Goal: Information Seeking & Learning: Learn about a topic

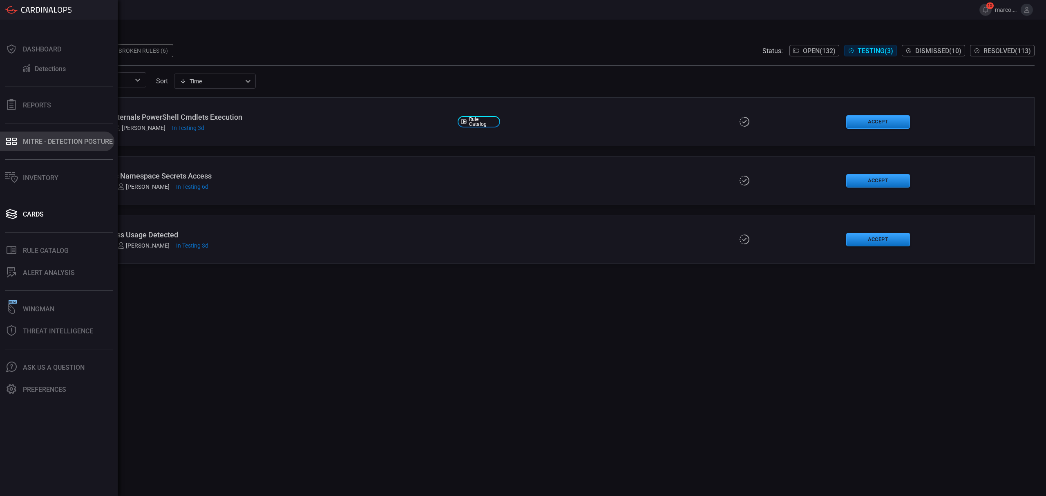
click at [48, 143] on div "MITRE - Detection Posture" at bounding box center [68, 142] width 90 height 8
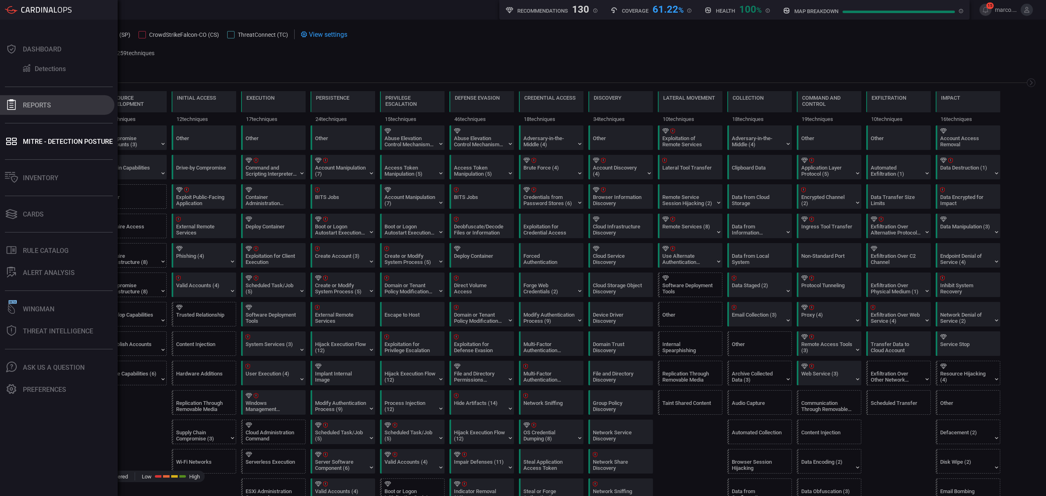
click at [44, 101] on div "Reports" at bounding box center [37, 105] width 28 height 8
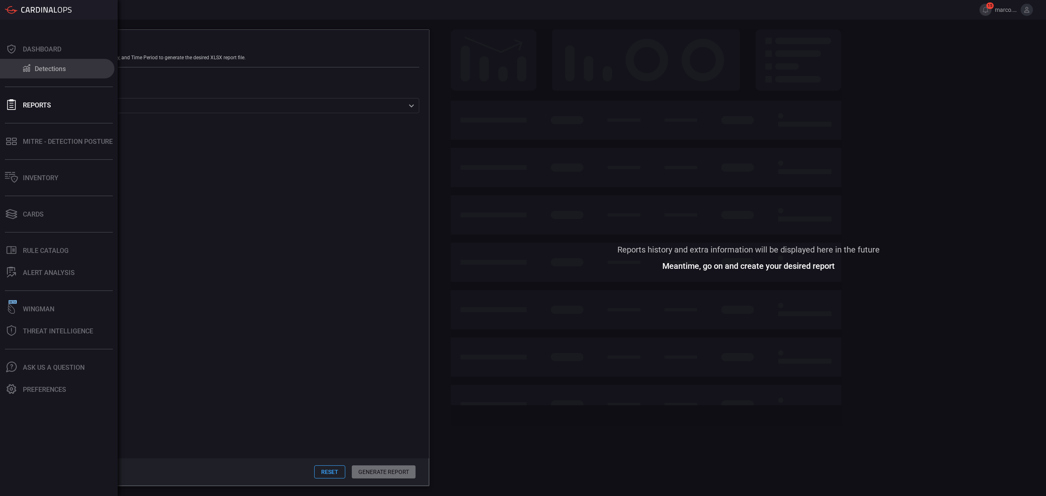
click at [24, 64] on icon at bounding box center [27, 68] width 10 height 9
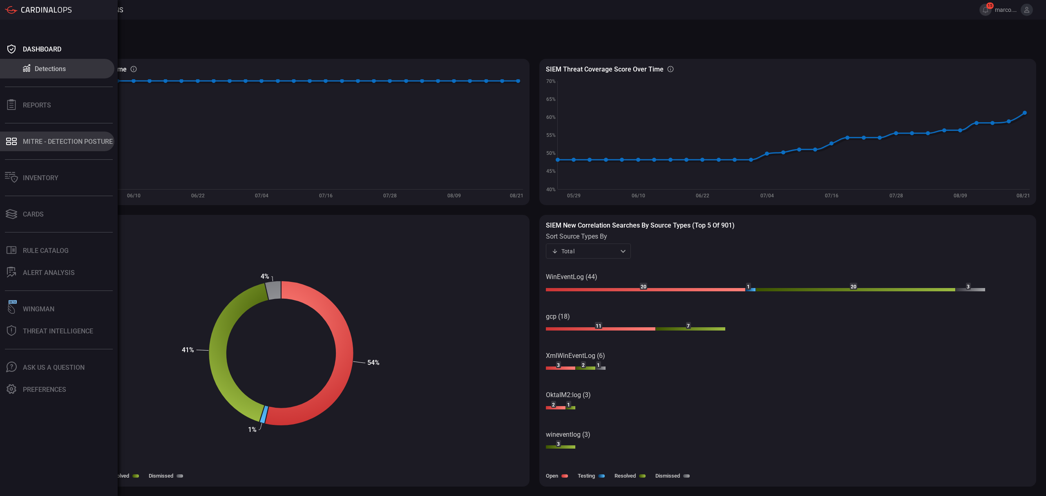
click at [71, 145] on button "MITRE - Detection Posture" at bounding box center [57, 142] width 114 height 20
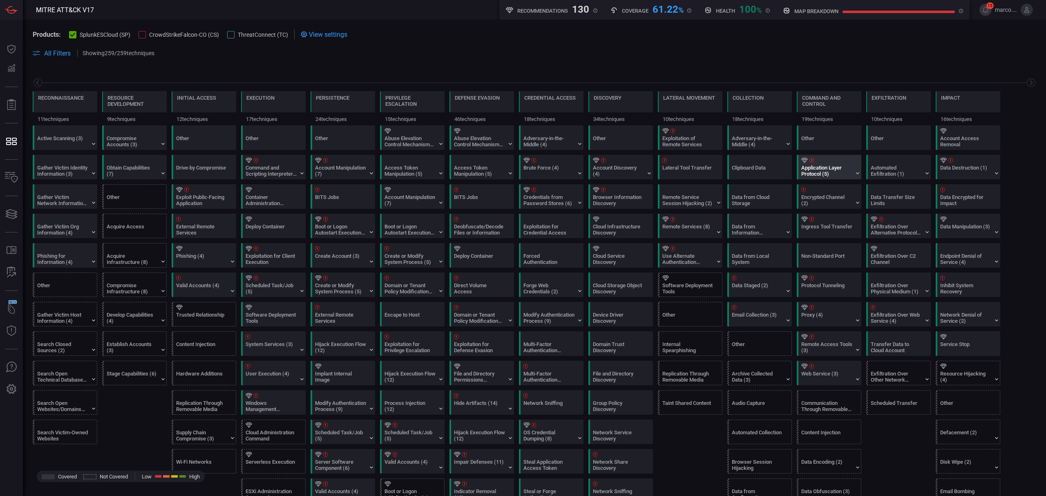
click at [826, 169] on div "Application Layer Protocol (5)" at bounding box center [826, 171] width 51 height 12
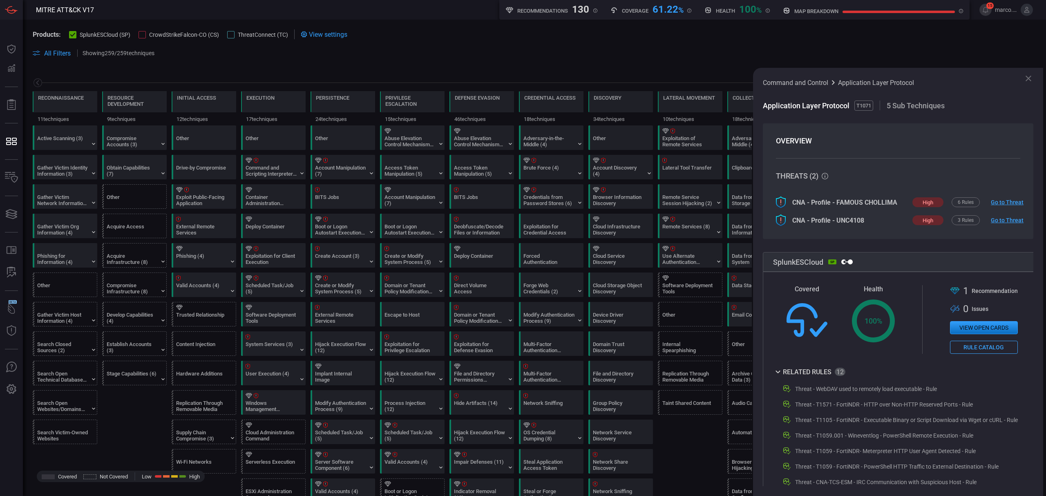
click at [1028, 77] on icon at bounding box center [1028, 79] width 10 height 10
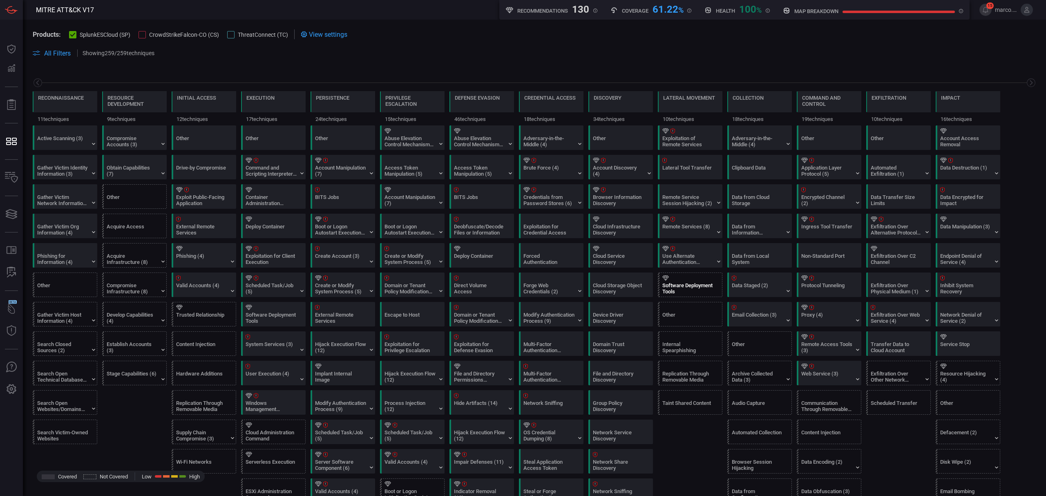
click at [714, 284] on div "Software Deployment Tools" at bounding box center [692, 285] width 65 height 24
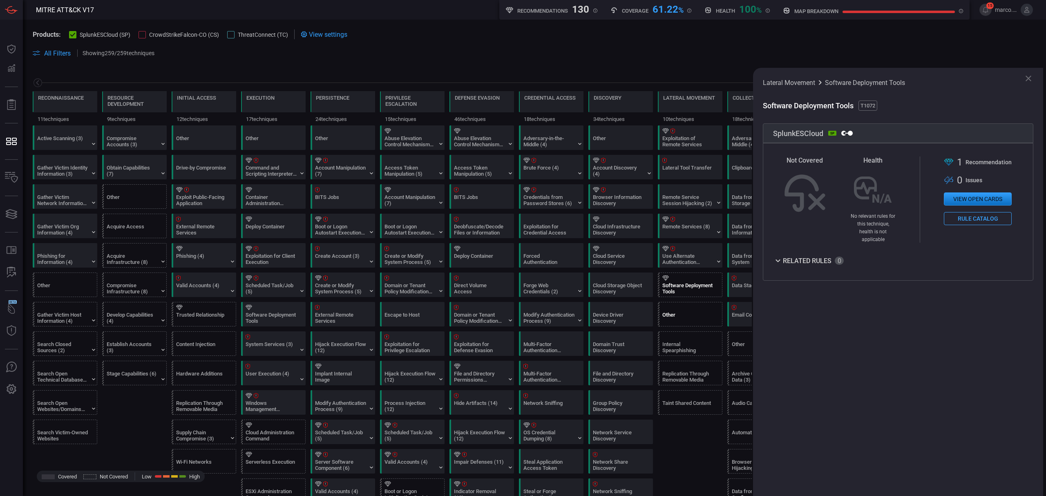
click at [688, 322] on div "Other" at bounding box center [687, 318] width 51 height 12
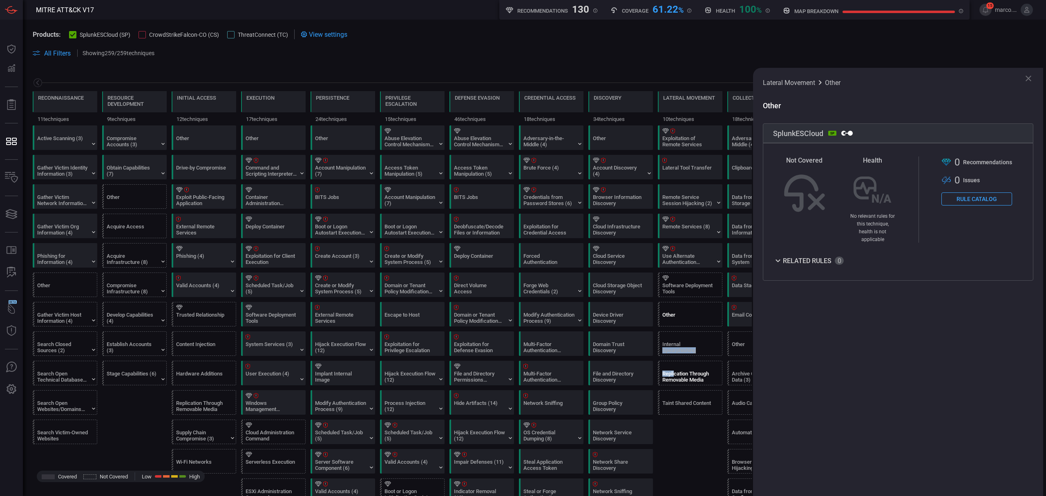
drag, startPoint x: 681, startPoint y: 342, endPoint x: 672, endPoint y: 376, distance: 35.0
click at [684, 353] on div "Internal Spearphishing" at bounding box center [687, 347] width 51 height 12
click at [680, 374] on div "Replication Through Removable Media" at bounding box center [687, 377] width 51 height 12
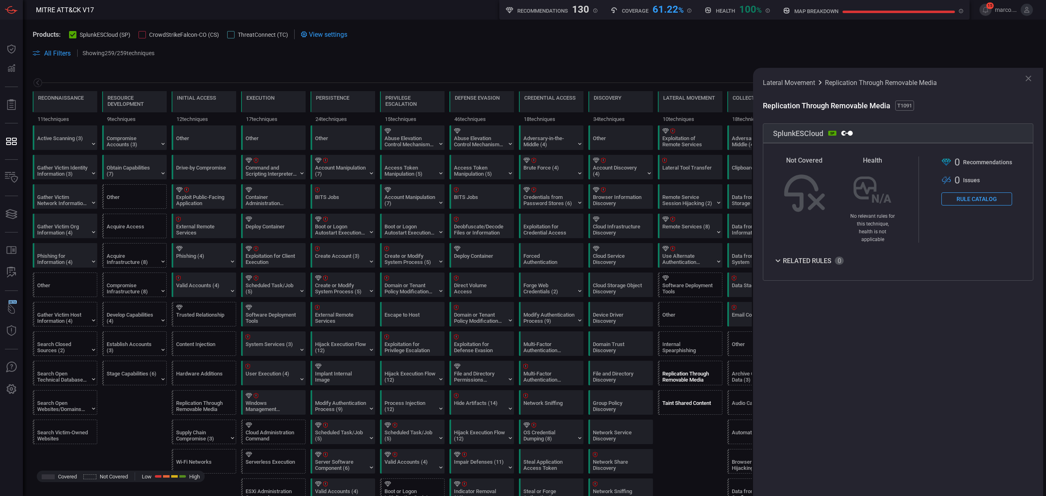
click at [701, 411] on div "Taint Shared Content" at bounding box center [687, 406] width 51 height 12
click at [699, 353] on div "Internal Spearphishing" at bounding box center [687, 347] width 51 height 12
click at [995, 196] on button "Rule Catalog" at bounding box center [976, 198] width 71 height 13
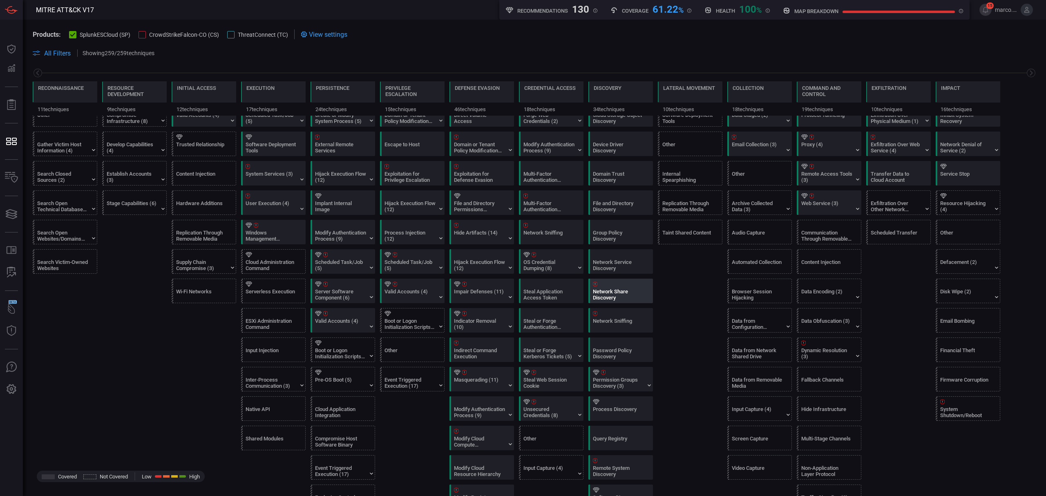
scroll to position [218, 0]
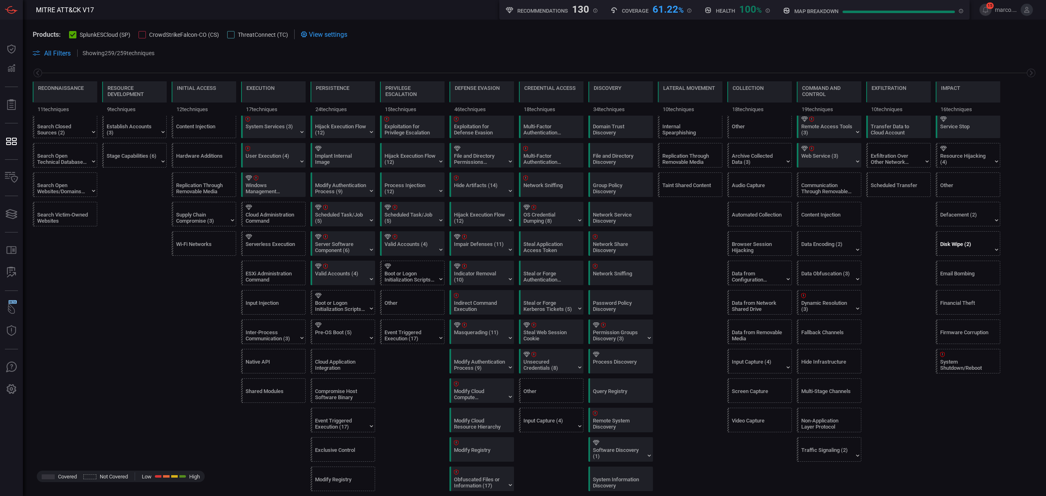
click at [969, 246] on div "Disk Wipe (2)" at bounding box center [965, 247] width 51 height 12
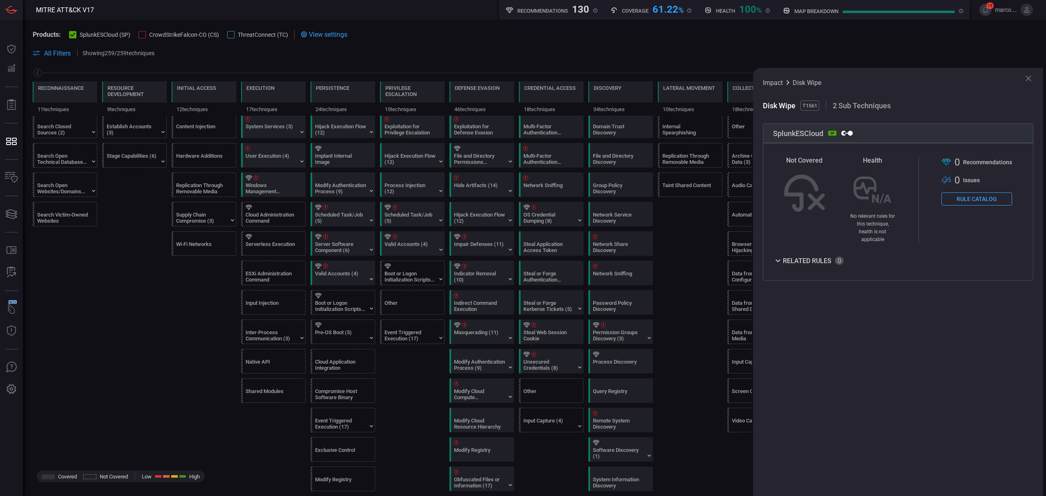
click at [974, 199] on button "Rule Catalog" at bounding box center [976, 198] width 71 height 13
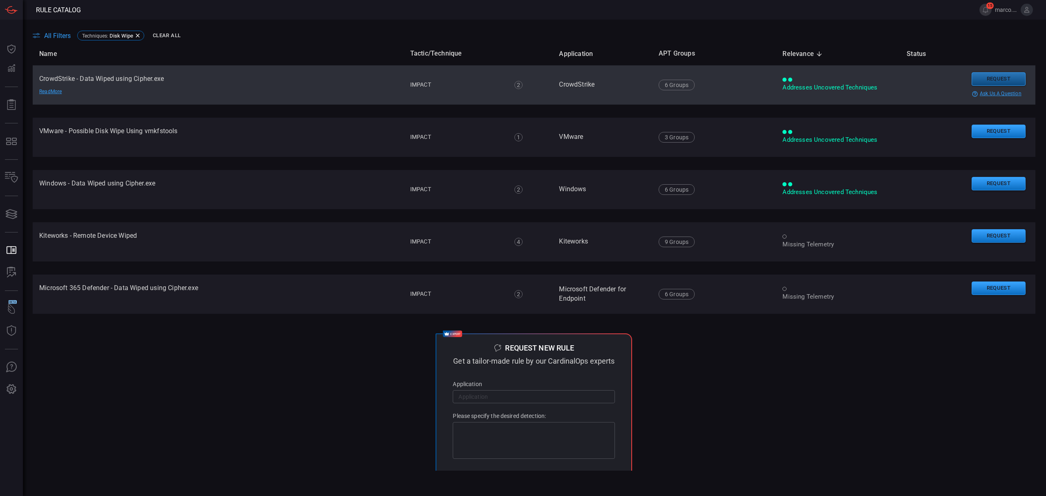
click at [1003, 78] on button "Request" at bounding box center [998, 78] width 54 height 13
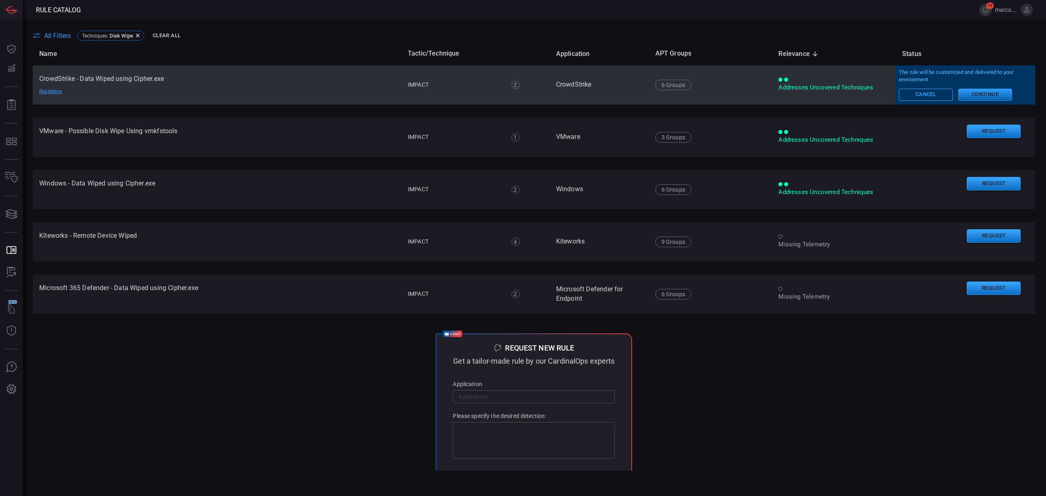
click at [994, 95] on button "Continue" at bounding box center [985, 95] width 54 height 12
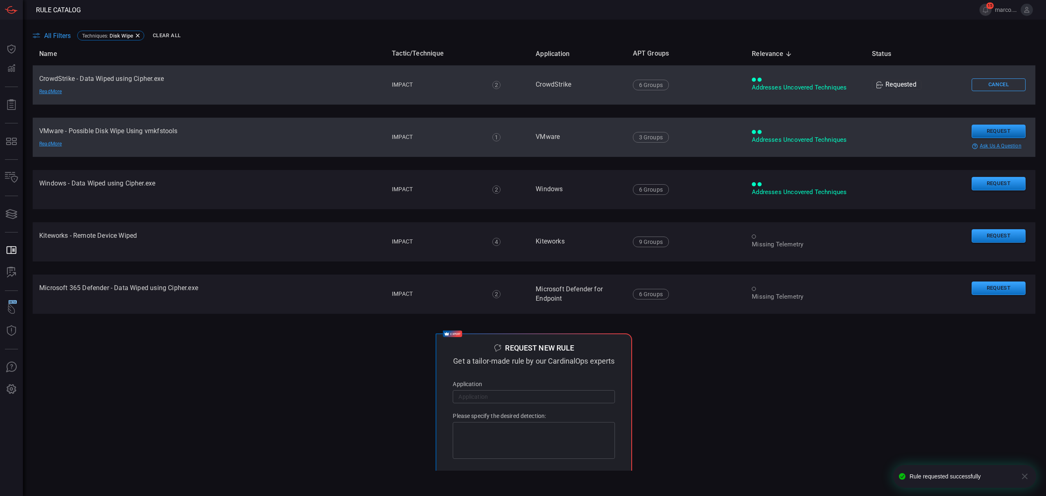
click at [994, 133] on button "Request" at bounding box center [998, 131] width 54 height 13
click at [968, 144] on button "Continue" at bounding box center [955, 143] width 54 height 12
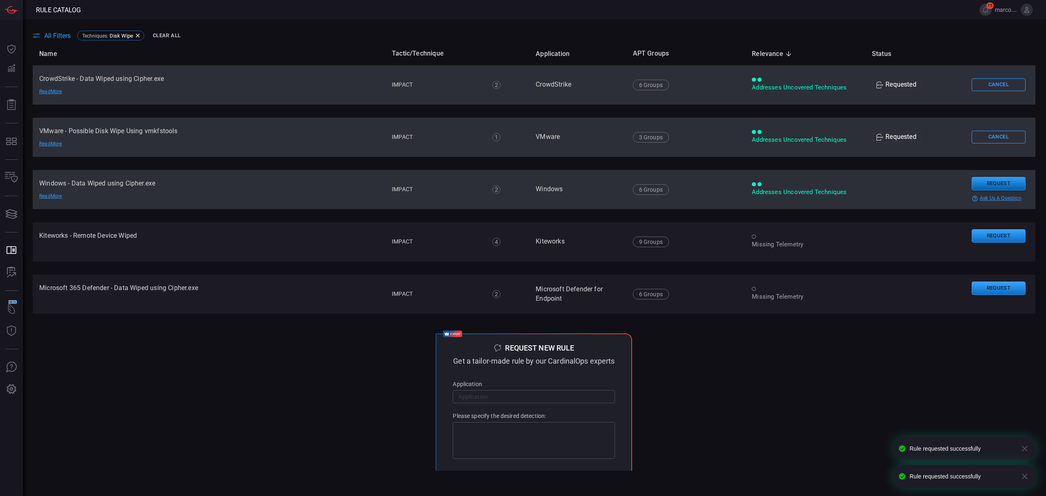
click at [988, 182] on button "Request" at bounding box center [998, 183] width 54 height 13
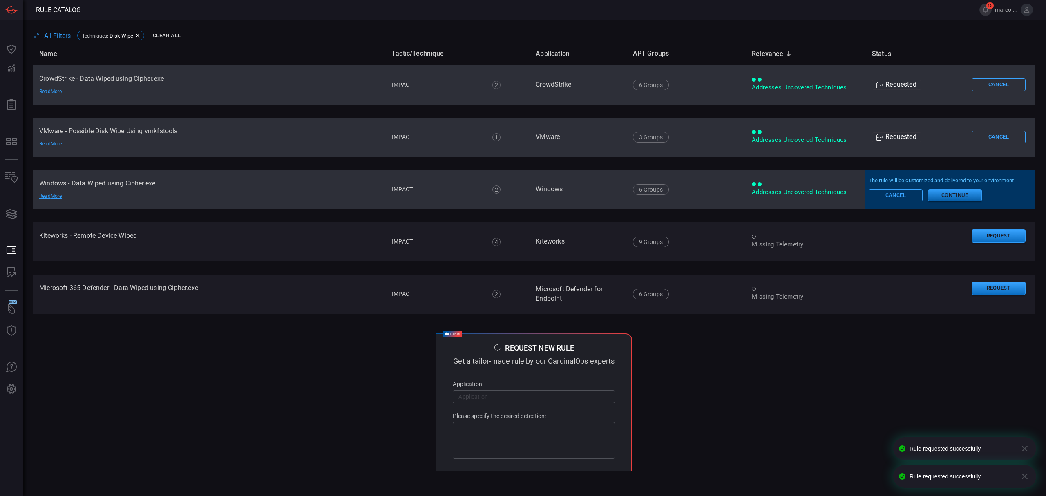
click at [945, 192] on button "Continue" at bounding box center [955, 195] width 54 height 12
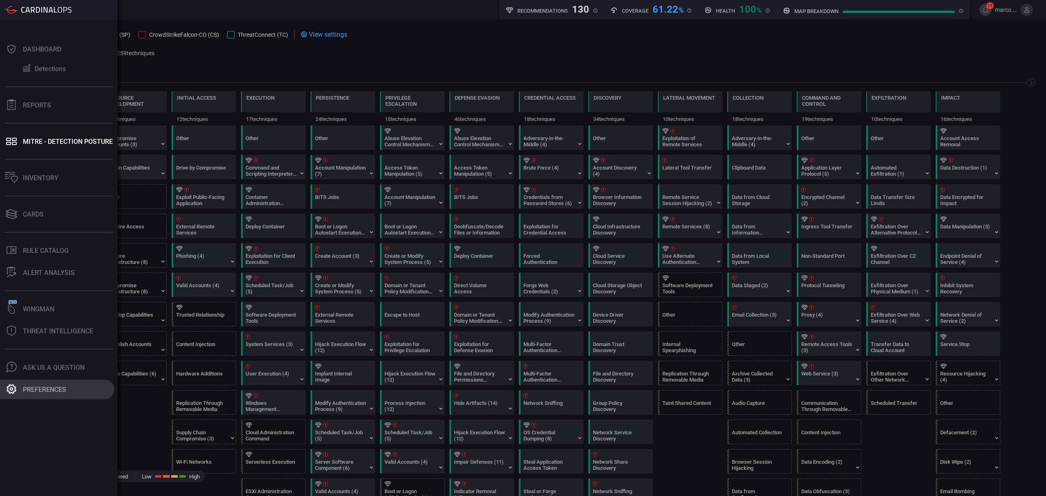
click at [16, 391] on icon at bounding box center [11, 389] width 11 height 11
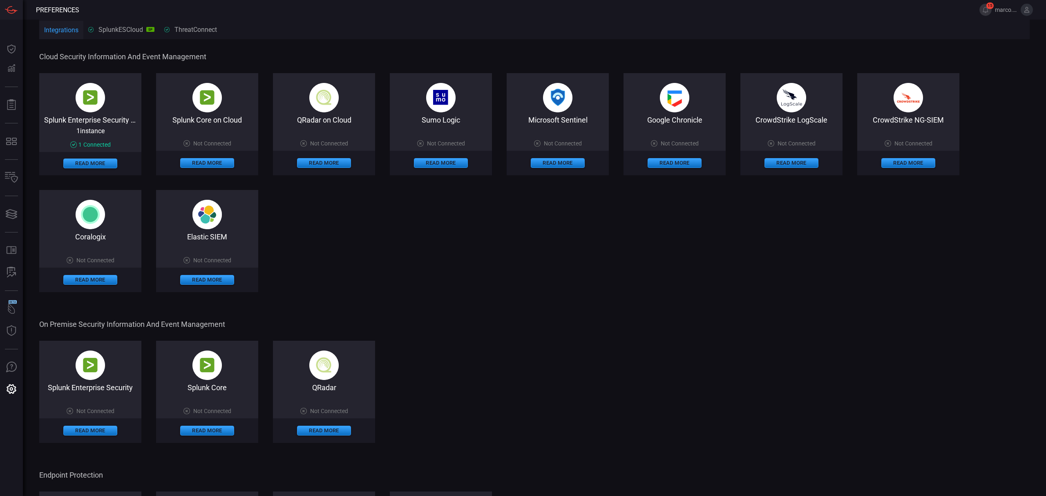
click at [114, 27] on div "SplunkESCloud SP" at bounding box center [121, 30] width 66 height 8
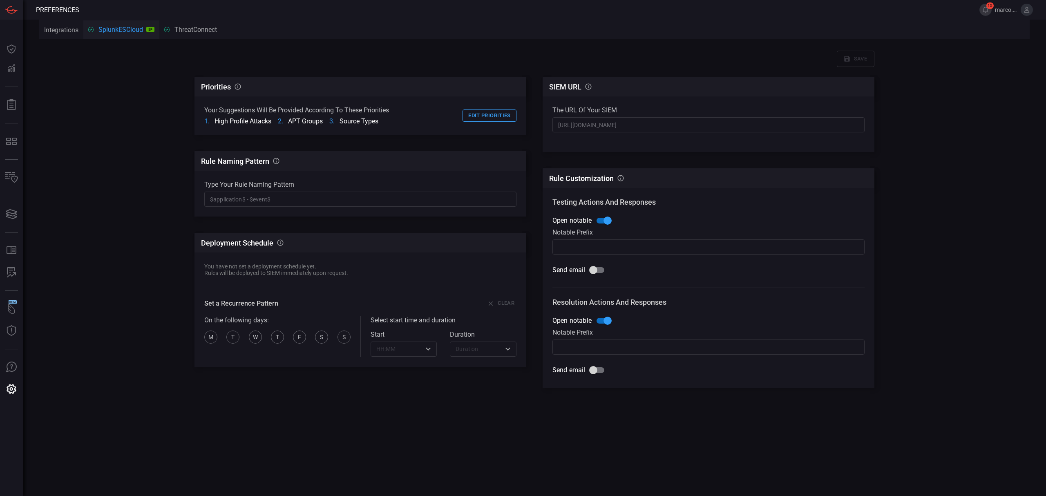
click at [574, 248] on input "text" at bounding box center [708, 246] width 312 height 15
click at [490, 110] on button "Edit priorities" at bounding box center [489, 115] width 54 height 13
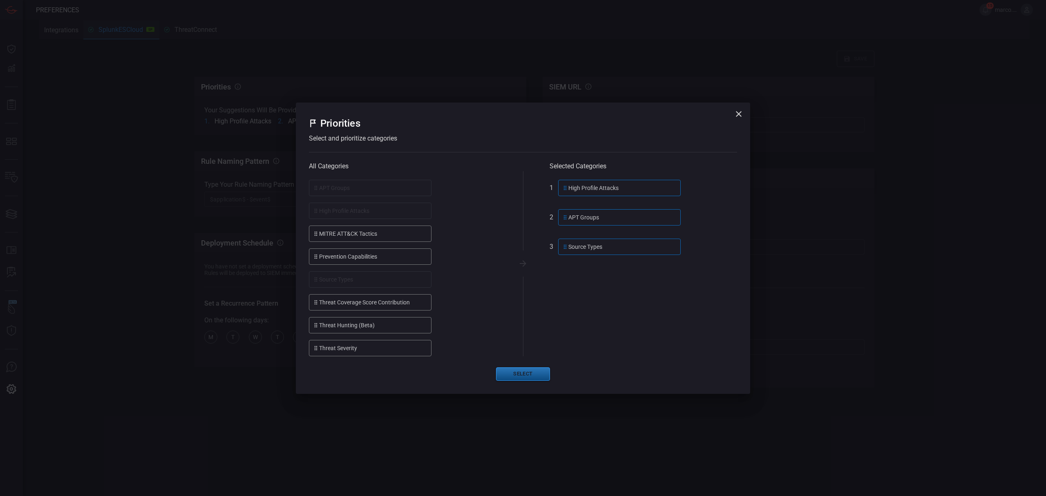
click at [528, 371] on button "Select" at bounding box center [523, 373] width 54 height 13
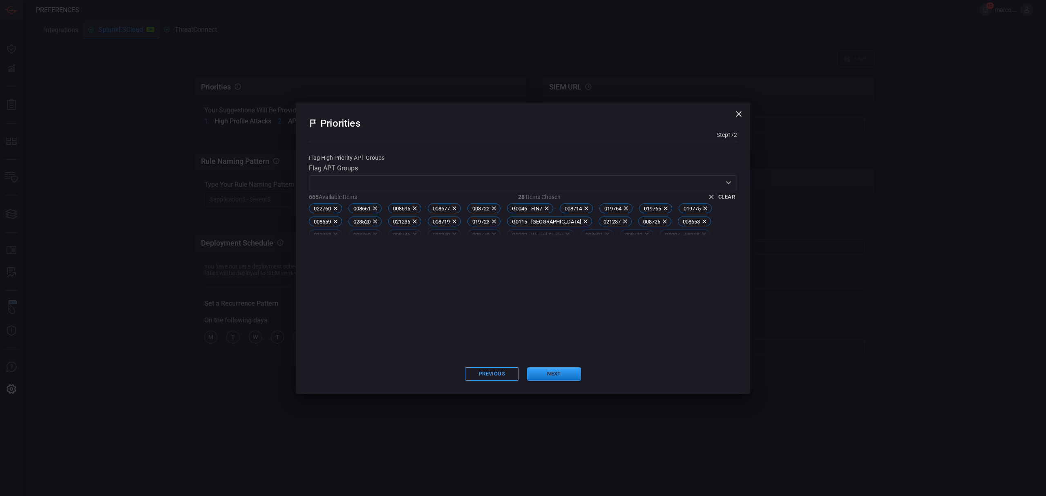
scroll to position [7, 0]
click at [560, 375] on button "Next" at bounding box center [554, 373] width 54 height 13
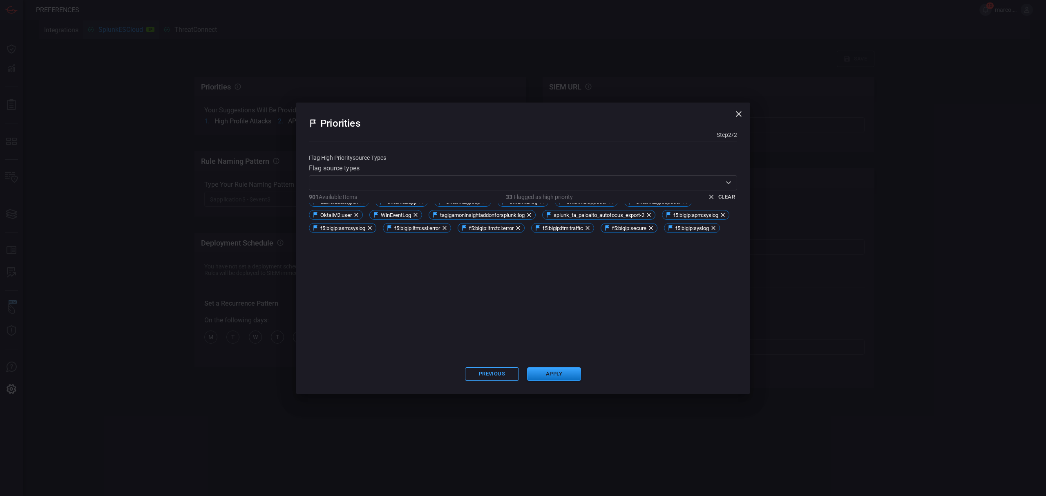
click at [736, 109] on icon "button" at bounding box center [739, 114] width 10 height 10
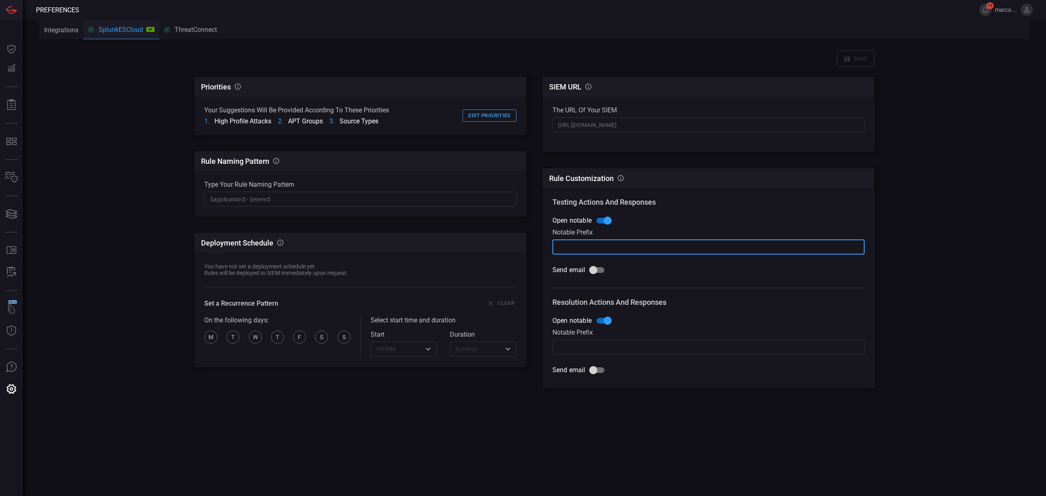
click at [668, 252] on input "text" at bounding box center [708, 246] width 312 height 15
type input "TEST -"
click at [639, 348] on input "text" at bounding box center [708, 346] width 312 height 15
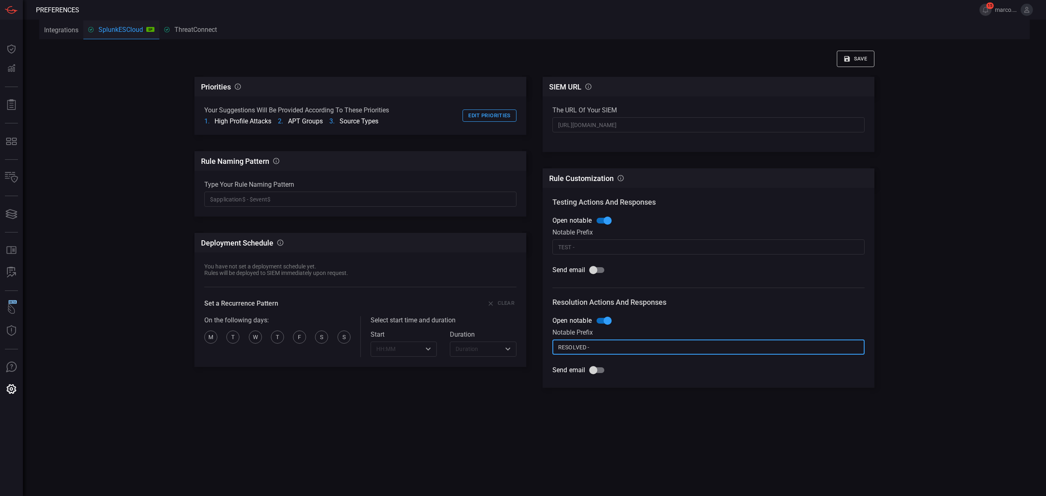
type input "RESOLVED -"
click at [596, 259] on div "Testing Actions and Responses Open notable Notable prefix TEST - ​ Send email" at bounding box center [708, 238] width 312 height 80
click at [595, 263] on div "Testing Actions and Responses Open notable Notable prefix TEST - ​ Send email" at bounding box center [708, 238] width 312 height 80
click at [595, 267] on input "Send email" at bounding box center [593, 270] width 47 height 16
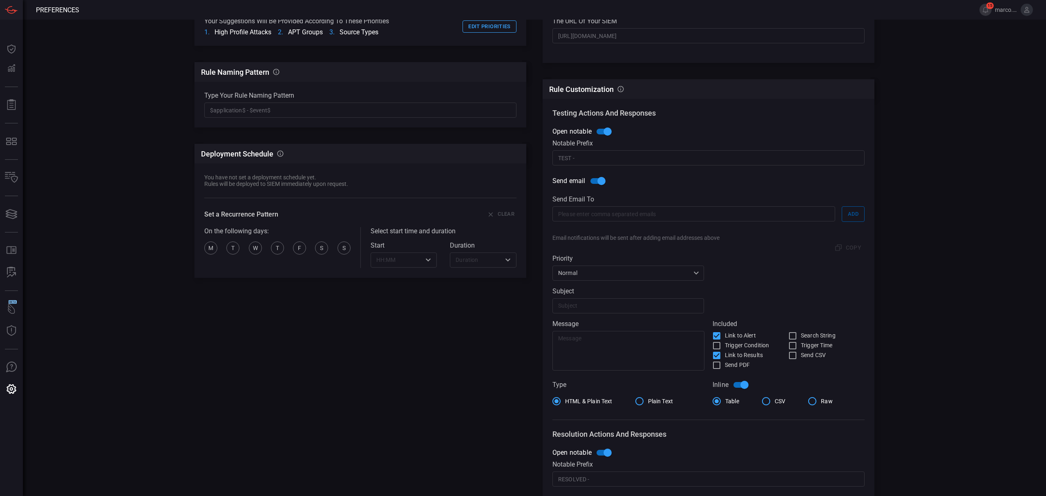
scroll to position [109, 0]
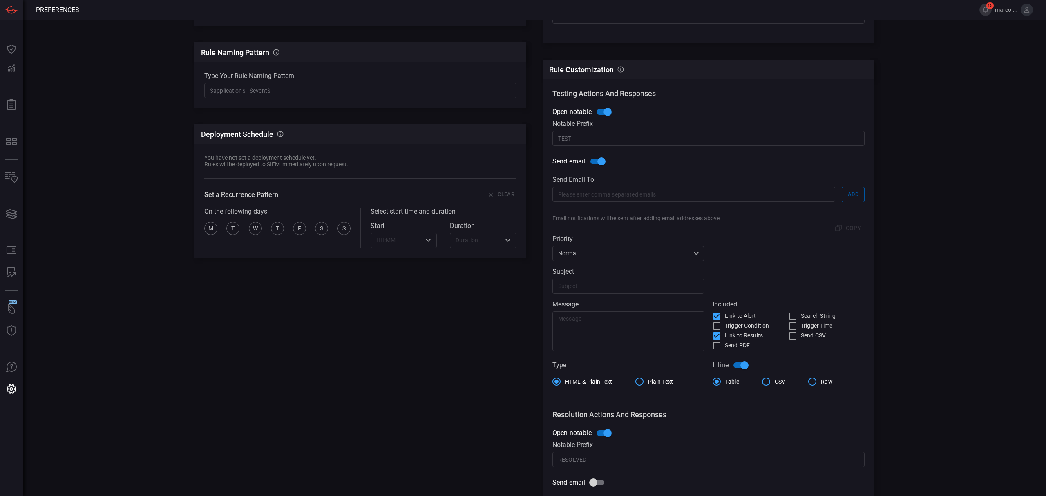
click at [597, 161] on input "Send email" at bounding box center [601, 162] width 47 height 16
checkbox input "false"
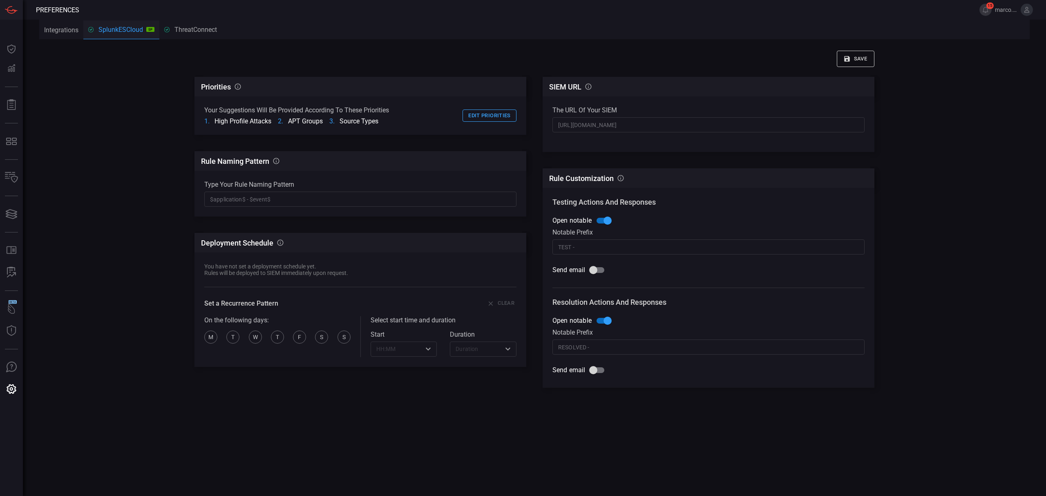
scroll to position [0, 0]
click at [863, 53] on button "Save" at bounding box center [856, 59] width 38 height 16
click at [210, 34] on button "ThreatConnect ThreatConnect" at bounding box center [196, 30] width 74 height 20
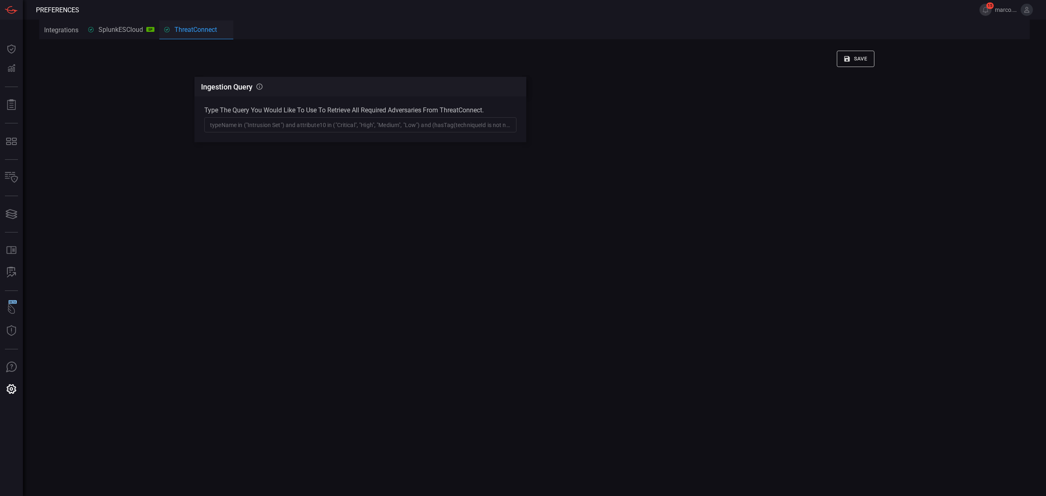
click at [118, 24] on button "SplunkESCloud SP" at bounding box center [121, 30] width 76 height 20
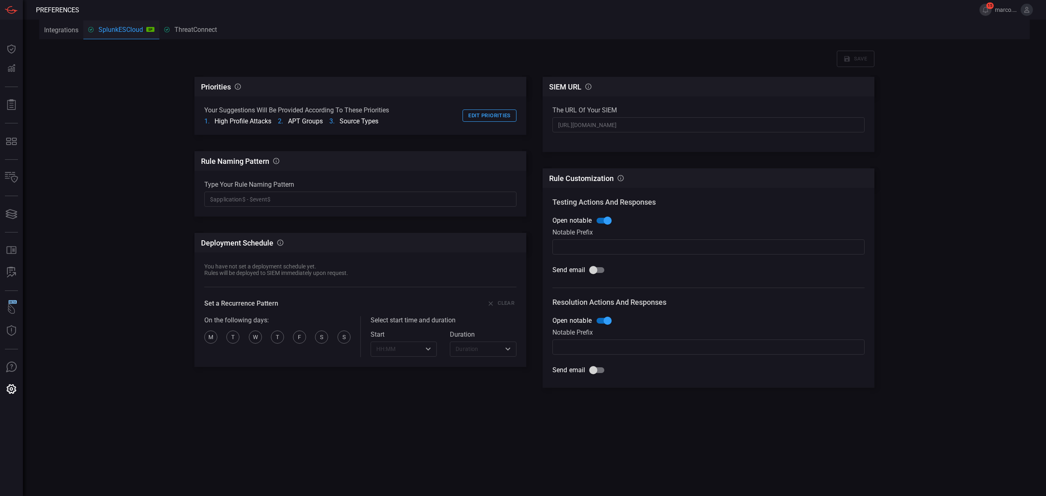
click at [60, 30] on button "Integrations" at bounding box center [61, 30] width 44 height 20
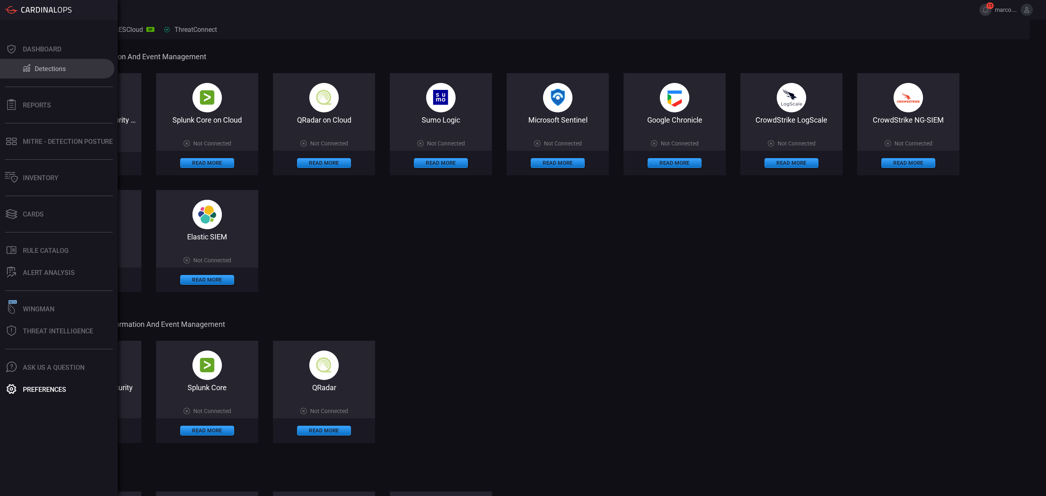
click at [70, 71] on button "Detections" at bounding box center [57, 69] width 114 height 20
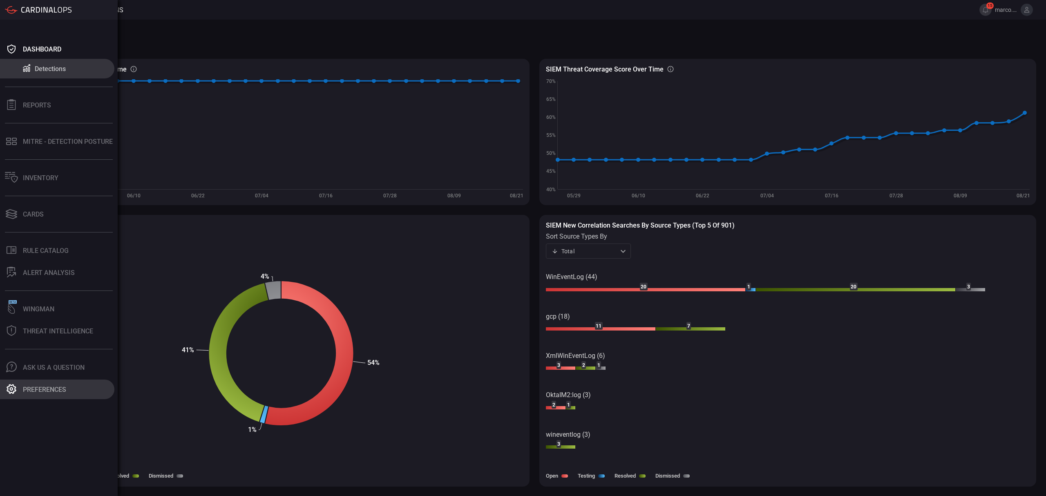
click at [32, 386] on div "Preferences" at bounding box center [44, 390] width 43 height 8
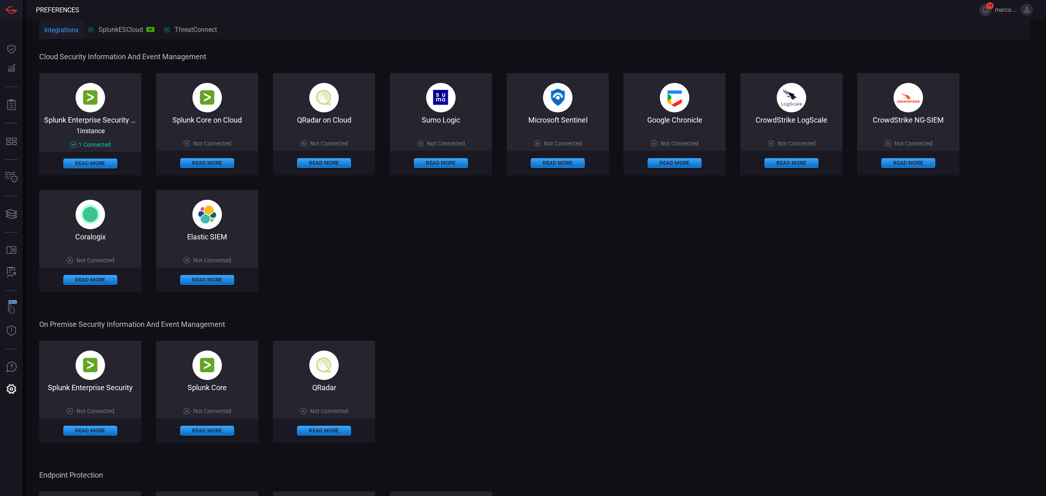
click at [121, 26] on div "SplunkESCloud SP Splunk Enterprise Security on Cloud" at bounding box center [121, 30] width 66 height 8
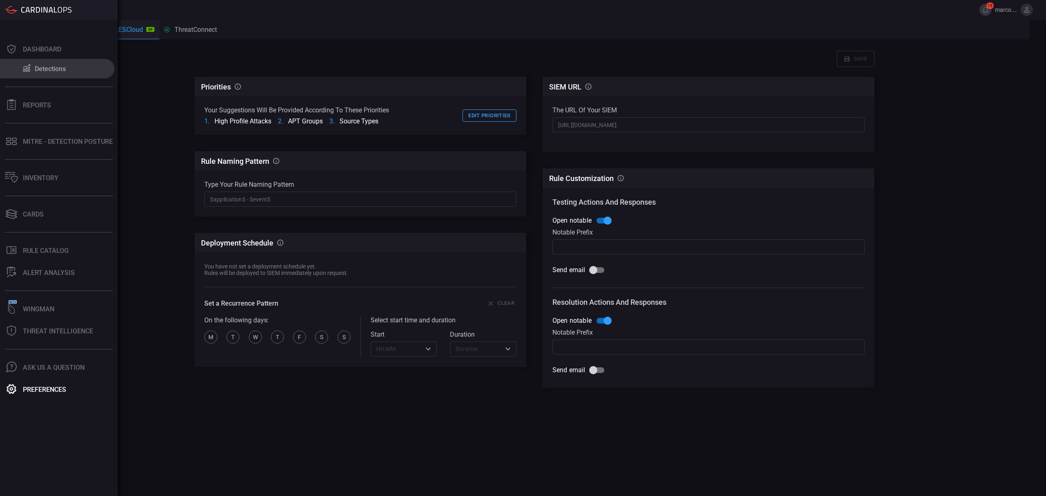
click at [35, 71] on div "Detections" at bounding box center [50, 69] width 31 height 8
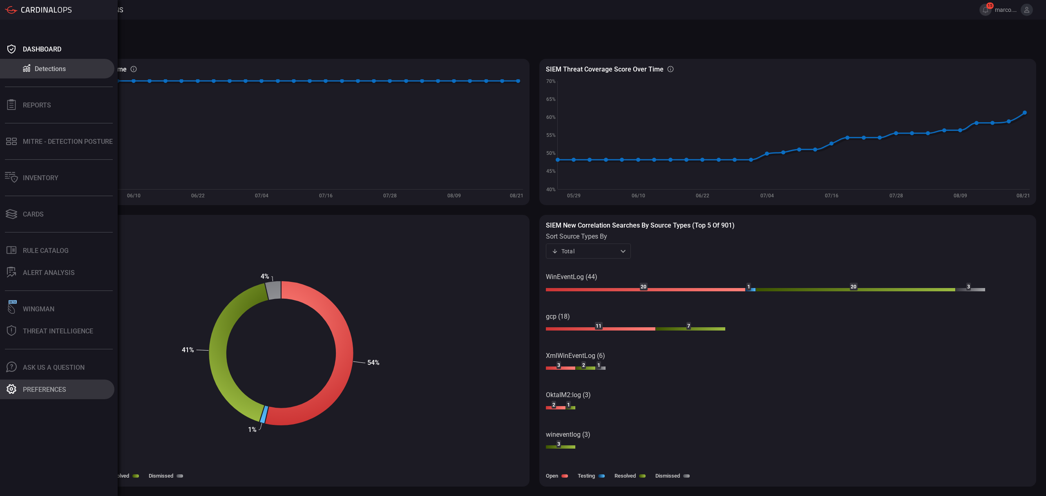
click at [17, 393] on div at bounding box center [11, 389] width 13 height 11
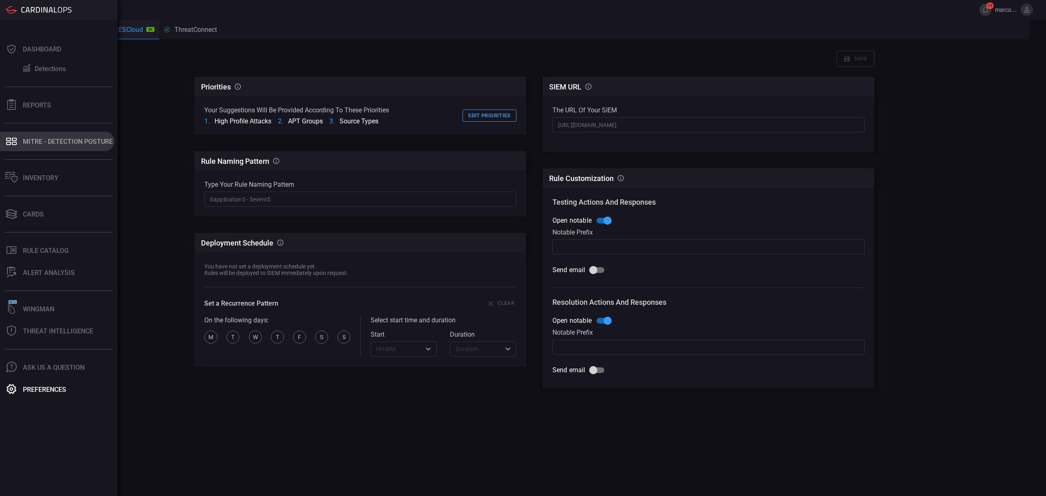
click at [33, 138] on div "MITRE - Detection Posture" at bounding box center [68, 142] width 90 height 8
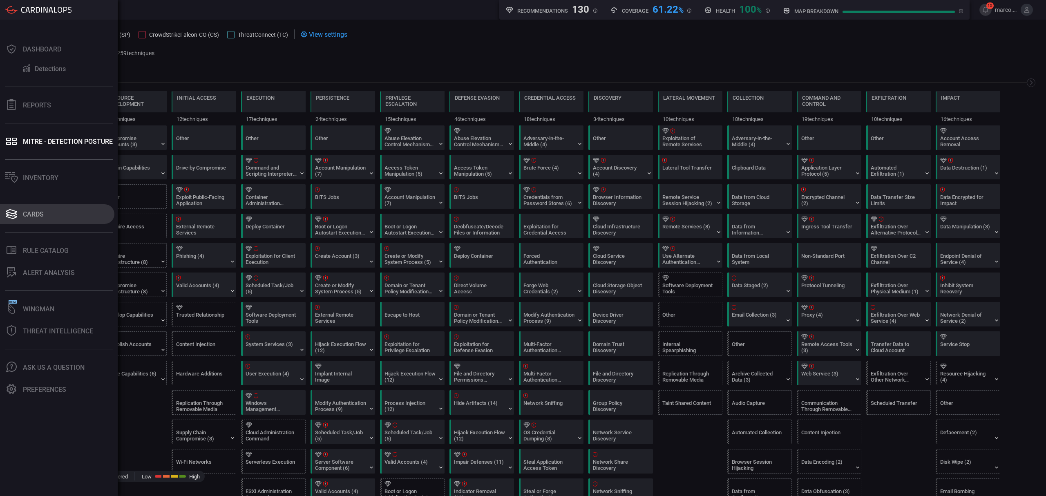
click at [35, 210] on button "Cards" at bounding box center [57, 214] width 114 height 20
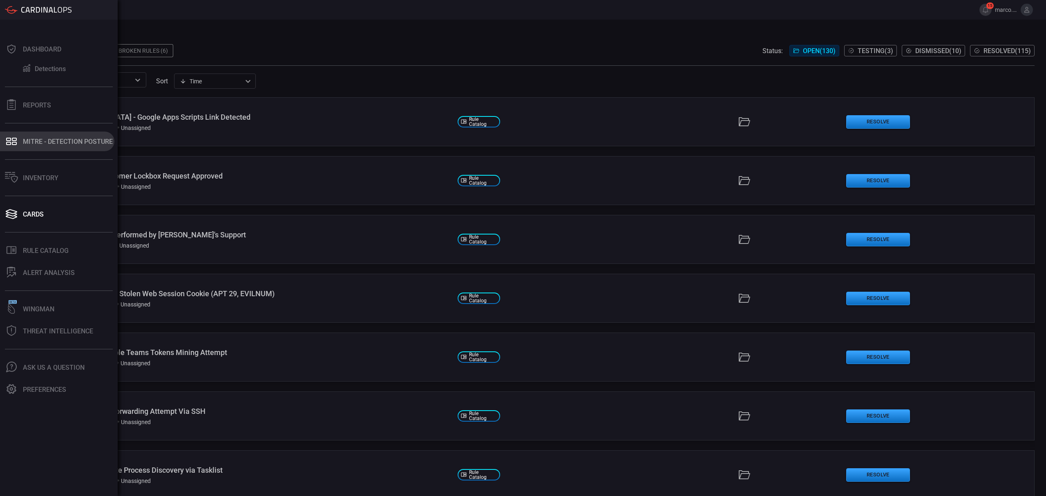
click at [46, 138] on div "MITRE - Detection Posture" at bounding box center [68, 142] width 90 height 8
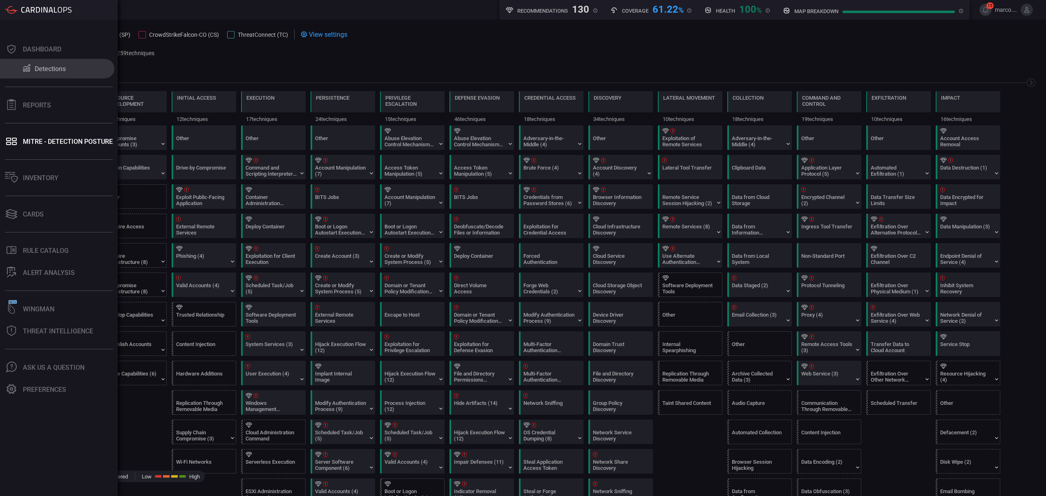
click at [43, 66] on div "Detections" at bounding box center [50, 69] width 31 height 8
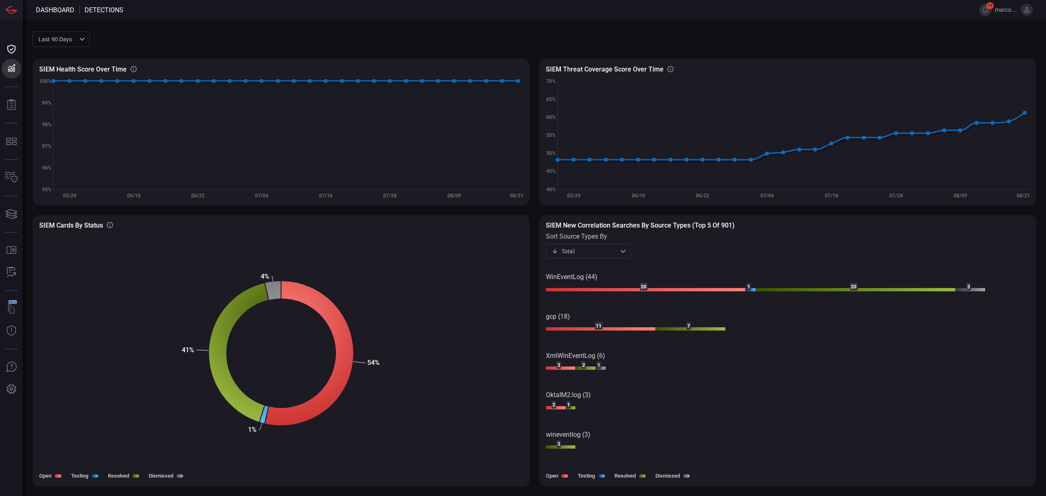
click at [76, 38] on div "Last 90 days quarter ​" at bounding box center [61, 38] width 57 height 15
click at [65, 84] on div "Last 180 days" at bounding box center [57, 84] width 37 height 9
type input "sixMonths"
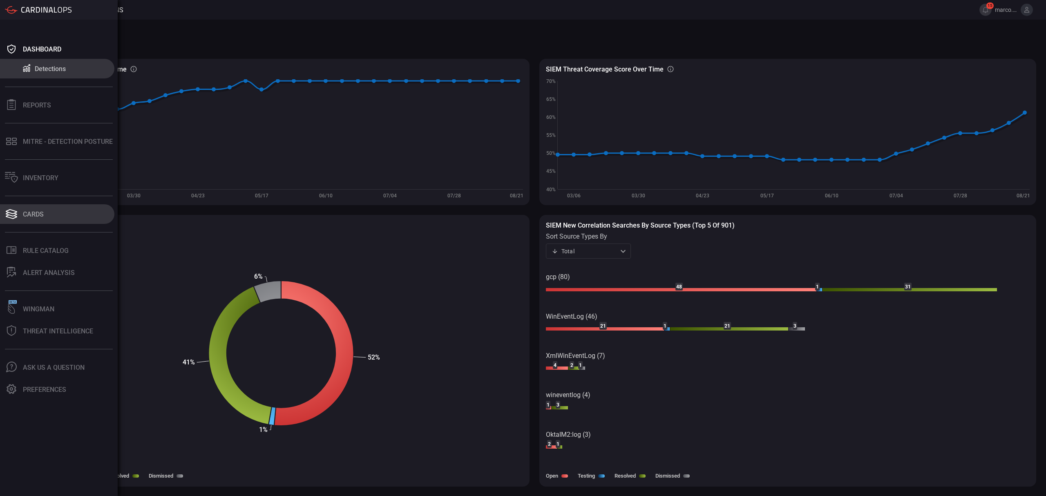
click at [30, 214] on div "Cards" at bounding box center [33, 214] width 21 height 8
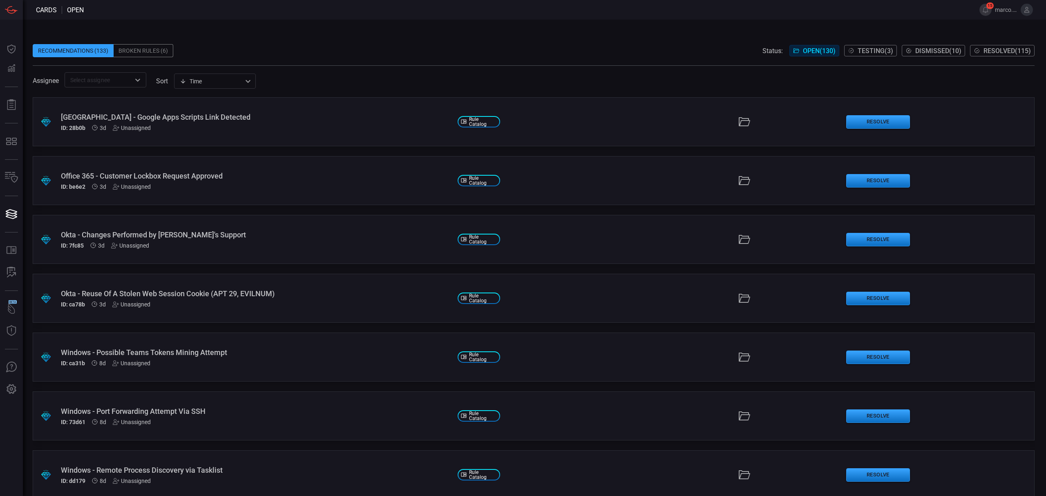
click at [152, 50] on div "Broken Rules (6)" at bounding box center [144, 50] width 60 height 13
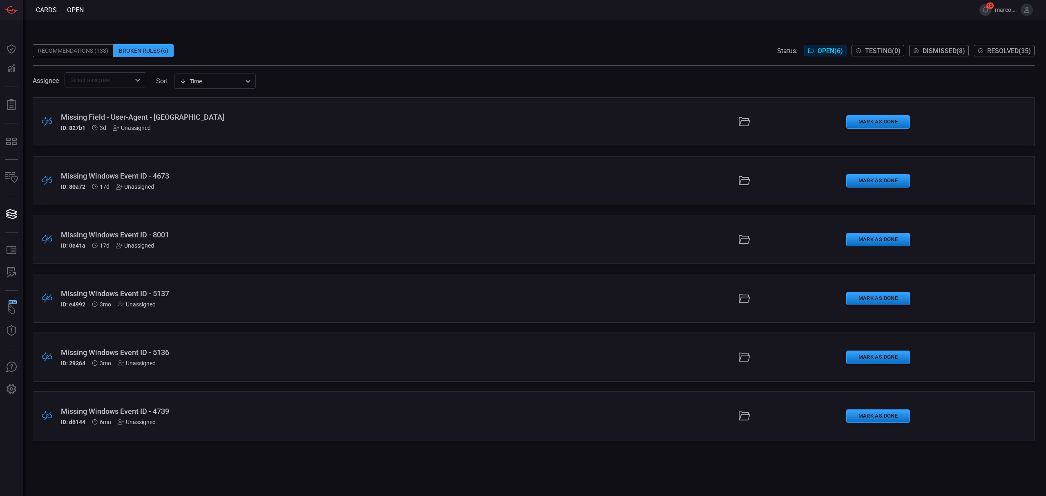
click at [161, 116] on div "Missing Field - User-Agent - [GEOGRAPHIC_DATA]" at bounding box center [256, 117] width 390 height 9
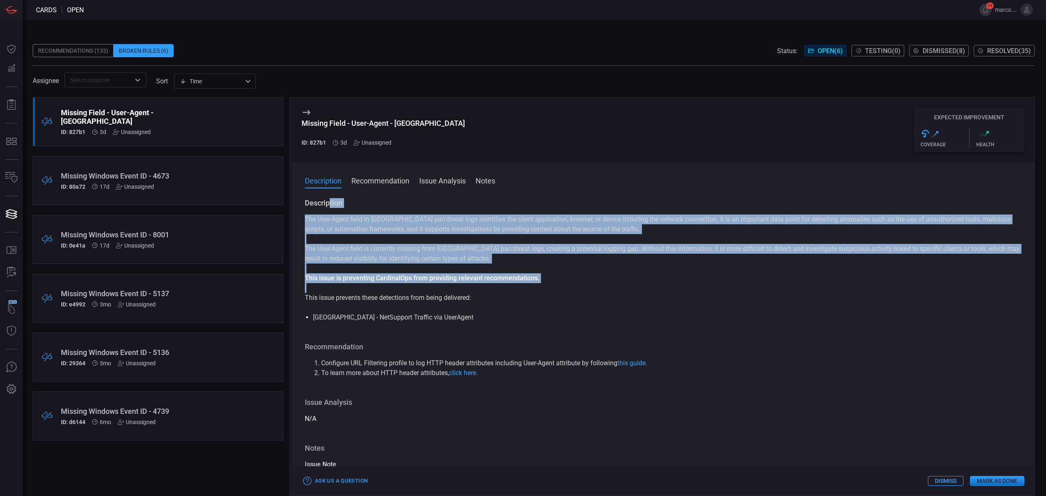
drag, startPoint x: 328, startPoint y: 199, endPoint x: 516, endPoint y: 308, distance: 217.1
click at [516, 308] on div "Description The User-Agent field in [GEOGRAPHIC_DATA] pan:threat logs identifie…" at bounding box center [663, 260] width 716 height 124
click at [453, 185] on button "Issue Analysis" at bounding box center [442, 180] width 47 height 10
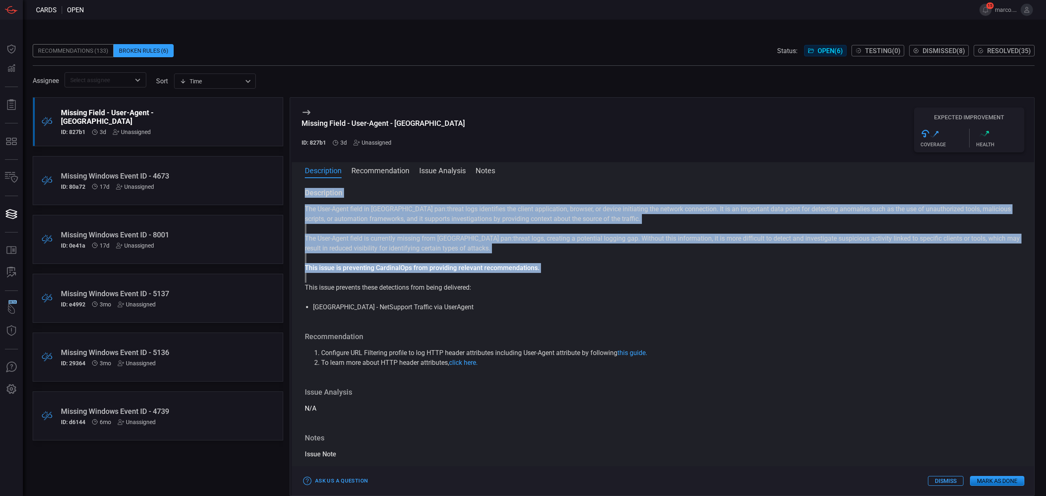
click at [870, 51] on span "Testing ( 0 )" at bounding box center [883, 51] width 36 height 8
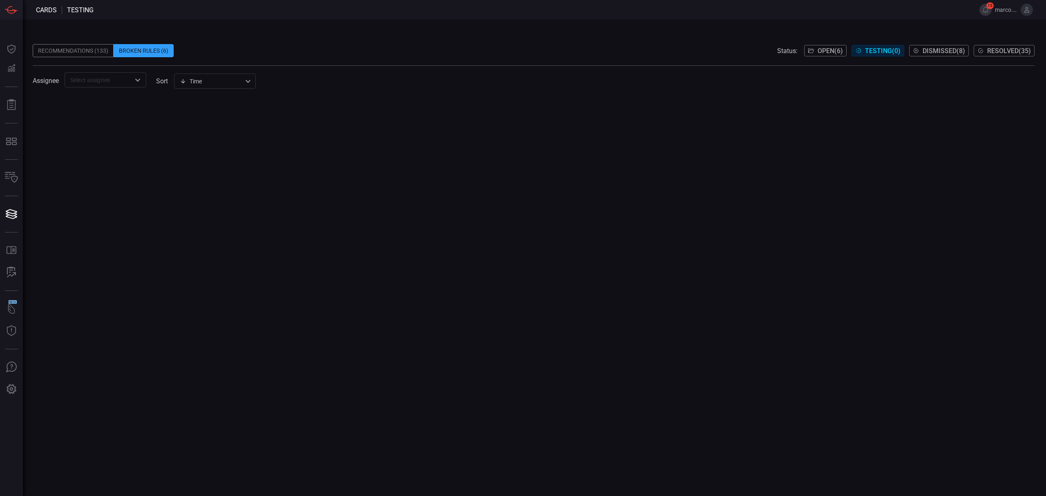
click at [998, 51] on span "Resolved ( 35 )" at bounding box center [1009, 51] width 44 height 8
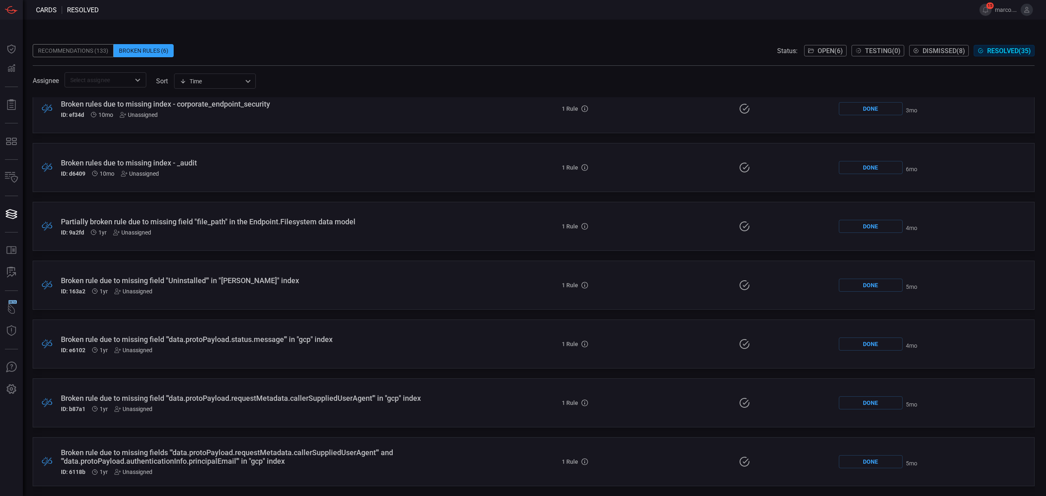
scroll to position [1144, 0]
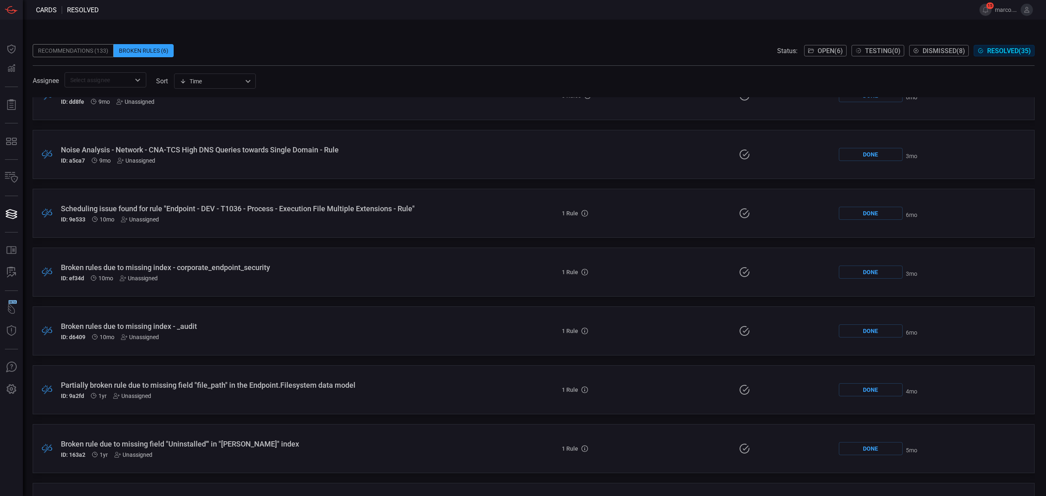
click at [951, 50] on span "Dismissed ( 8 )" at bounding box center [943, 51] width 42 height 8
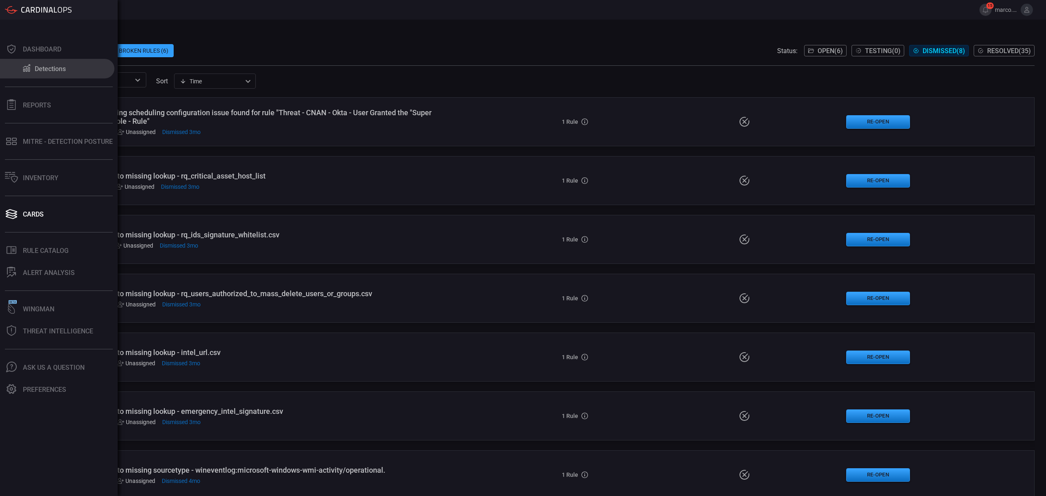
click at [45, 70] on div "Detections" at bounding box center [50, 69] width 31 height 8
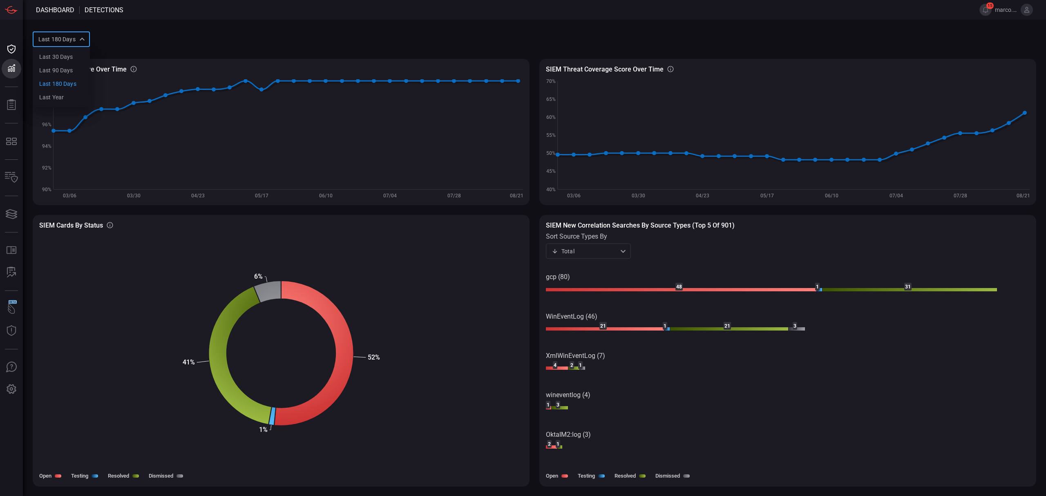
click at [60, 40] on div "Last 180 days sixMonths Last 30 days Last 90 days Last 180 days Last year ​" at bounding box center [61, 38] width 57 height 15
click at [58, 96] on div "Last year" at bounding box center [51, 97] width 25 height 9
type input "year"
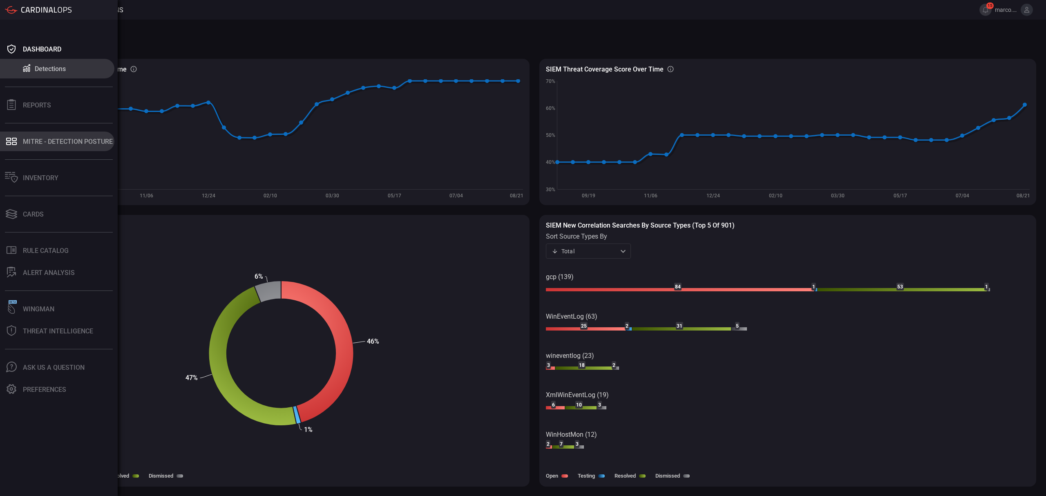
click at [33, 138] on div "MITRE - Detection Posture" at bounding box center [68, 142] width 90 height 8
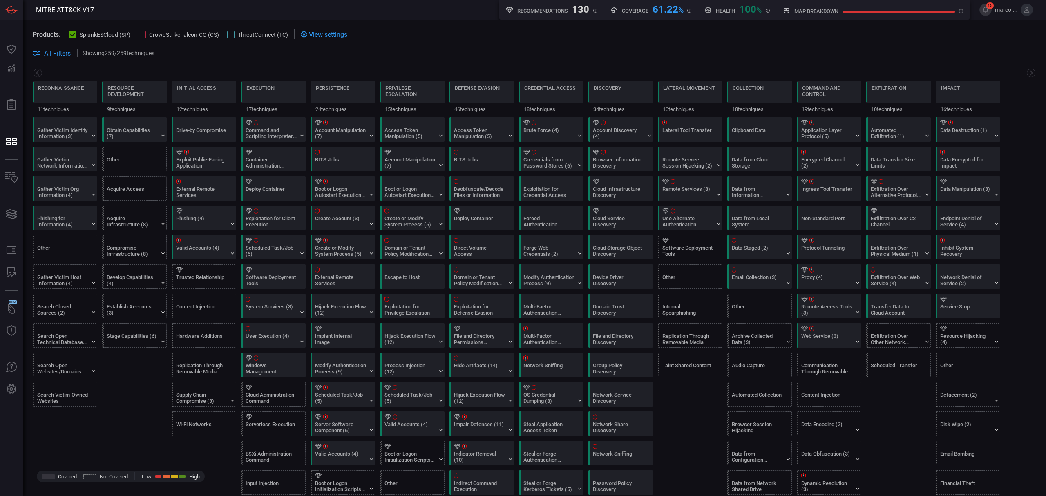
scroll to position [54, 0]
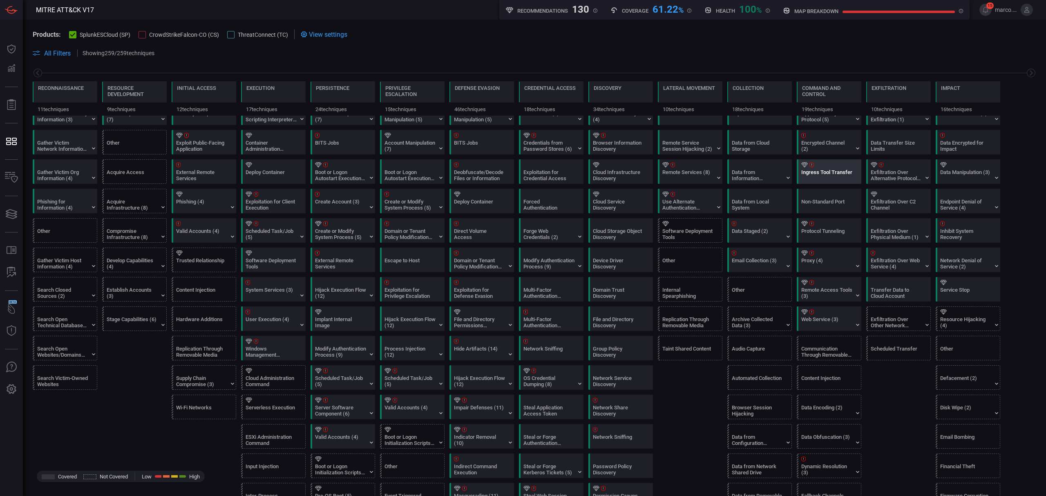
click at [833, 168] on div "Ingress Tool Transfer" at bounding box center [831, 172] width 65 height 24
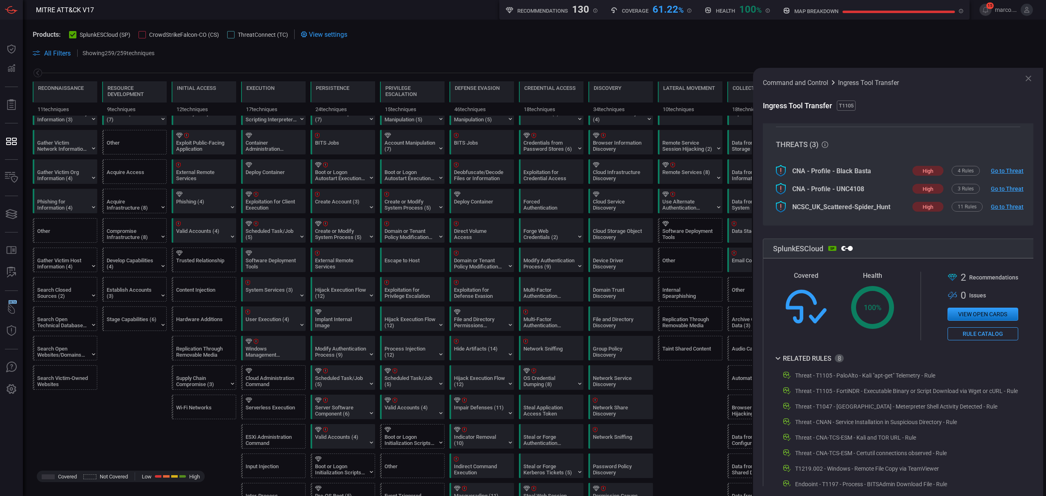
scroll to position [57, 0]
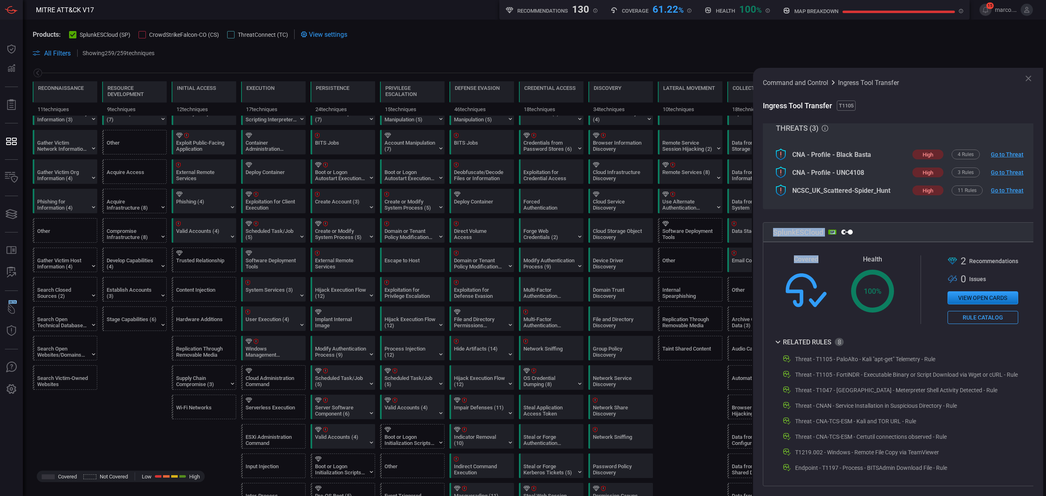
drag, startPoint x: 770, startPoint y: 221, endPoint x: 828, endPoint y: 234, distance: 59.6
click at [828, 234] on section "SplunkESCloud SP Covered Health Created with Highcharts 10.3.2 100 % .st0{fill-…" at bounding box center [902, 354] width 278 height 264
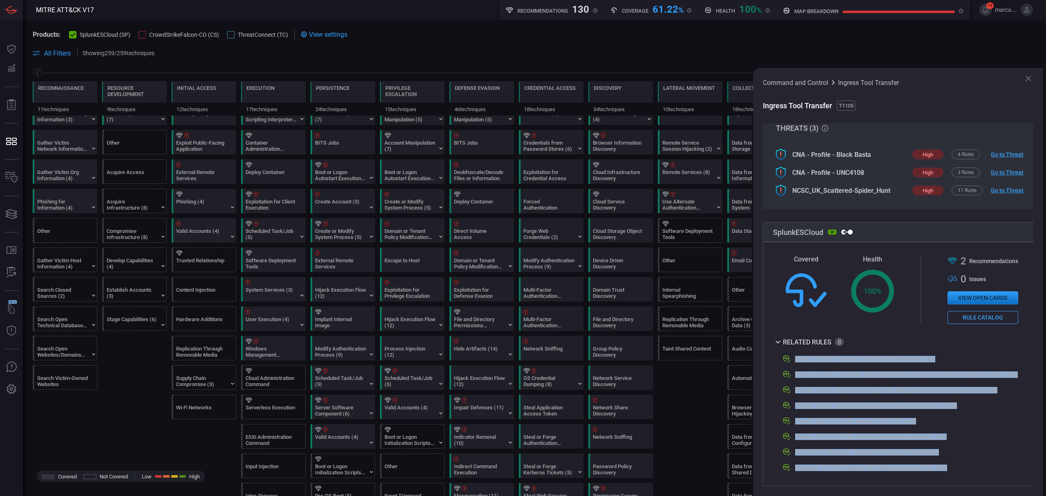
drag, startPoint x: 786, startPoint y: 347, endPoint x: 953, endPoint y: 456, distance: 199.2
click at [953, 456] on div "Threat - T1105 - PaloAlto - Kali "apt-get" Telemetry - Rule Threat - T1105 - Fo…" at bounding box center [895, 413] width 245 height 118
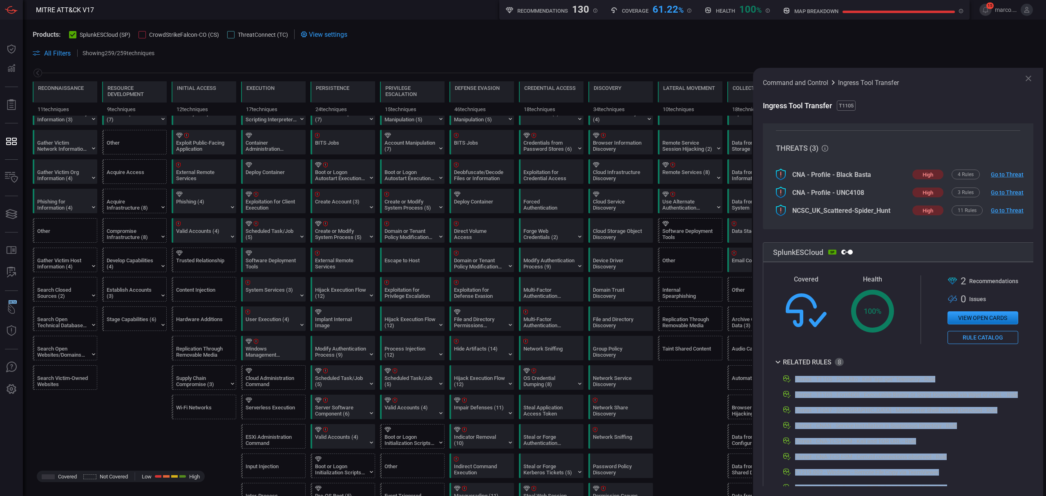
scroll to position [0, 0]
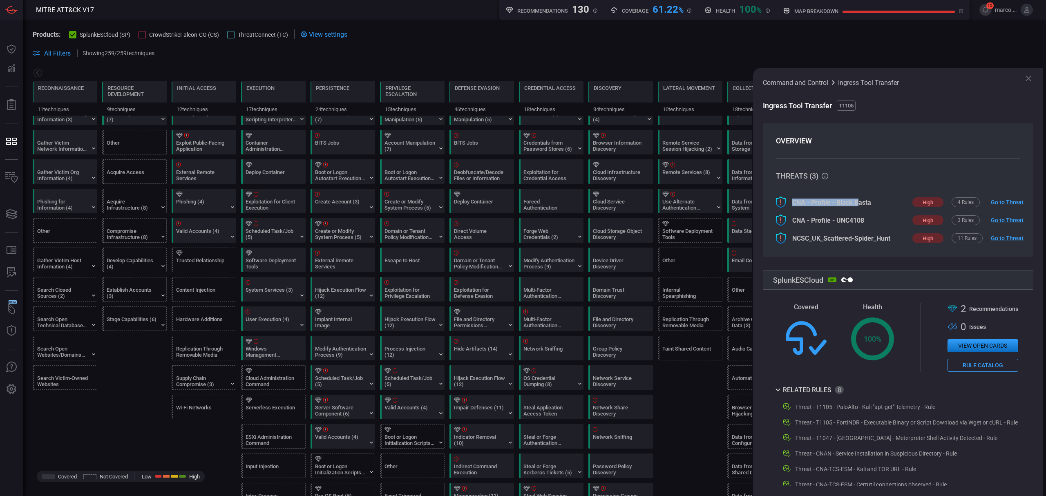
drag, startPoint x: 788, startPoint y: 199, endPoint x: 860, endPoint y: 203, distance: 71.2
click at [860, 203] on div "CNA - Profile - Black Basta high 4 Rules Go to Threat" at bounding box center [896, 201] width 241 height 11
drag, startPoint x: 892, startPoint y: 239, endPoint x: 779, endPoint y: 230, distance: 114.0
click at [779, 230] on div "CNA - Profile - Black Basta high 4 Rules Go to Threat CNA - Profile - UNC4108 h…" at bounding box center [898, 219] width 244 height 47
click at [1005, 239] on link "Go to Threat" at bounding box center [1004, 238] width 26 height 7
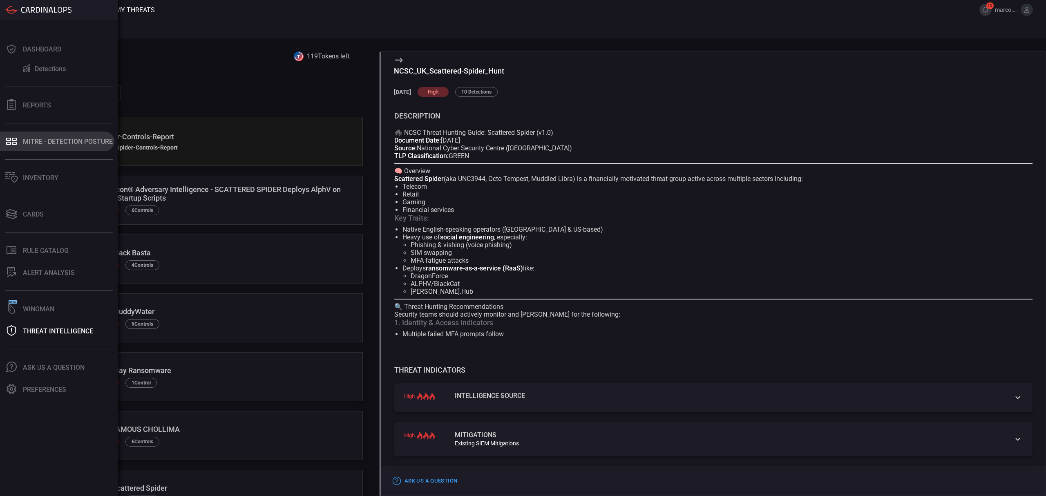
click at [33, 142] on div "MITRE - Detection Posture" at bounding box center [68, 142] width 90 height 8
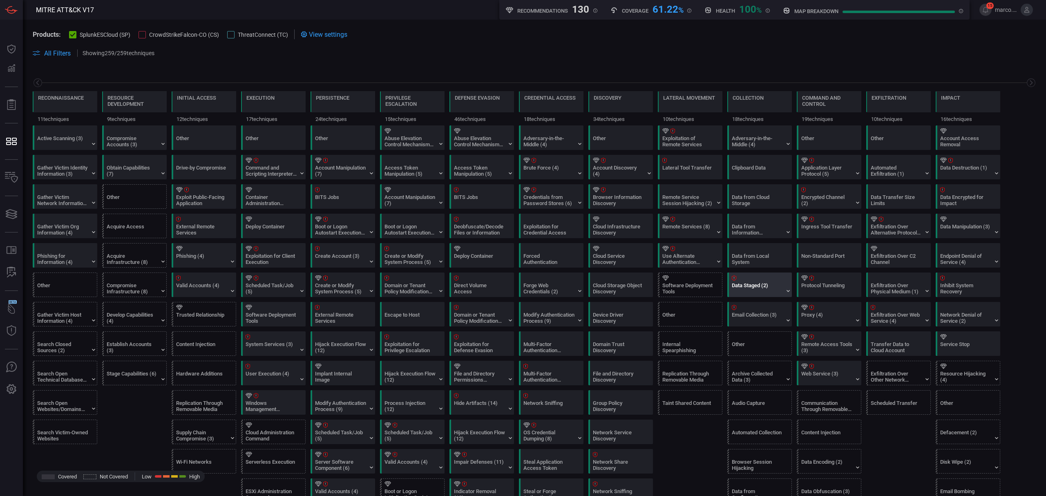
scroll to position [54, 0]
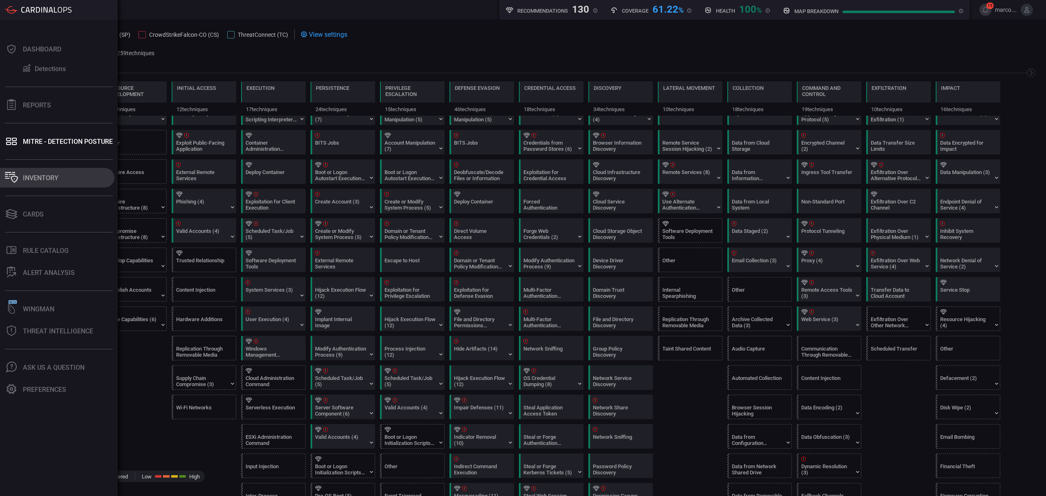
click at [51, 177] on div "Inventory" at bounding box center [41, 178] width 36 height 8
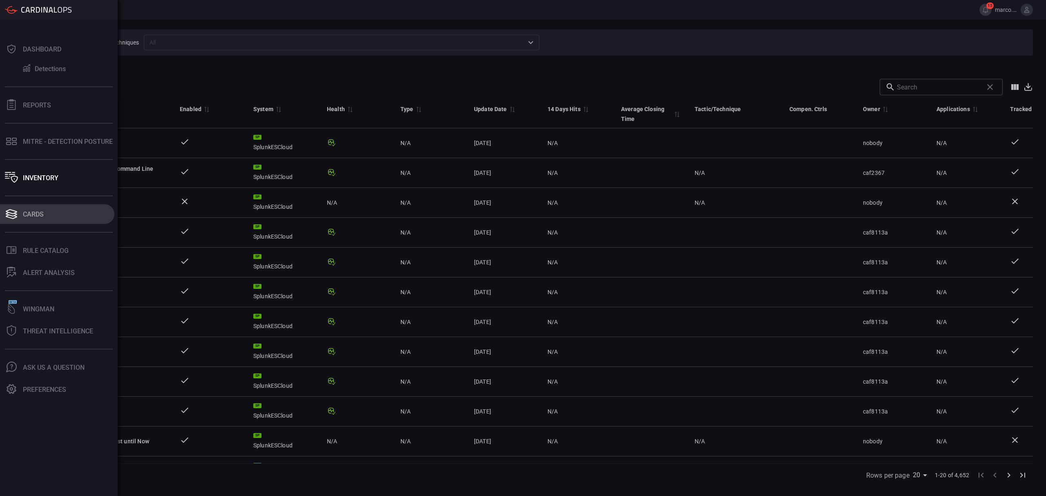
click at [28, 212] on div "Cards" at bounding box center [33, 214] width 21 height 8
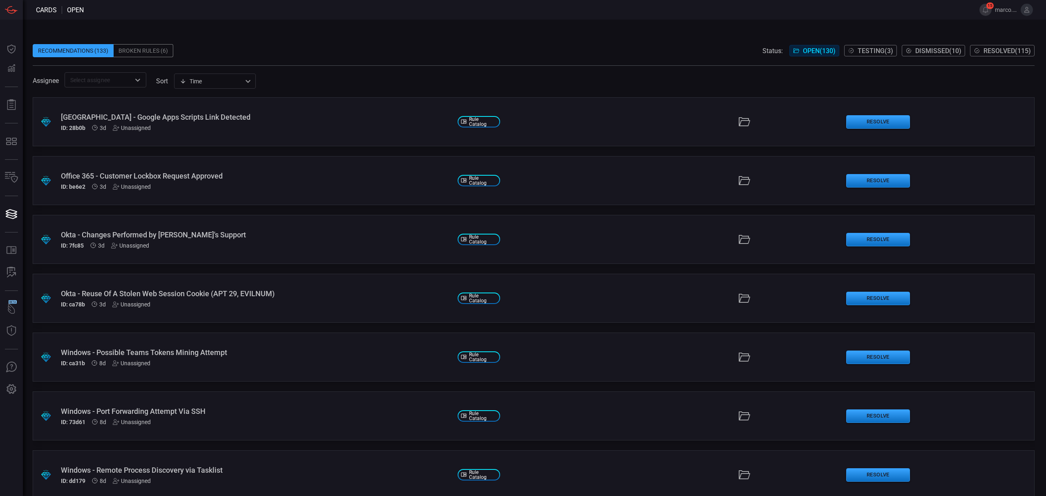
click at [813, 51] on span "Open ( 130 )" at bounding box center [819, 51] width 33 height 8
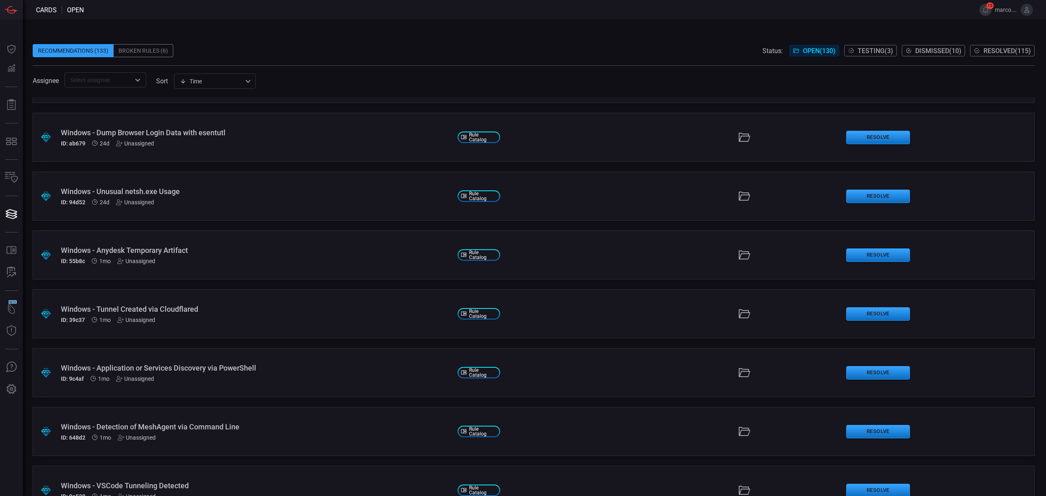
scroll to position [762, 0]
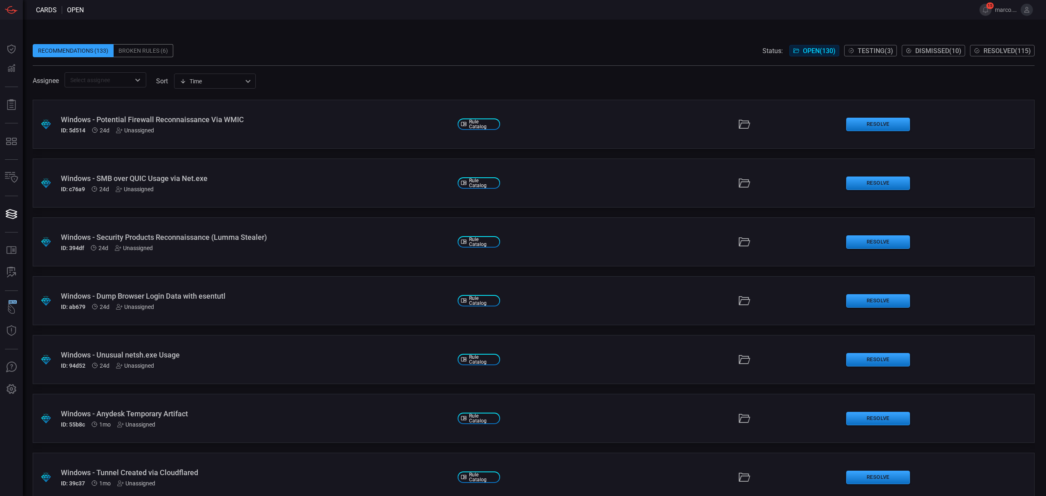
click at [200, 116] on div "Windows - Potential Firewall Reconnaissance Via WMIC" at bounding box center [256, 119] width 390 height 9
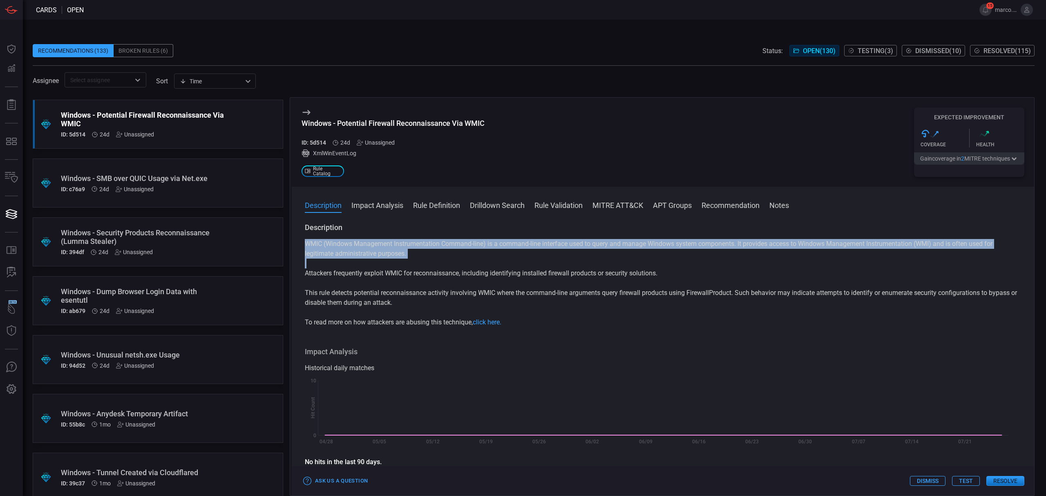
drag, startPoint x: 303, startPoint y: 240, endPoint x: 432, endPoint y: 285, distance: 136.6
click at [432, 285] on div "Description WMIC (Windows Management Instrumentation Command-line) is a command…" at bounding box center [663, 358] width 742 height 270
click at [438, 283] on div "WMIC (Windows Management Instrumentation Command-line) is a command-line interf…" at bounding box center [663, 283] width 716 height 88
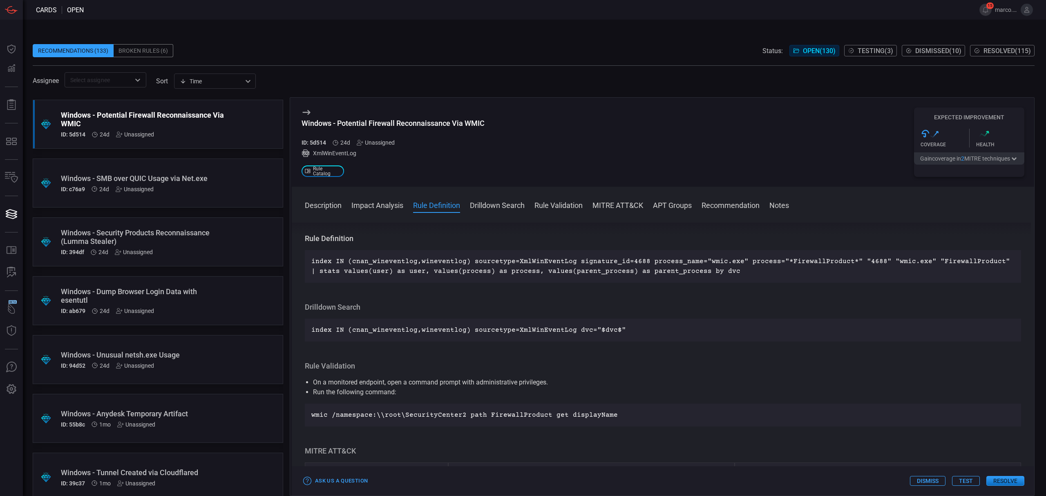
scroll to position [272, 0]
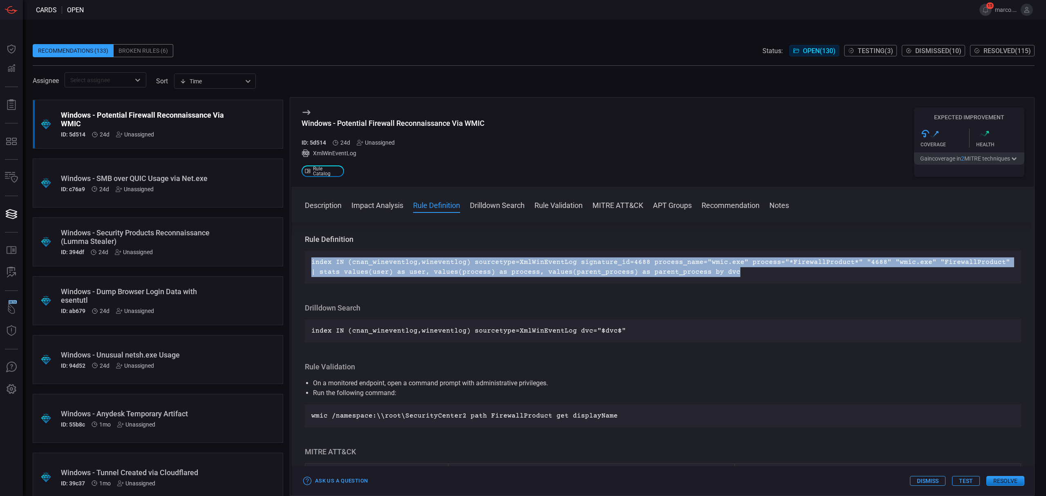
drag, startPoint x: 307, startPoint y: 261, endPoint x: 735, endPoint y: 279, distance: 427.7
click at [735, 279] on div "index IN (cnan_wineventlog,wineventlog) sourcetype=XmlWinEventLog signature_id=…" at bounding box center [663, 267] width 716 height 33
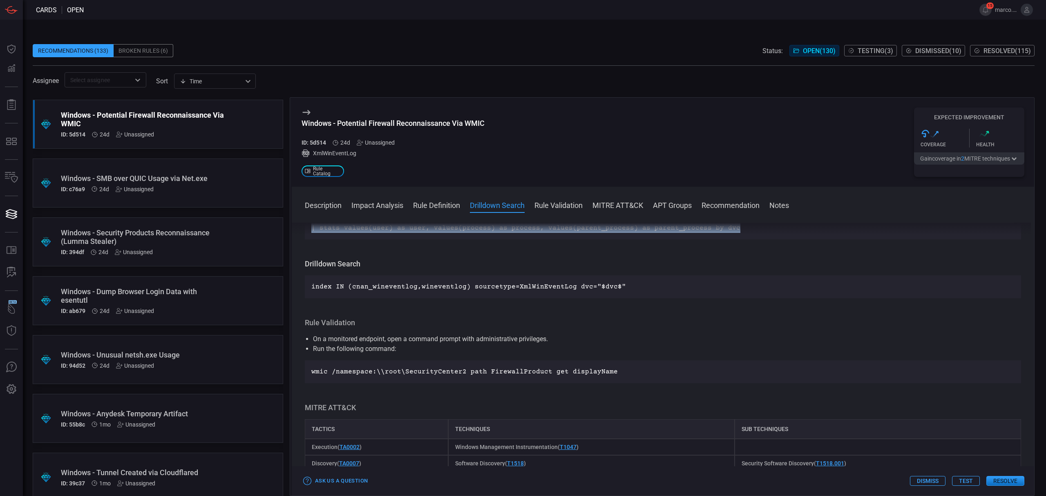
scroll to position [327, 0]
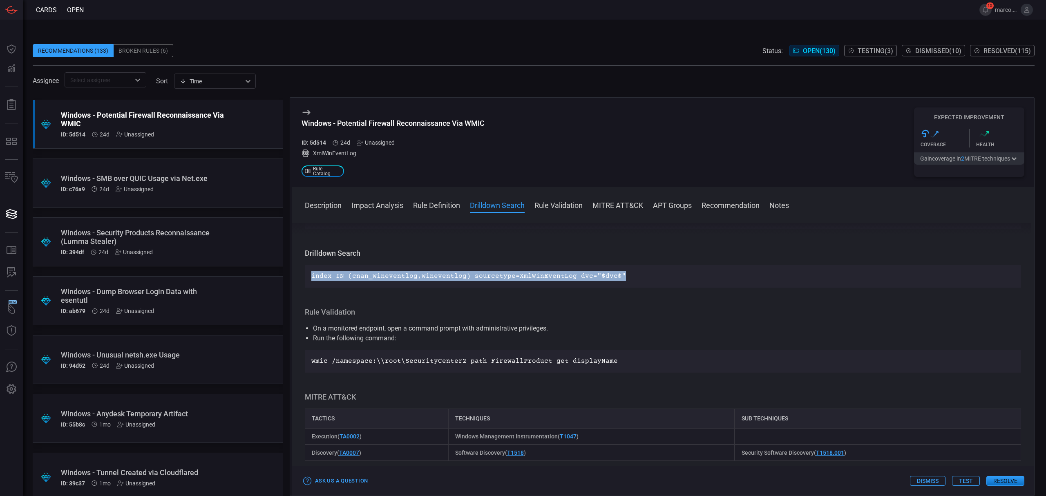
drag, startPoint x: 310, startPoint y: 275, endPoint x: 632, endPoint y: 281, distance: 321.1
click at [632, 281] on div "index IN (cnan_wineventlog,wineventlog) sourcetype=XmlWinEventLog dvc="$dvc$"" at bounding box center [663, 276] width 716 height 23
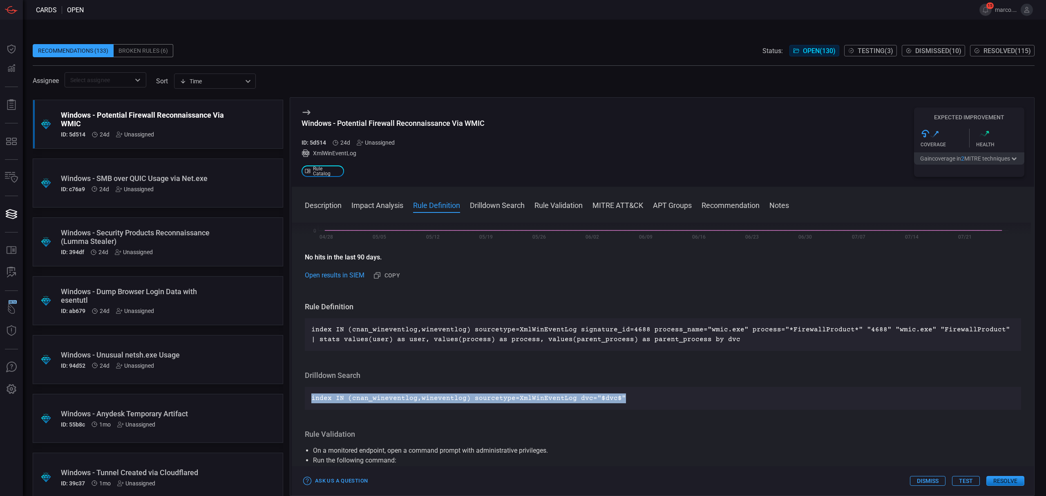
scroll to position [268, 0]
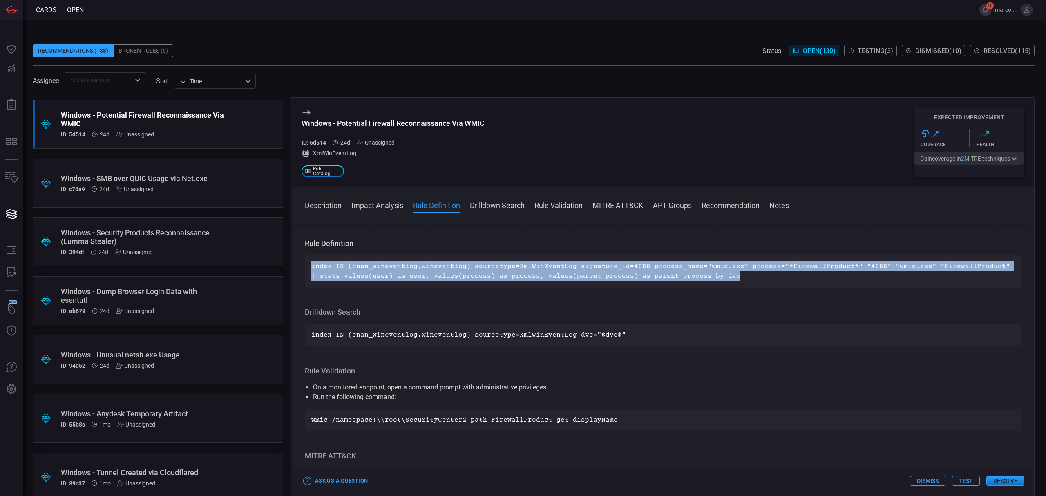
drag, startPoint x: 313, startPoint y: 265, endPoint x: 739, endPoint y: 275, distance: 426.2
click at [739, 275] on p "index IN (cnan_wineventlog,wineventlog) sourcetype=XmlWinEventLog signature_id=…" at bounding box center [662, 271] width 703 height 20
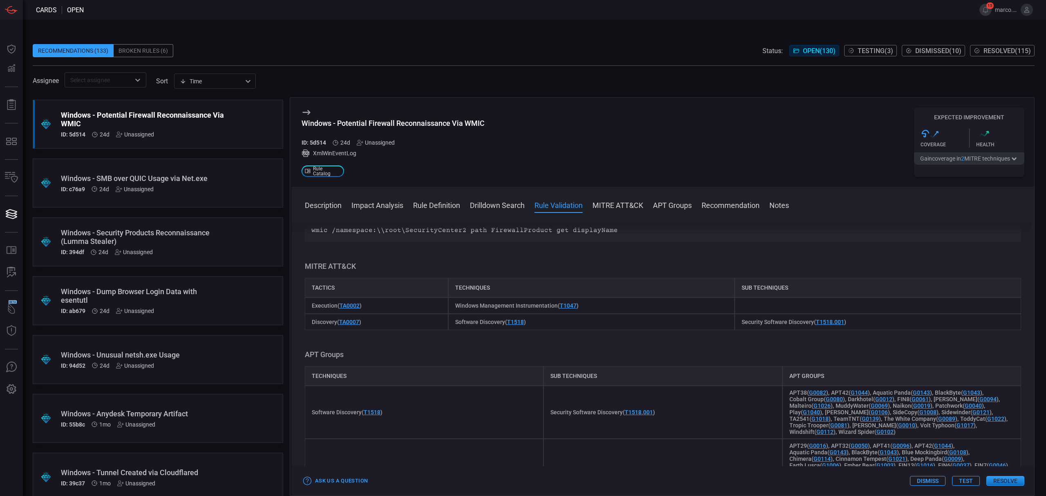
scroll to position [377, 0]
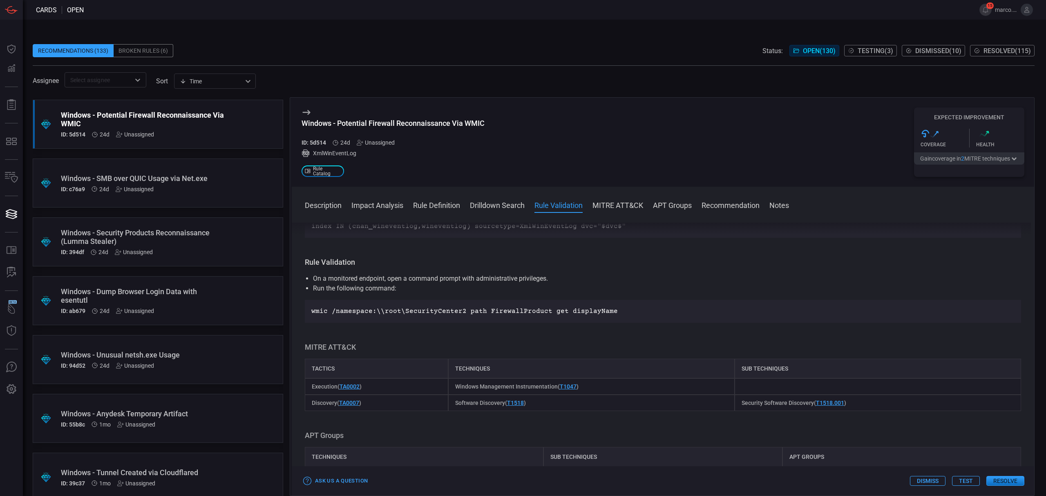
click at [865, 45] on button "Testing ( 3 )" at bounding box center [870, 50] width 53 height 11
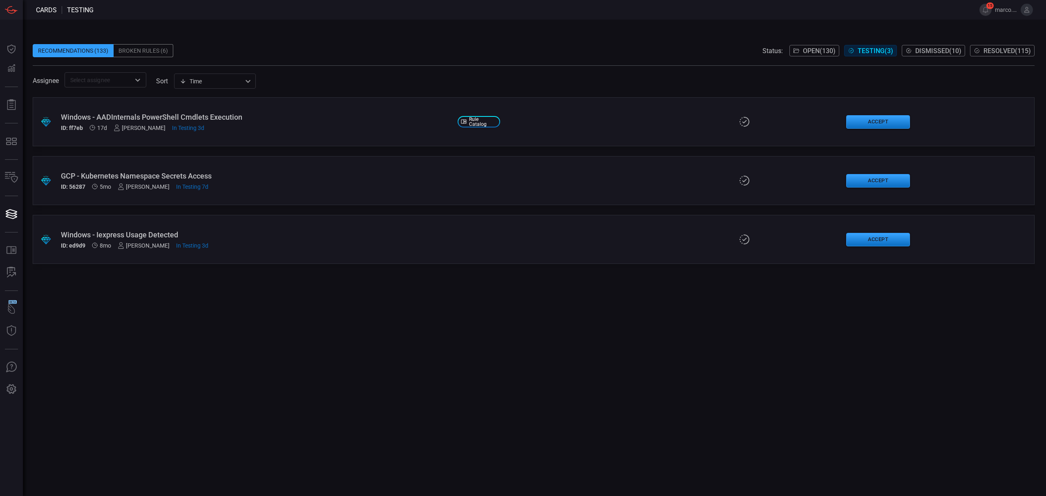
click at [265, 116] on div "Windows - AADInternals PowerShell Cmdlets Execution" at bounding box center [256, 117] width 390 height 9
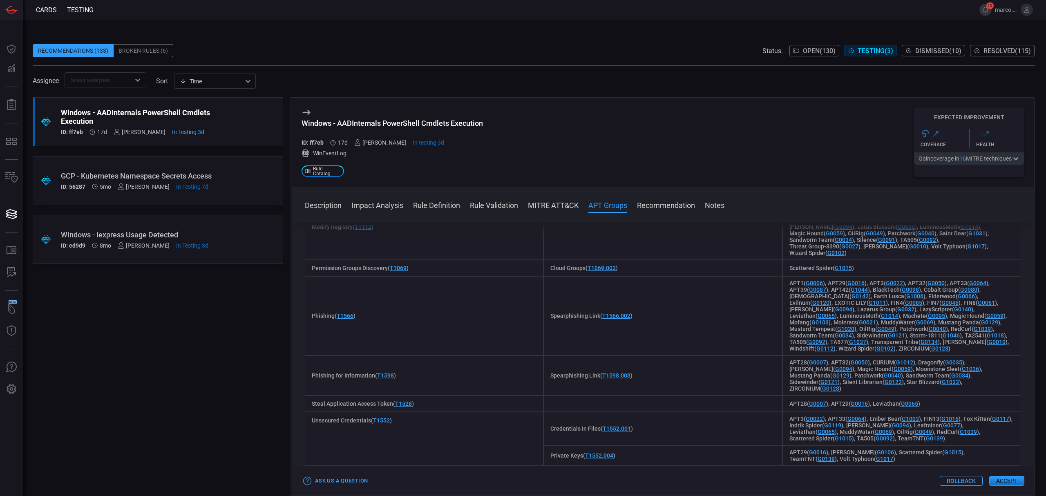
scroll to position [1416, 0]
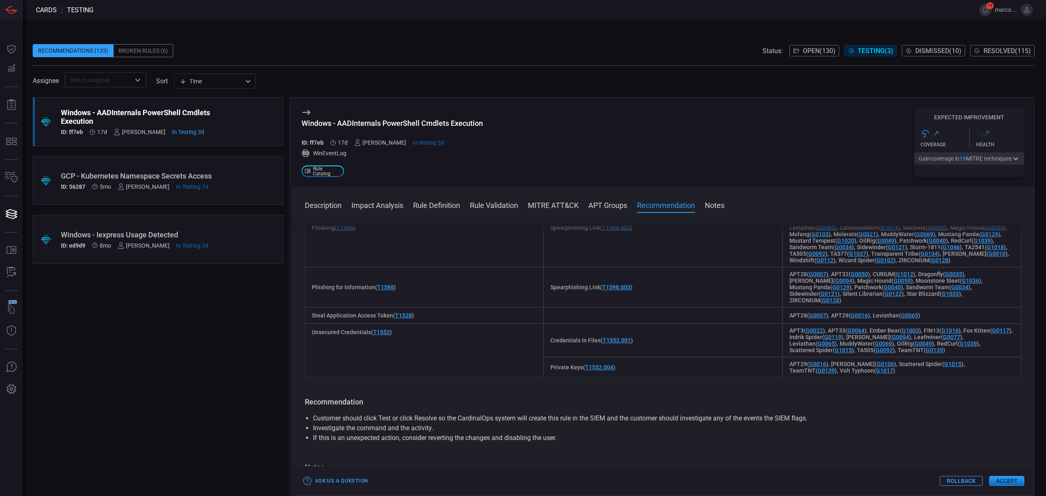
click at [1007, 480] on button "Accept" at bounding box center [1006, 481] width 35 height 10
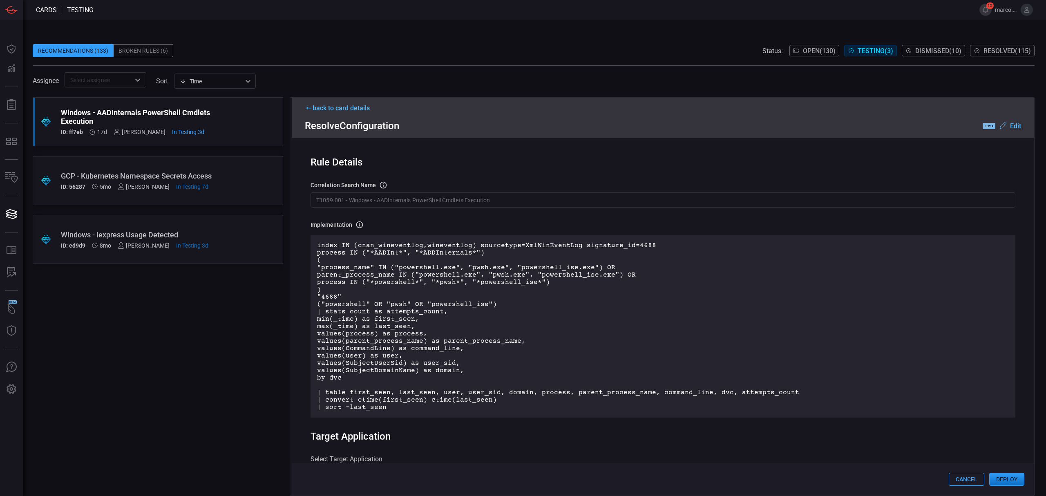
scroll to position [54, 0]
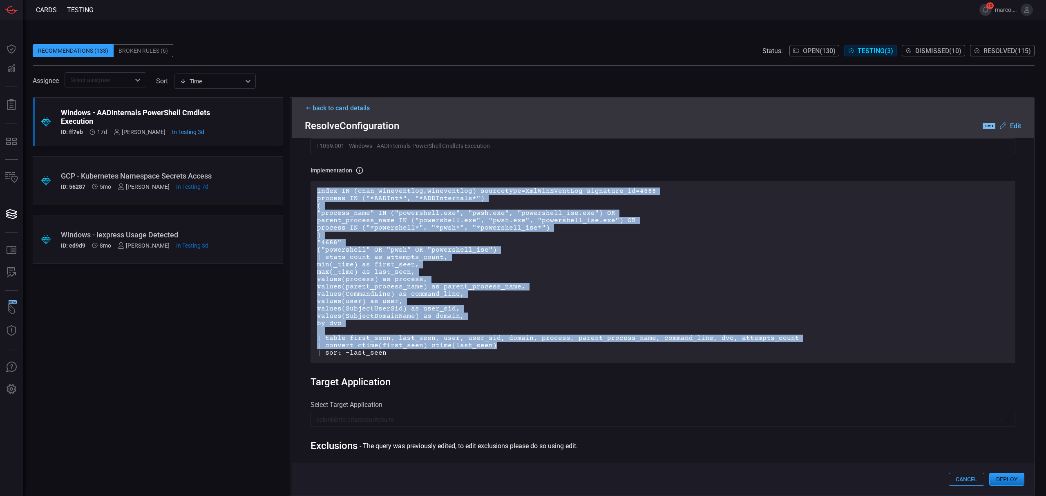
drag, startPoint x: 314, startPoint y: 190, endPoint x: 525, endPoint y: 343, distance: 260.9
click at [525, 343] on div "index IN (cnan_wineventlog,wineventlog) sourcetype=XmlWinEventLog signature_id=…" at bounding box center [662, 272] width 705 height 182
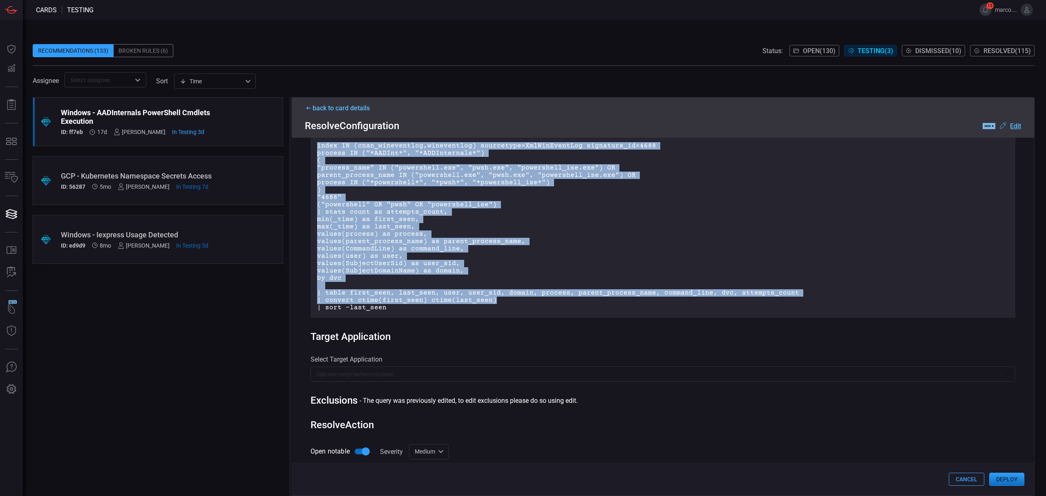
scroll to position [208, 0]
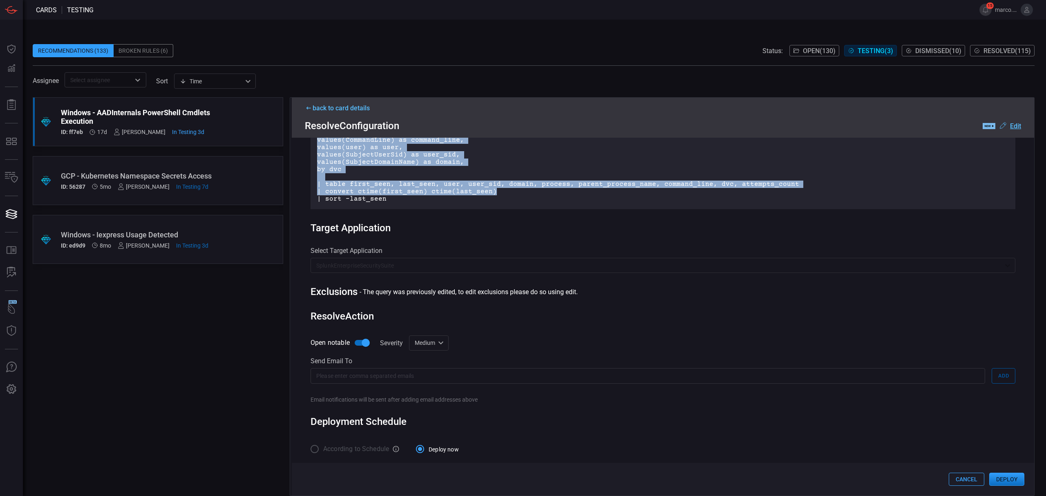
drag, startPoint x: 310, startPoint y: 311, endPoint x: 383, endPoint y: 314, distance: 72.8
click at [383, 314] on div "Resolve Action" at bounding box center [662, 315] width 705 height 11
click at [360, 340] on input "Open notable" at bounding box center [365, 343] width 47 height 16
click at [360, 340] on input "Open notable" at bounding box center [357, 343] width 47 height 16
click at [364, 335] on input "Open notable" at bounding box center [365, 343] width 47 height 16
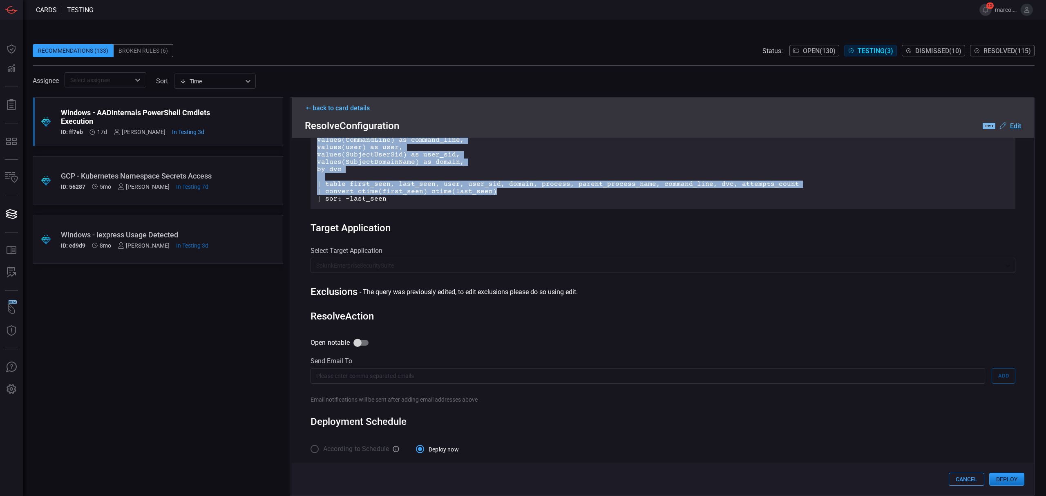
click at [361, 340] on input "Open notable" at bounding box center [357, 343] width 47 height 16
checkbox input "true"
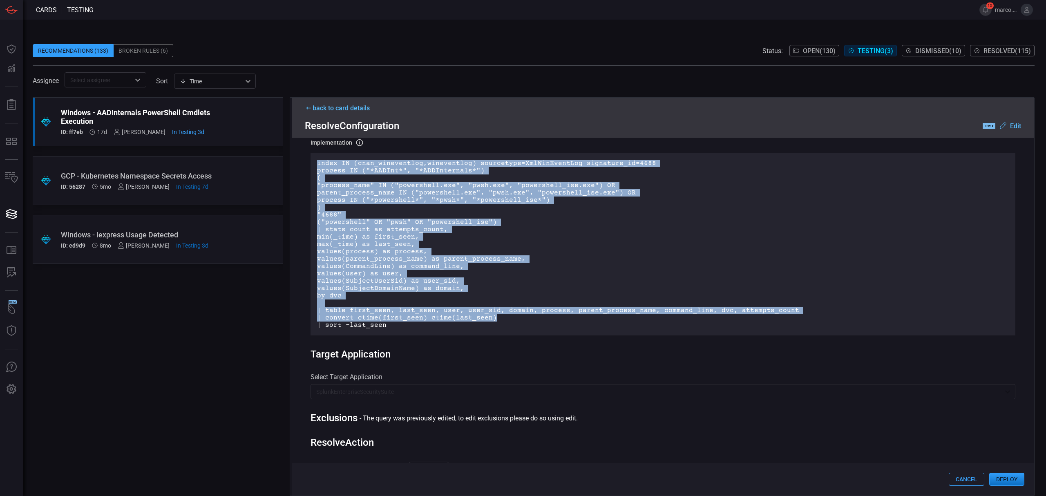
scroll to position [0, 0]
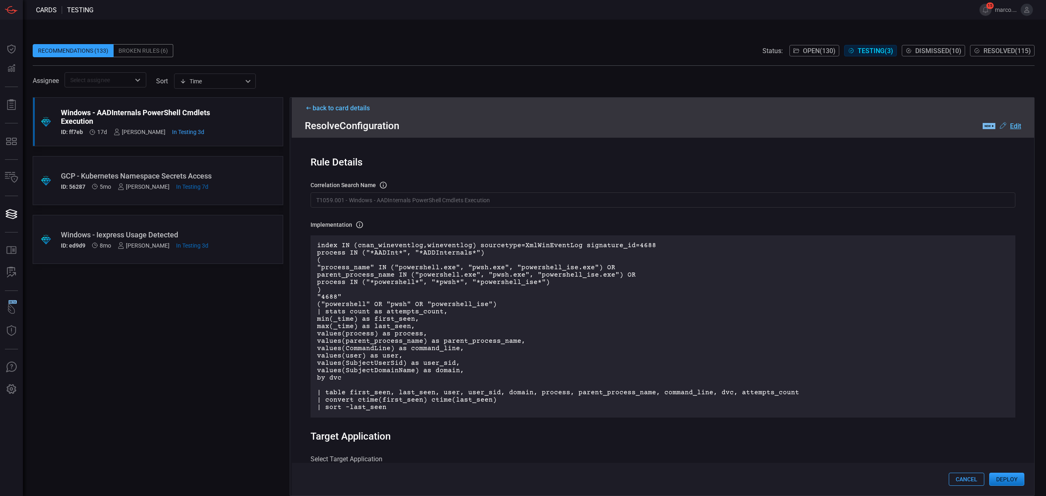
click at [59, 111] on div ".suggested_cards_icon{fill:url(#suggested_cards_icon);} Windows - AADInternals …" at bounding box center [158, 121] width 250 height 49
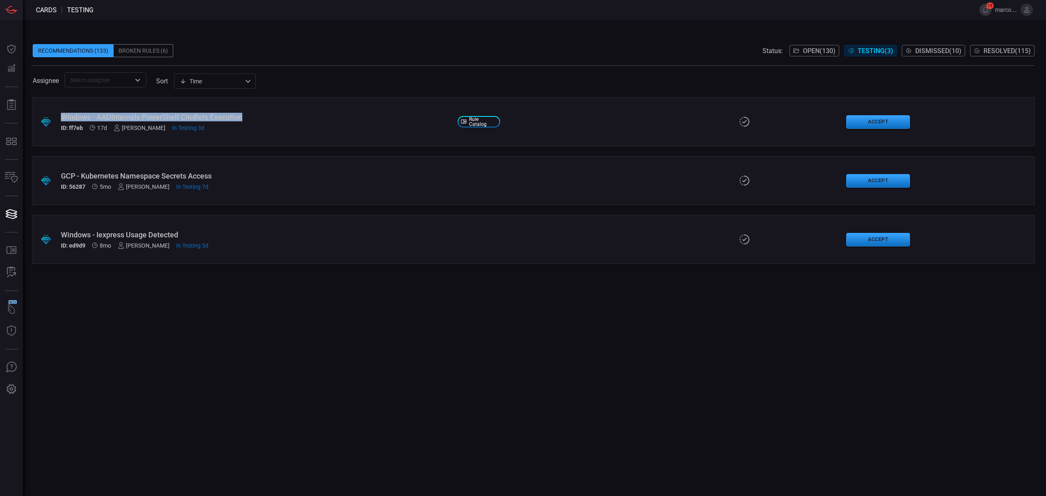
drag, startPoint x: 249, startPoint y: 117, endPoint x: 57, endPoint y: 119, distance: 191.6
click at [57, 119] on div ".suggested_cards_icon{fill:url(#suggested_cards_icon);} Windows - AADInternals …" at bounding box center [534, 121] width 1002 height 49
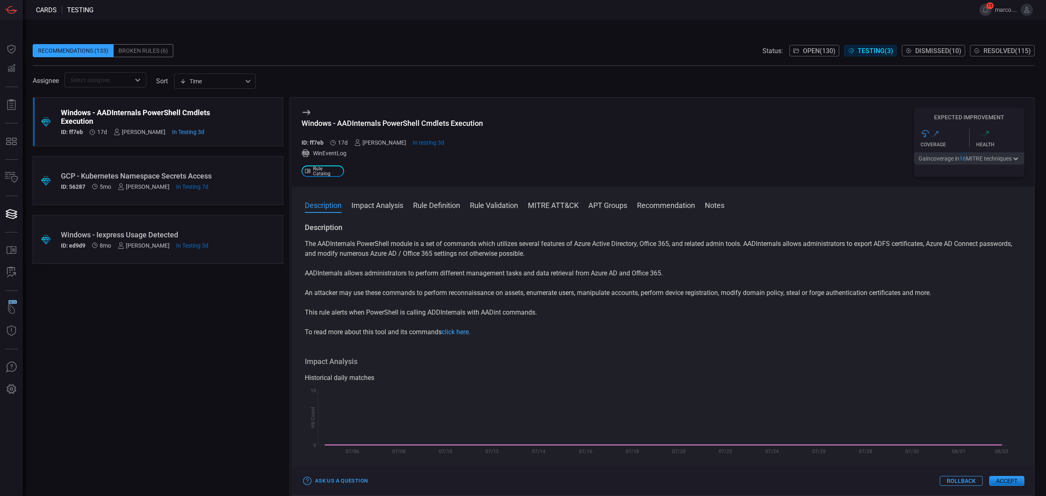
click at [502, 141] on div "Windows - AADInternals PowerShell Cmdlets Execution ID: ff7eb 17d [PERSON_NAME]…" at bounding box center [663, 142] width 742 height 89
drag, startPoint x: 496, startPoint y: 128, endPoint x: 301, endPoint y: 125, distance: 194.9
click at [301, 125] on div "Windows - AADInternals PowerShell Cmdlets Execution ID: ff7eb 17d [PERSON_NAME]…" at bounding box center [663, 142] width 742 height 89
copy div "Windows - AADInternals PowerShell Cmdlets Execution"
click at [942, 51] on span "Dismissed ( 10 )" at bounding box center [938, 51] width 46 height 8
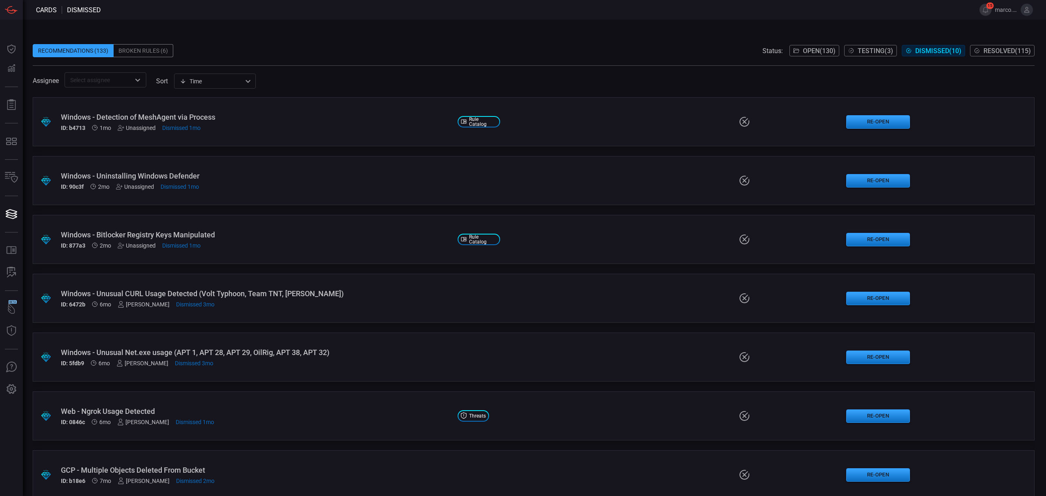
click at [987, 46] on button "Resolved ( 115 )" at bounding box center [1002, 50] width 65 height 11
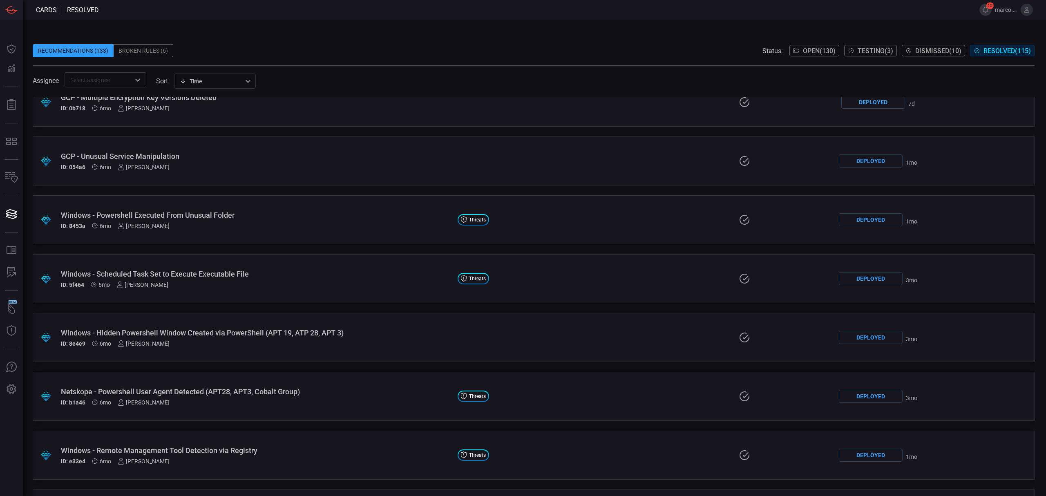
scroll to position [3486, 0]
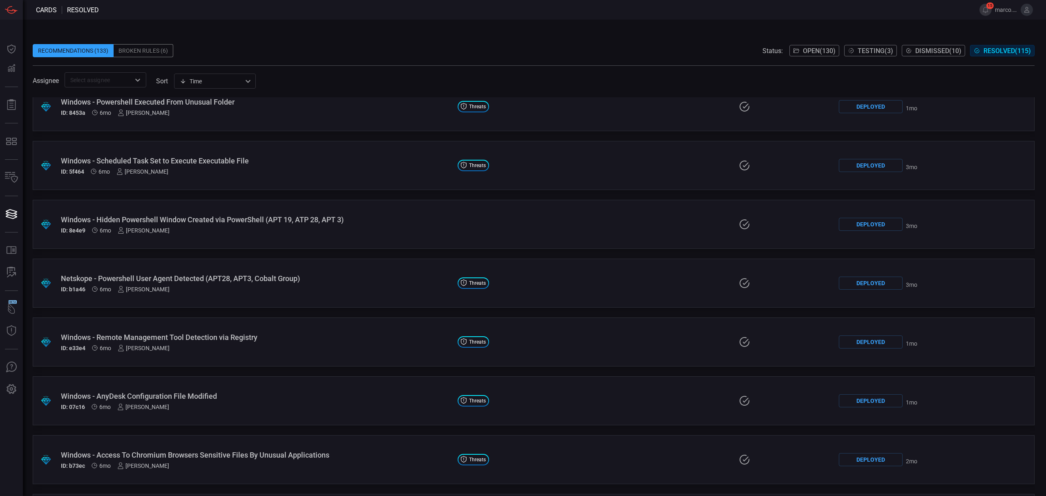
click at [317, 259] on div ".suggested_cards_icon{fill:url(#suggested_cards_icon);} Netskope - Powershell U…" at bounding box center [534, 283] width 1002 height 49
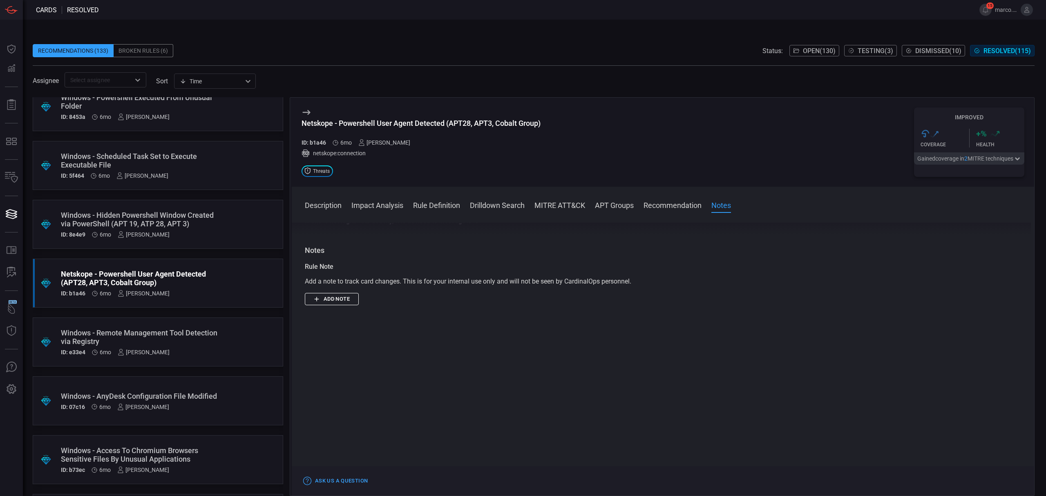
scroll to position [1007, 0]
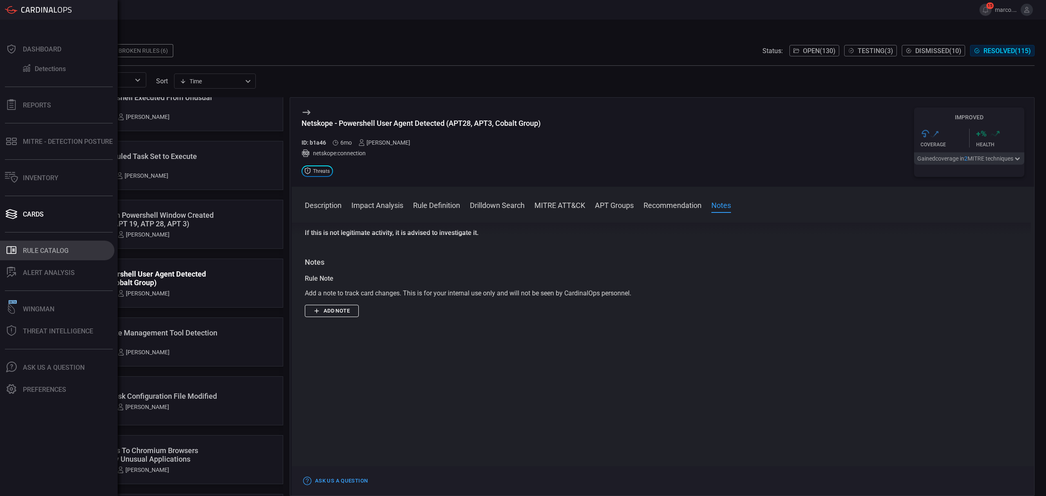
click at [43, 252] on div "Rule Catalog" at bounding box center [46, 251] width 46 height 8
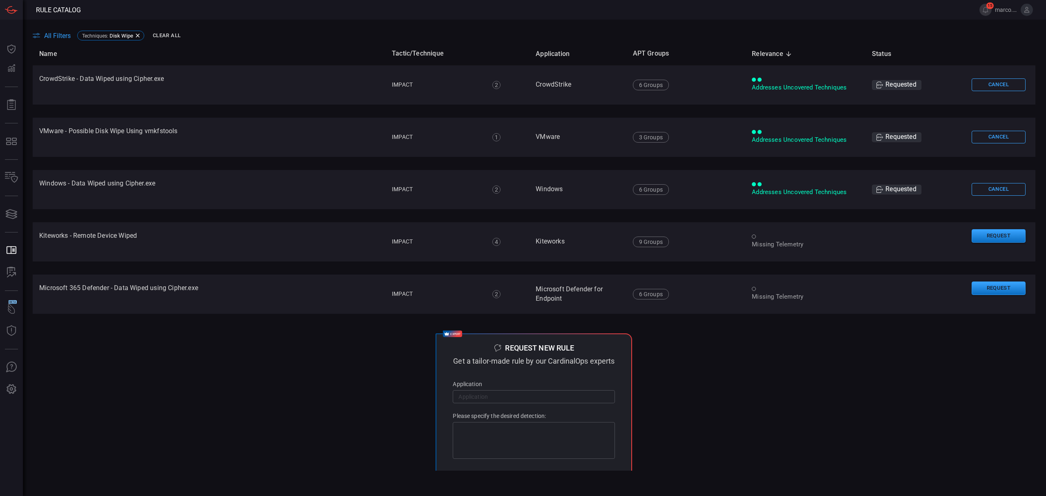
click at [56, 33] on span "All Filters" at bounding box center [57, 36] width 27 height 8
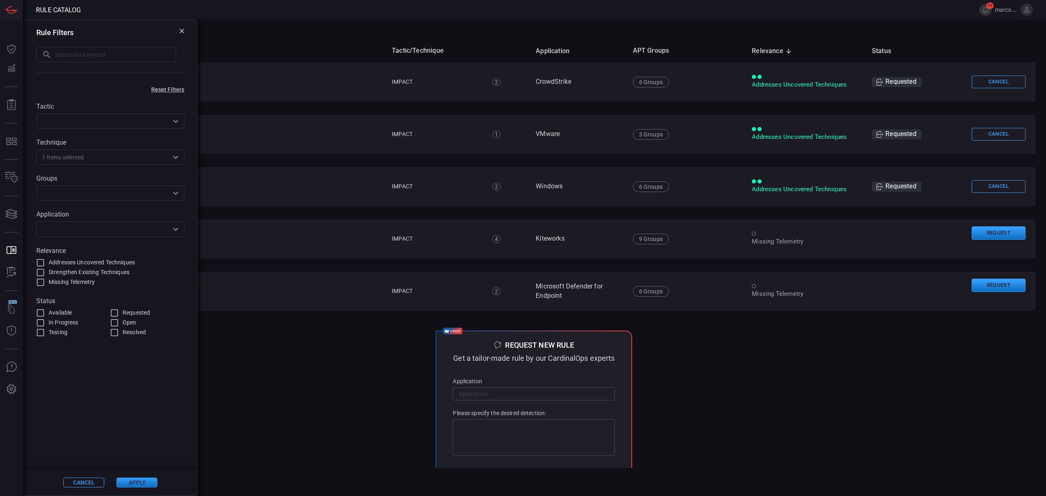
click at [92, 154] on input "text" at bounding box center [126, 157] width 85 height 10
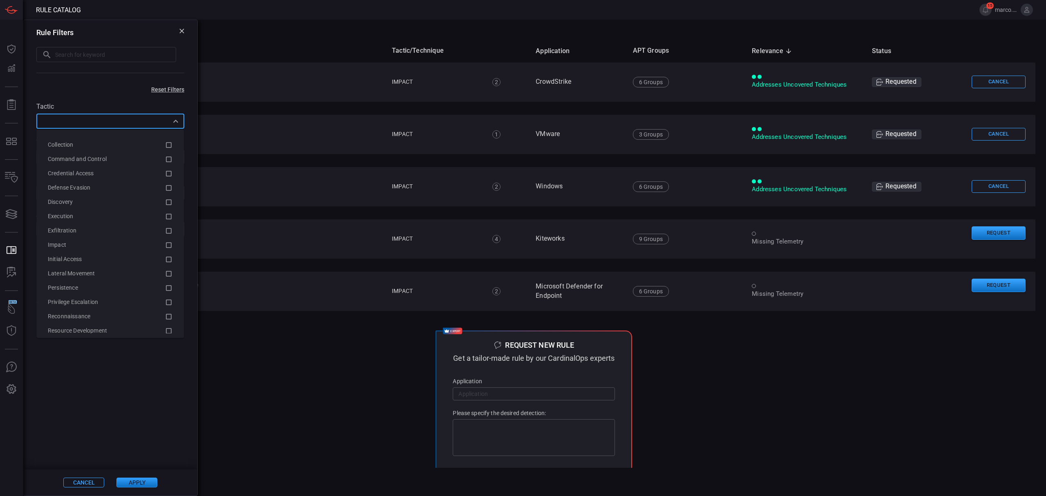
click at [85, 123] on input "text" at bounding box center [103, 121] width 129 height 10
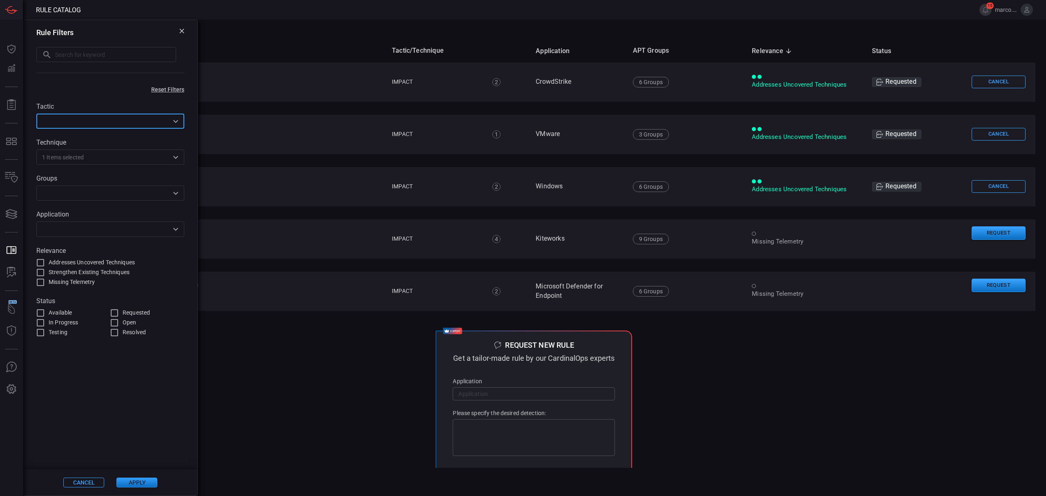
click at [85, 123] on input "text" at bounding box center [103, 121] width 129 height 10
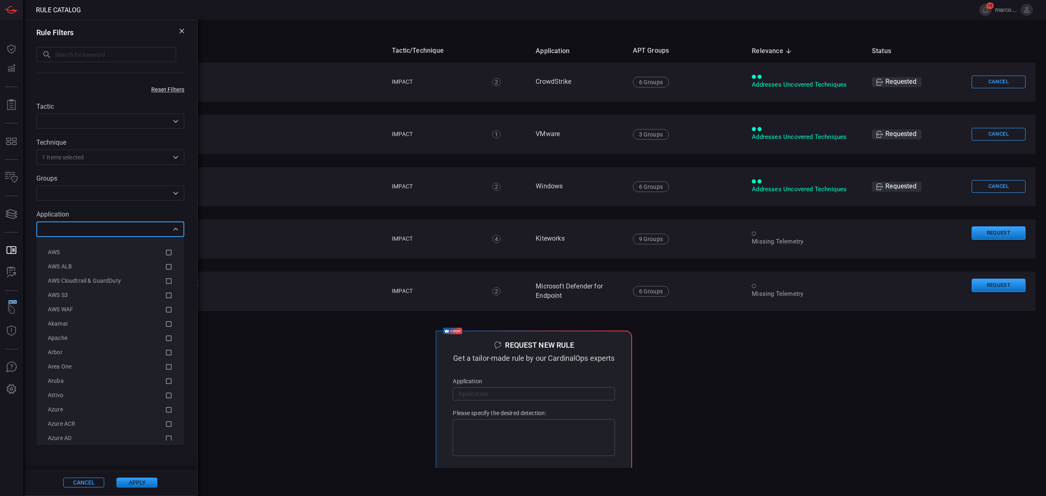
click at [92, 229] on input "text" at bounding box center [103, 229] width 129 height 10
click at [94, 195] on input "text" at bounding box center [103, 193] width 129 height 10
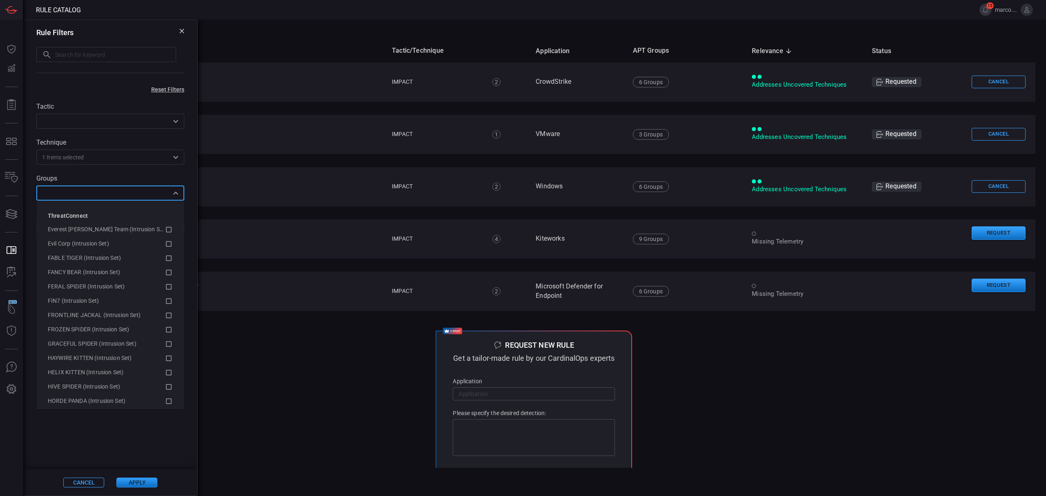
scroll to position [599, 0]
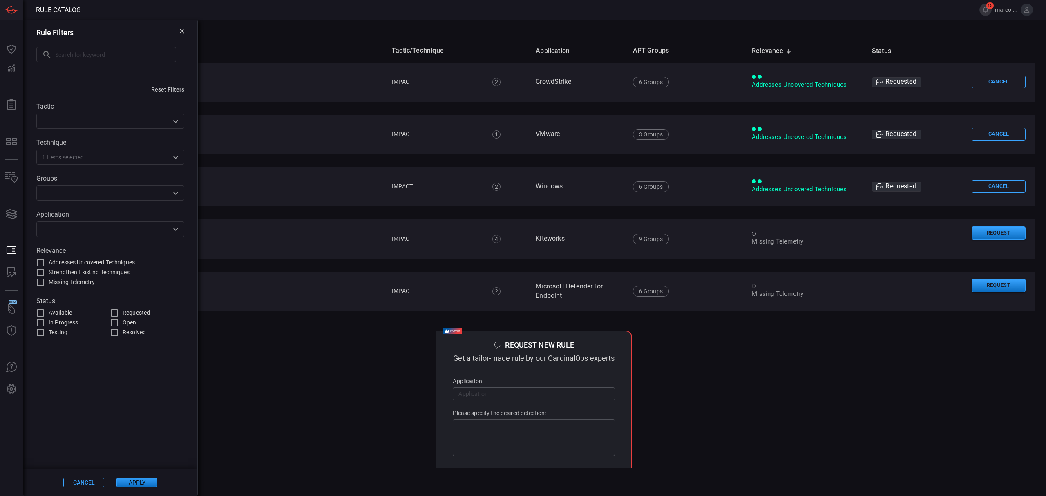
click at [259, 342] on td "expert Request new rule Get a tailor-made rule by our CardinalOps experts Appli…" at bounding box center [534, 411] width 1002 height 174
click at [180, 30] on icon at bounding box center [181, 31] width 5 height 5
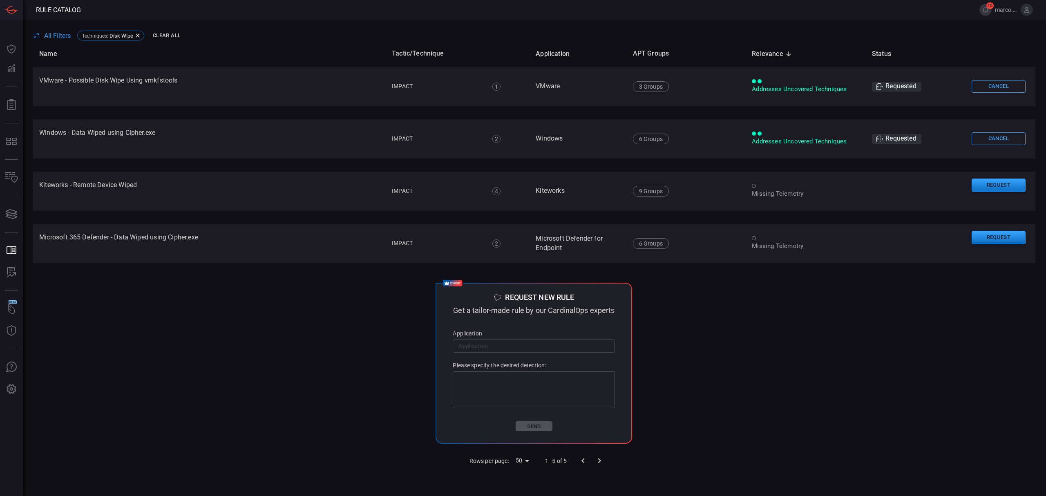
scroll to position [0, 0]
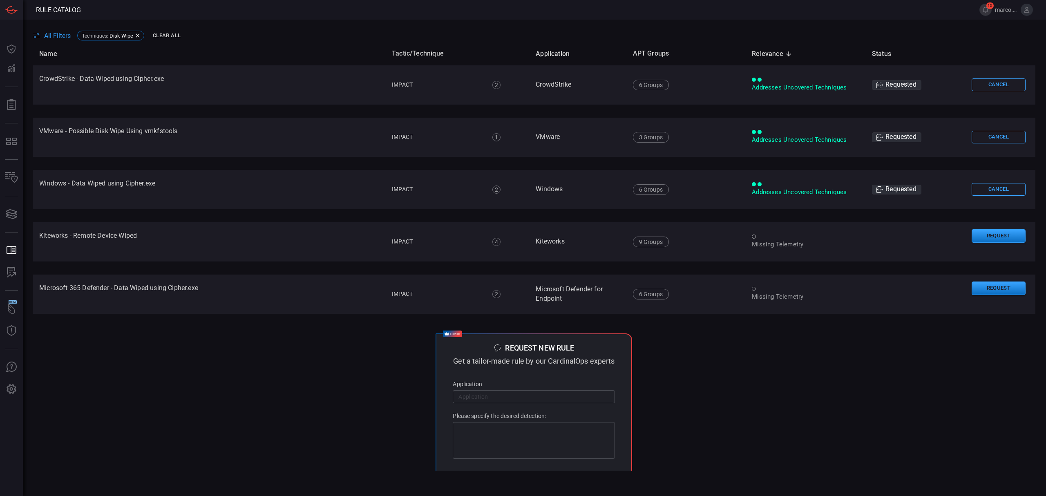
click at [46, 36] on span "All Filters" at bounding box center [57, 36] width 27 height 8
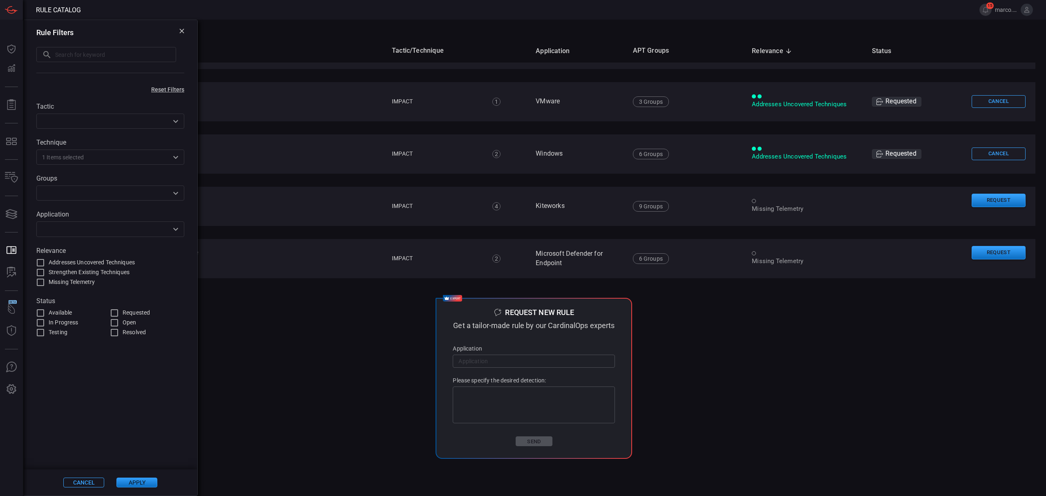
scroll to position [51, 0]
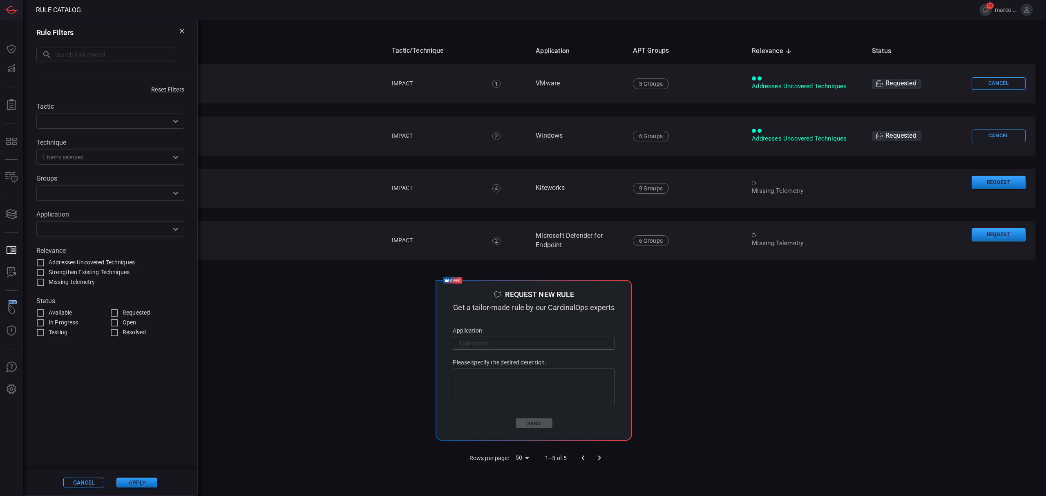
click at [112, 333] on input "Resolved" at bounding box center [114, 333] width 10 height 10
click at [115, 328] on input "Resolved" at bounding box center [114, 333] width 10 height 10
checkbox input "false"
click at [244, 389] on td "expert Request new rule Get a tailor-made rule by our CardinalOps experts Appli…" at bounding box center [534, 360] width 1002 height 174
click at [84, 483] on button "Cancel" at bounding box center [83, 483] width 41 height 10
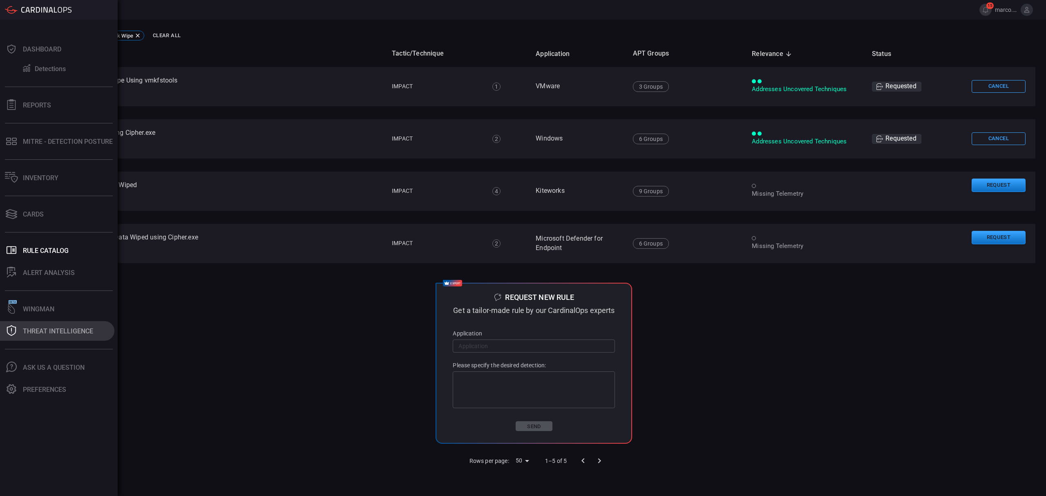
click at [66, 327] on div "Threat Intelligence" at bounding box center [58, 331] width 70 height 8
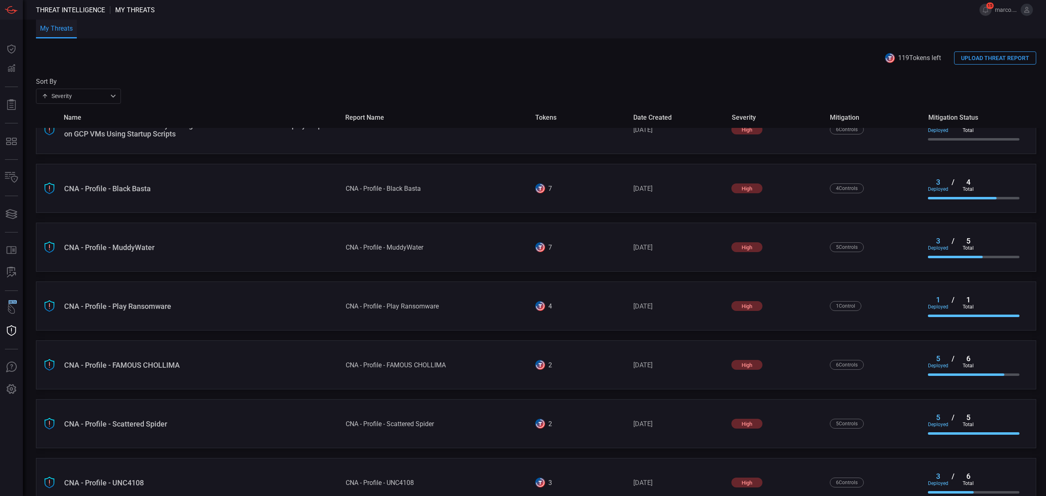
scroll to position [161, 0]
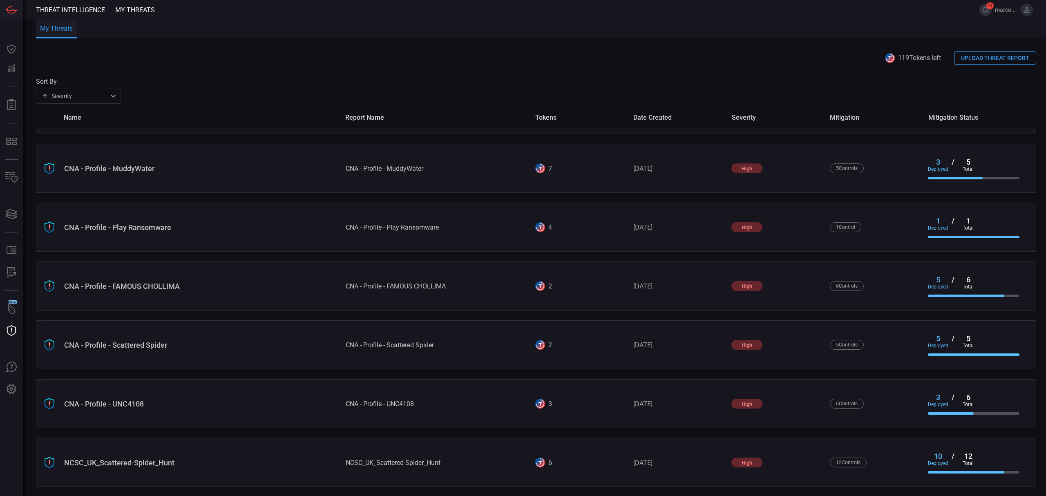
type button "/risks"
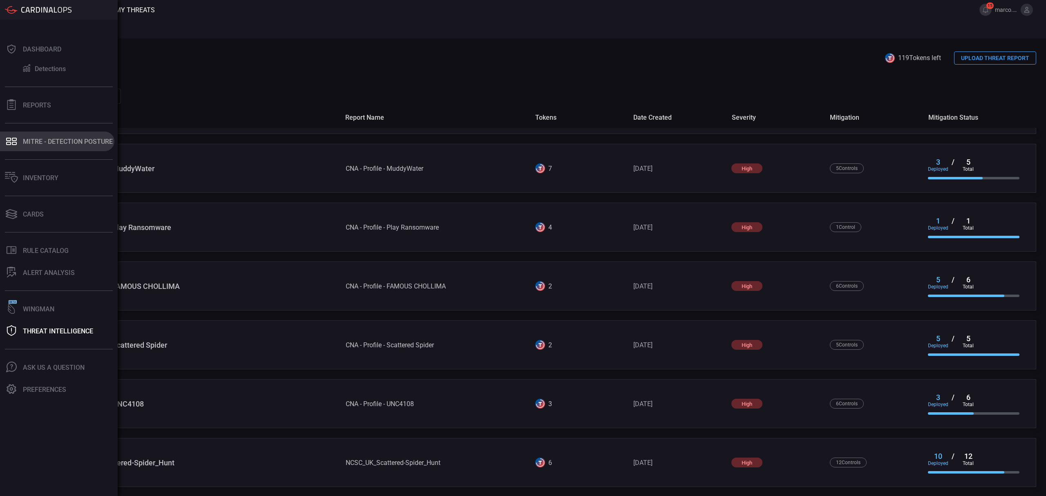
click at [56, 148] on button "MITRE - Detection Posture" at bounding box center [57, 142] width 114 height 20
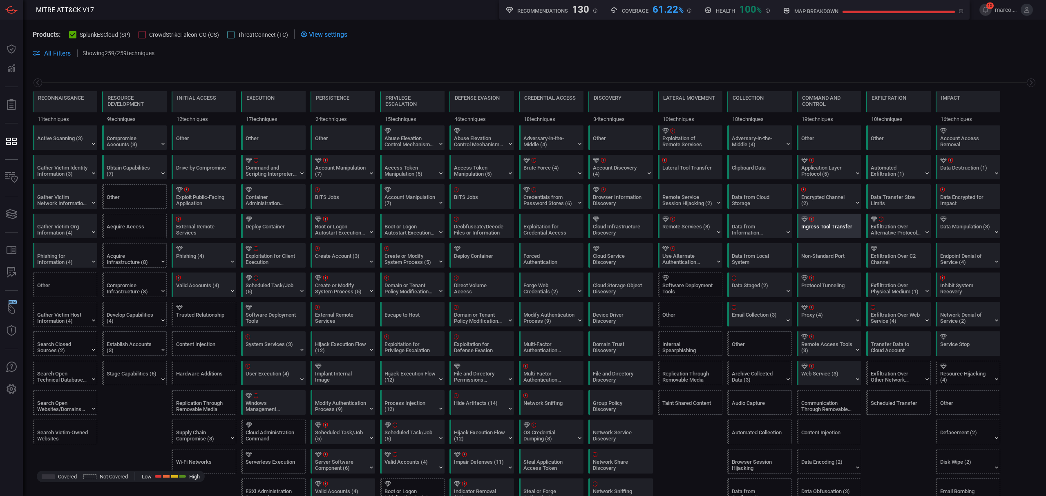
click at [816, 218] on div at bounding box center [830, 219] width 59 height 5
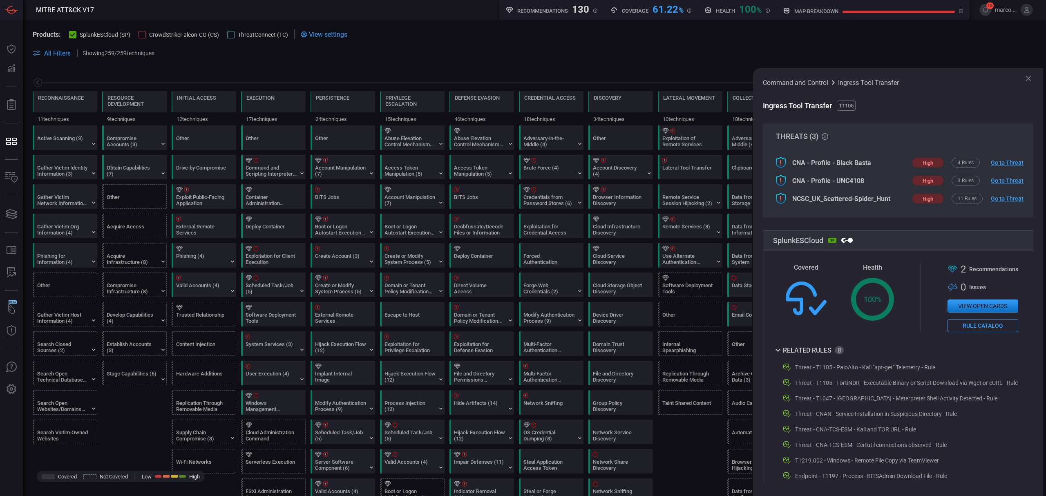
scroll to position [57, 0]
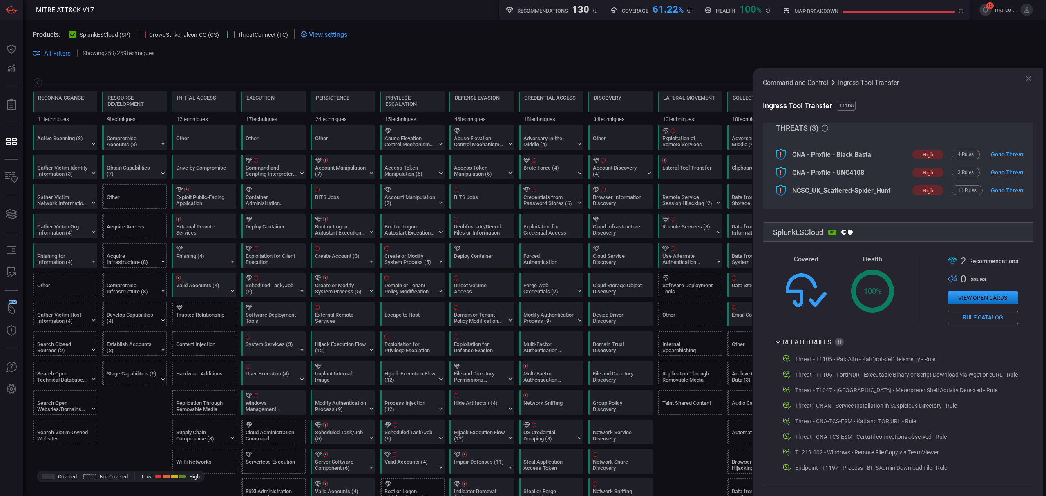
click at [992, 292] on button "View open cards" at bounding box center [982, 297] width 71 height 13
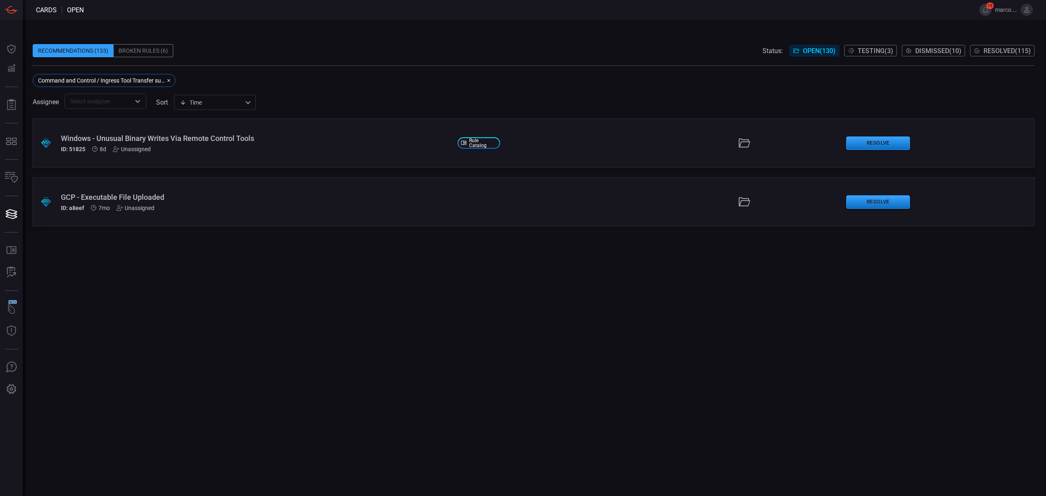
click at [260, 132] on div ".suggested_cards_icon{fill:url(#suggested_cards_icon);} Windows - Unusual Binar…" at bounding box center [534, 142] width 1002 height 49
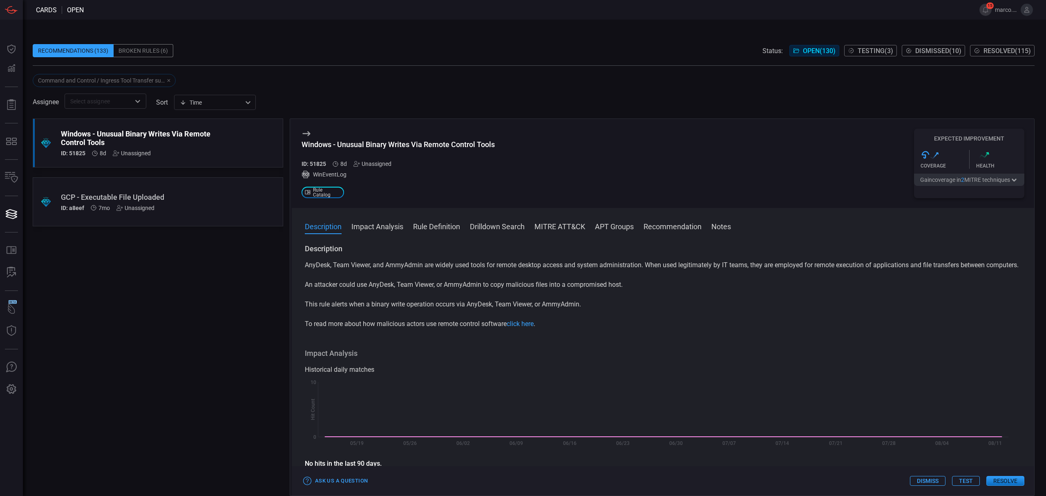
click at [177, 198] on div "GCP - Executable File Uploaded" at bounding box center [142, 197] width 163 height 9
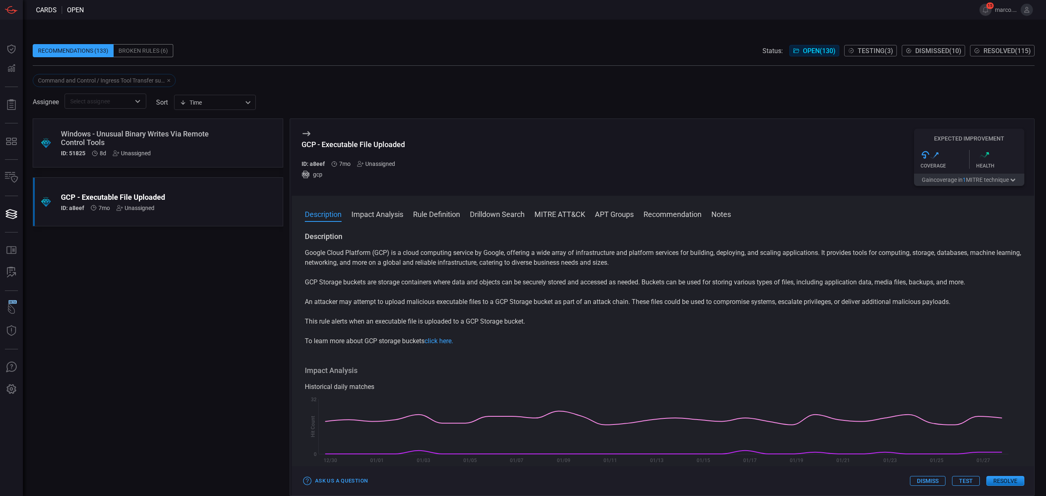
click at [198, 144] on div "Windows - Unusual Binary Writes Via Remote Control Tools" at bounding box center [142, 137] width 163 height 17
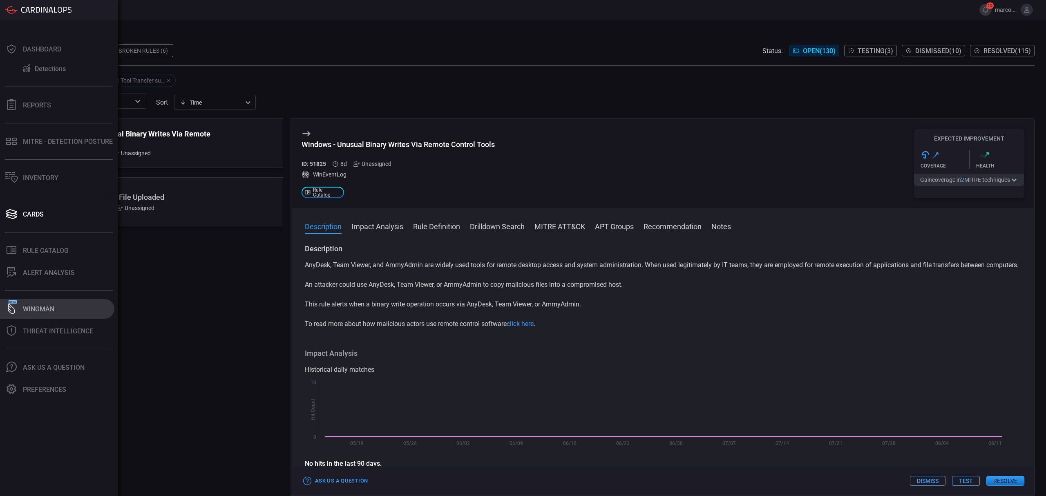
click at [47, 306] on div "Wingman" at bounding box center [38, 309] width 31 height 8
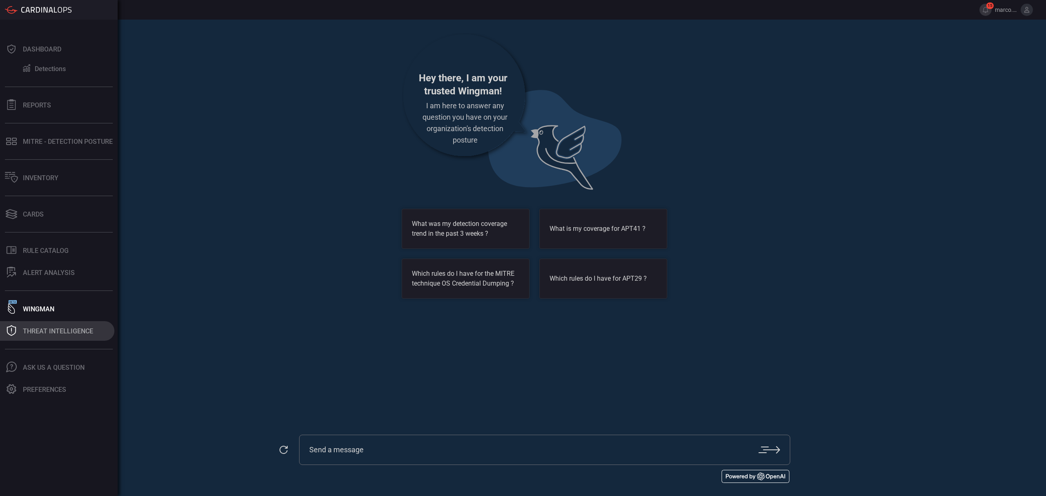
click at [49, 332] on div "Threat Intelligence" at bounding box center [58, 331] width 70 height 8
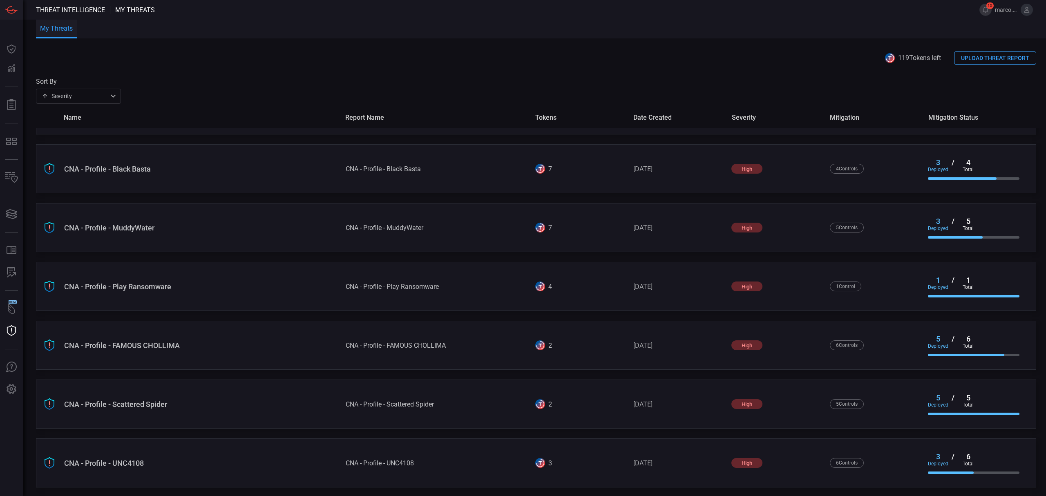
scroll to position [161, 0]
click at [886, 455] on div "NCSC_UK_Scattered-Spider_Hunt NCSC_UK_Scattered-Spider_Hunt 6 [DATE] high 12 Co…" at bounding box center [536, 462] width 1000 height 49
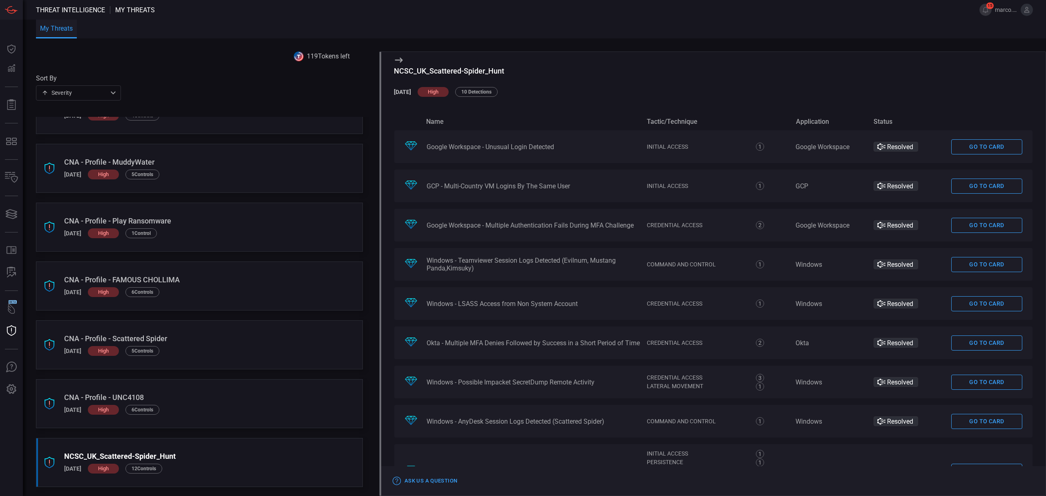
scroll to position [996, 0]
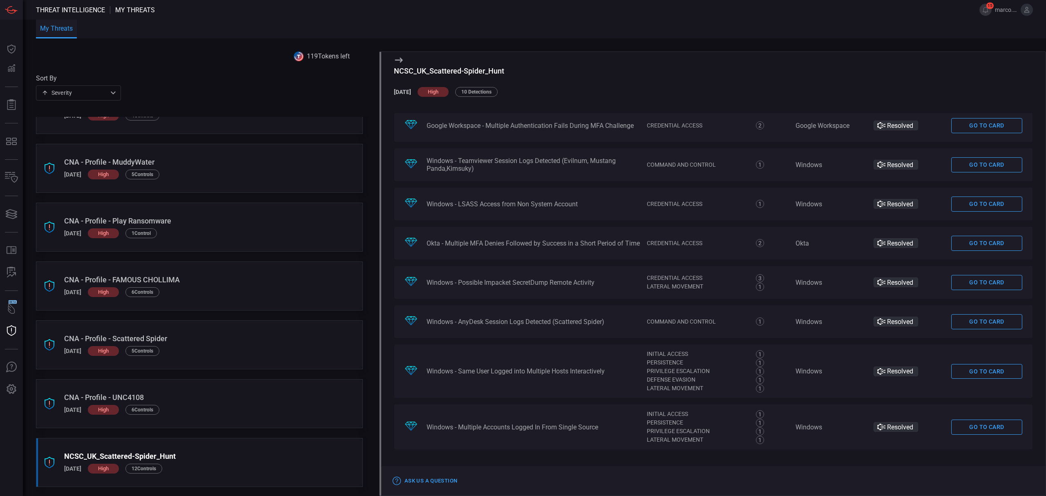
click at [400, 58] on icon at bounding box center [399, 60] width 8 height 5
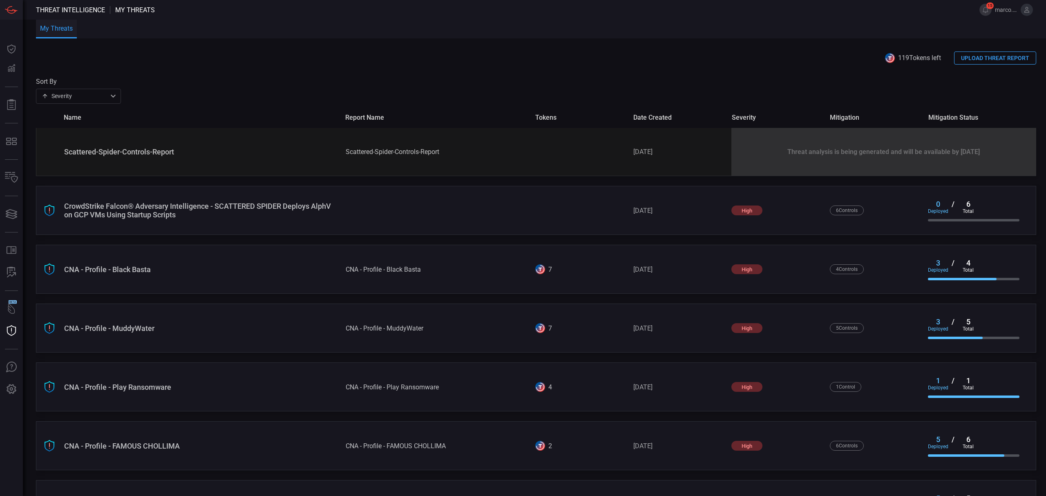
scroll to position [161, 0]
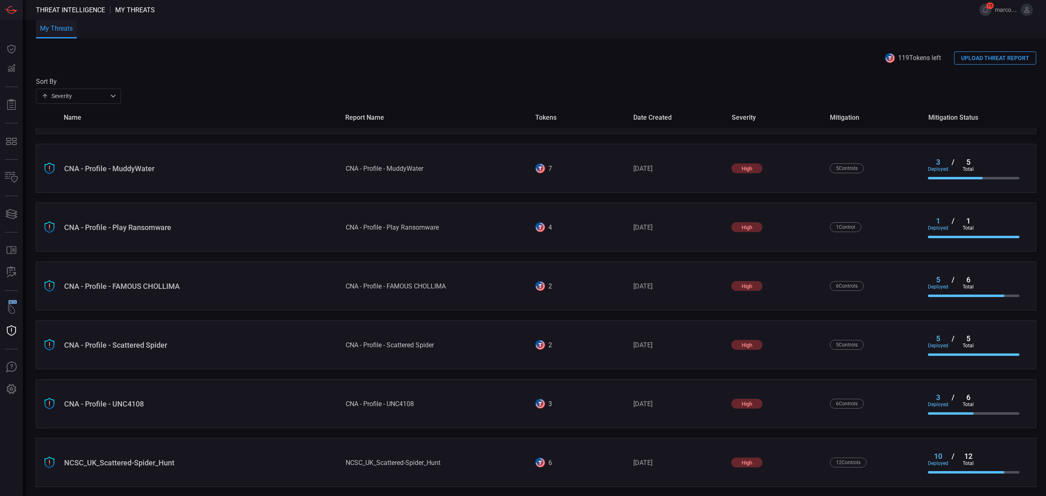
click at [903, 403] on div "CNA - Profile - UNC4108 CNA - Profile - UNC4108 3 [DATE] high 6 Control s 3 dep…" at bounding box center [536, 403] width 1000 height 49
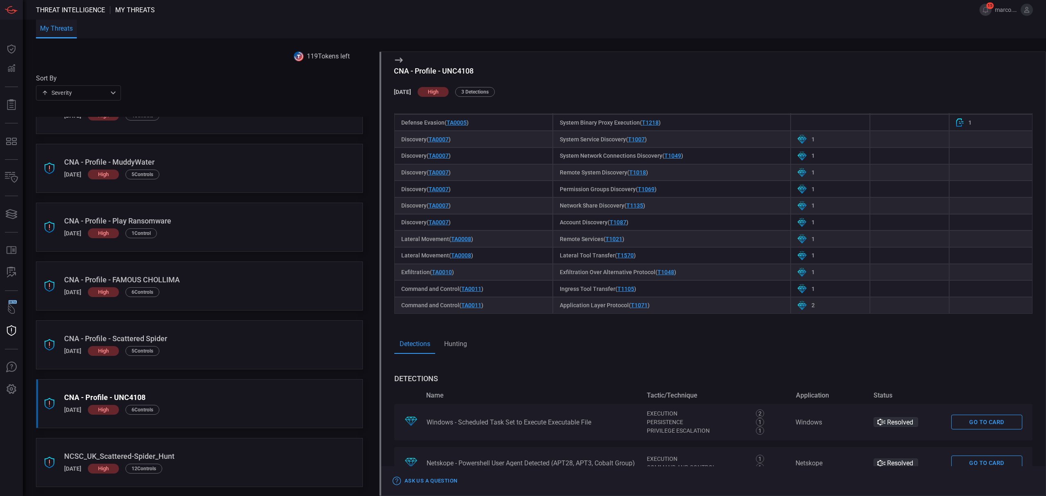
scroll to position [322, 0]
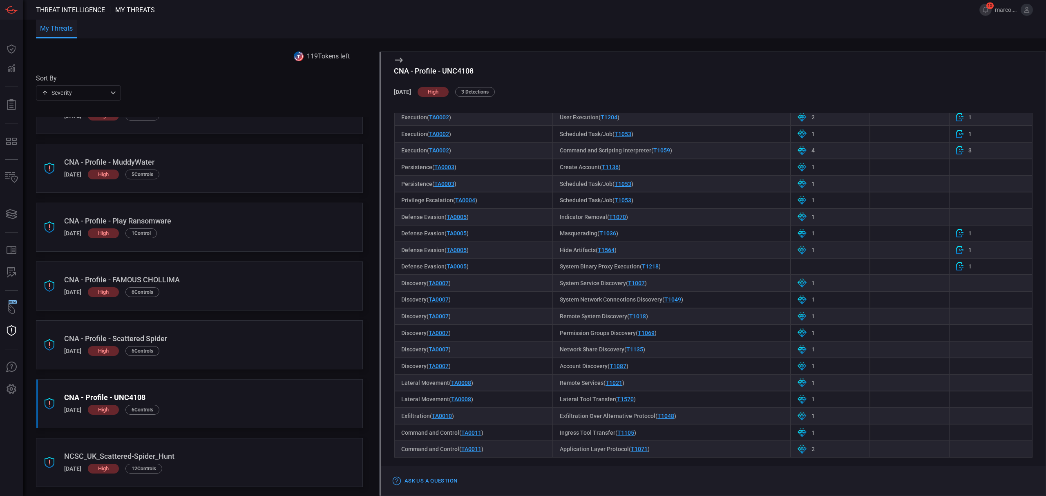
click at [398, 61] on icon at bounding box center [399, 60] width 10 height 10
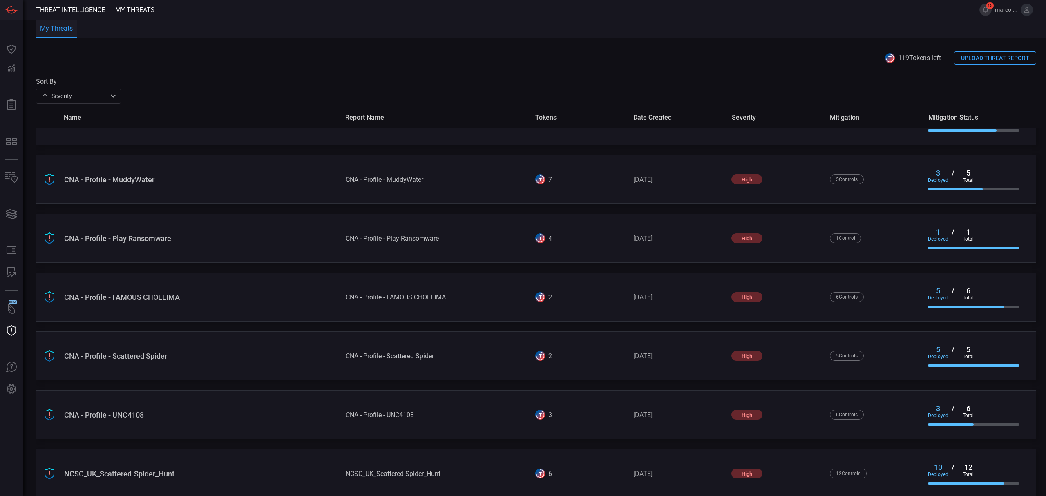
scroll to position [161, 0]
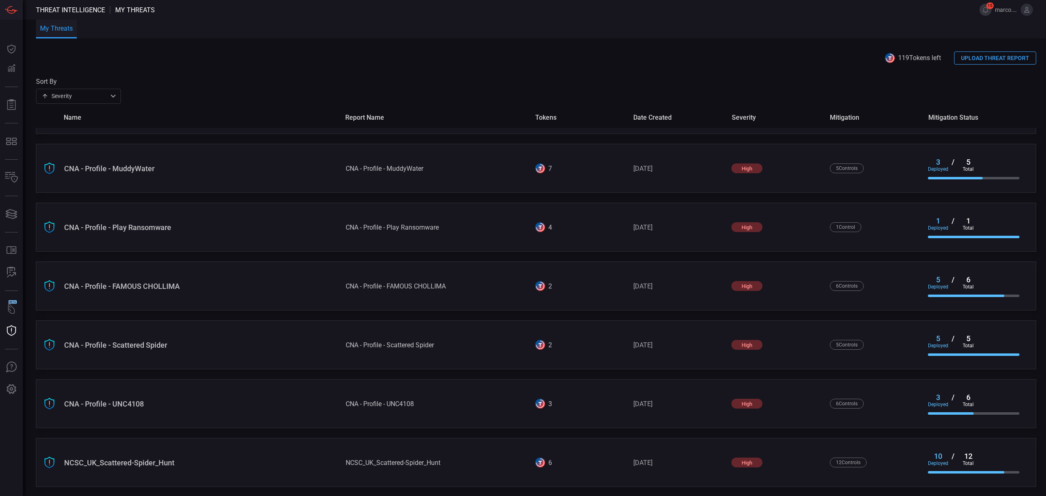
click at [906, 219] on div "CNA - Profile - Play Ransomware CNA - Profile - Play Ransomware 4 [DATE] high 1…" at bounding box center [536, 227] width 1000 height 49
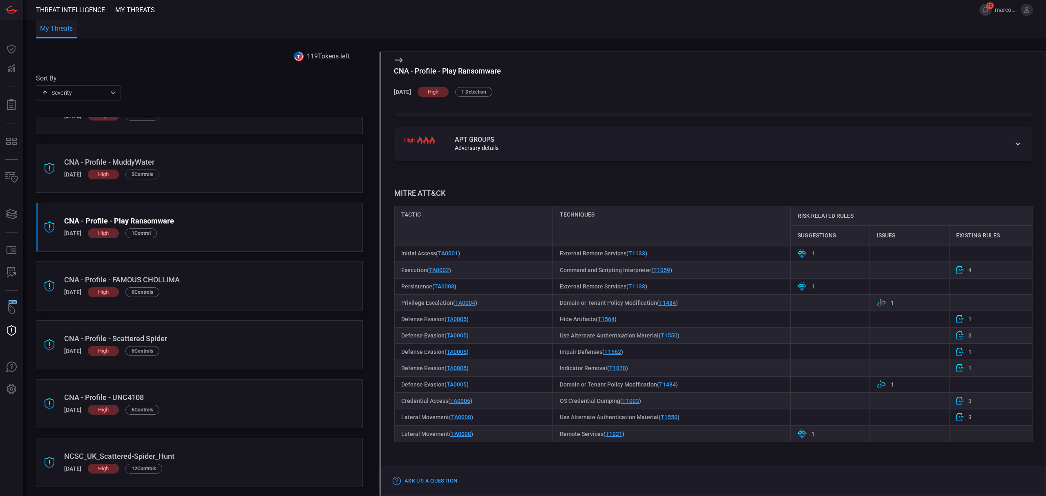
scroll to position [279, 0]
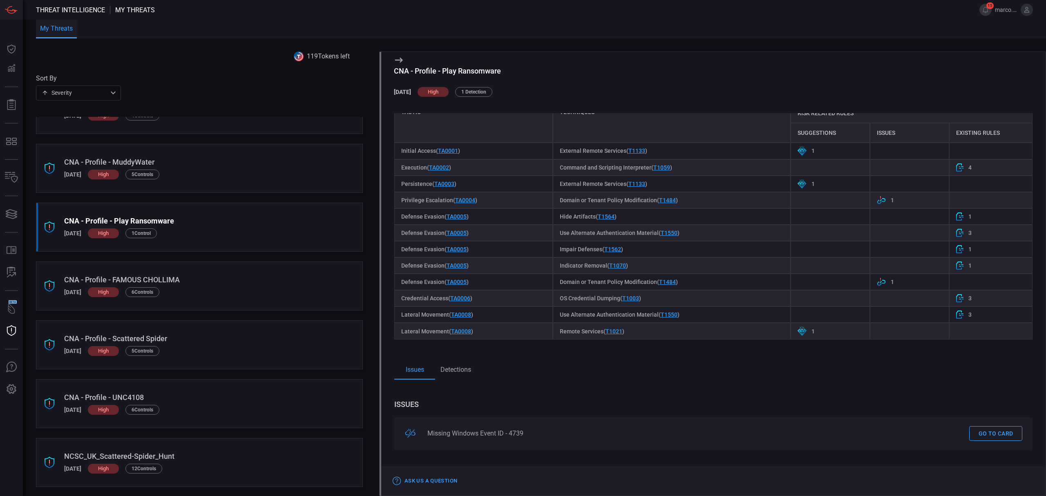
click at [458, 368] on button "Detections" at bounding box center [455, 370] width 41 height 20
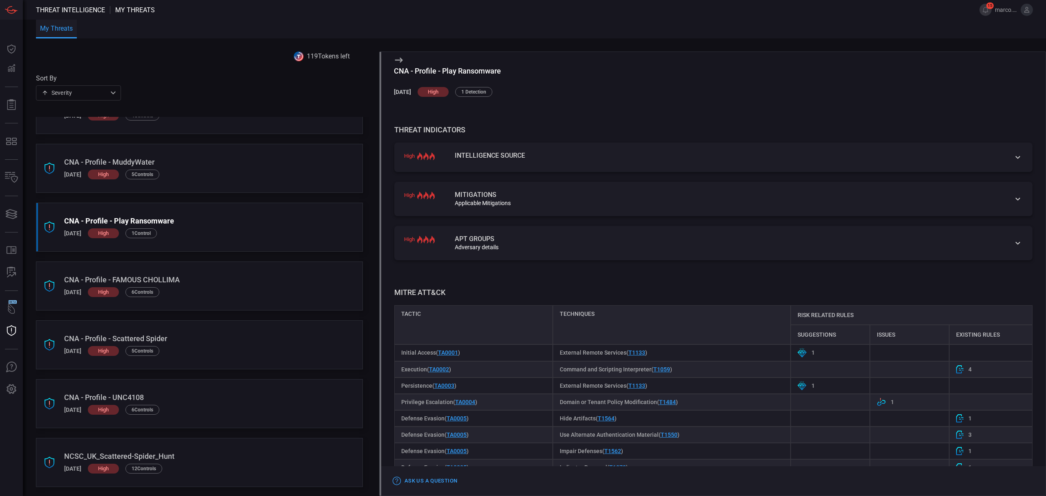
scroll to position [0, 0]
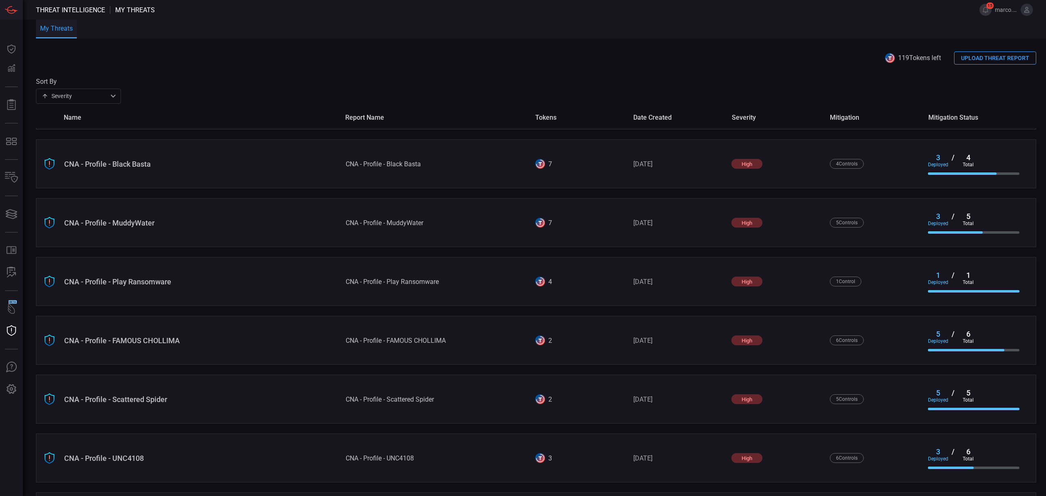
scroll to position [161, 0]
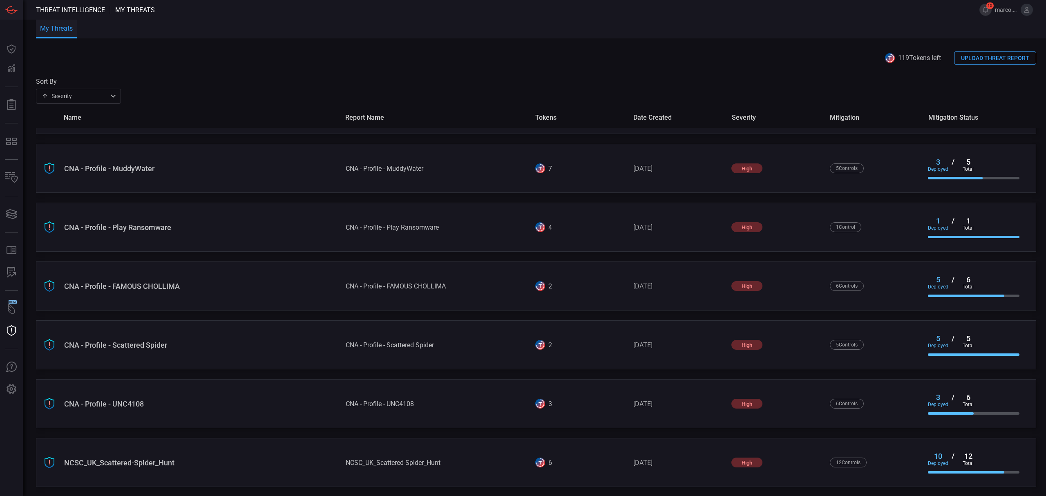
click at [566, 288] on div "2" at bounding box center [581, 286] width 92 height 10
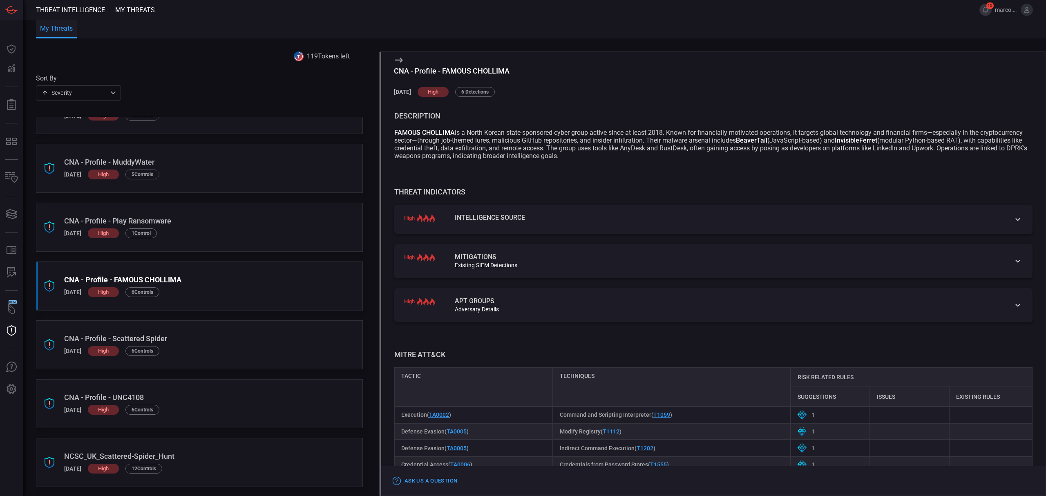
click at [396, 58] on icon at bounding box center [399, 60] width 10 height 10
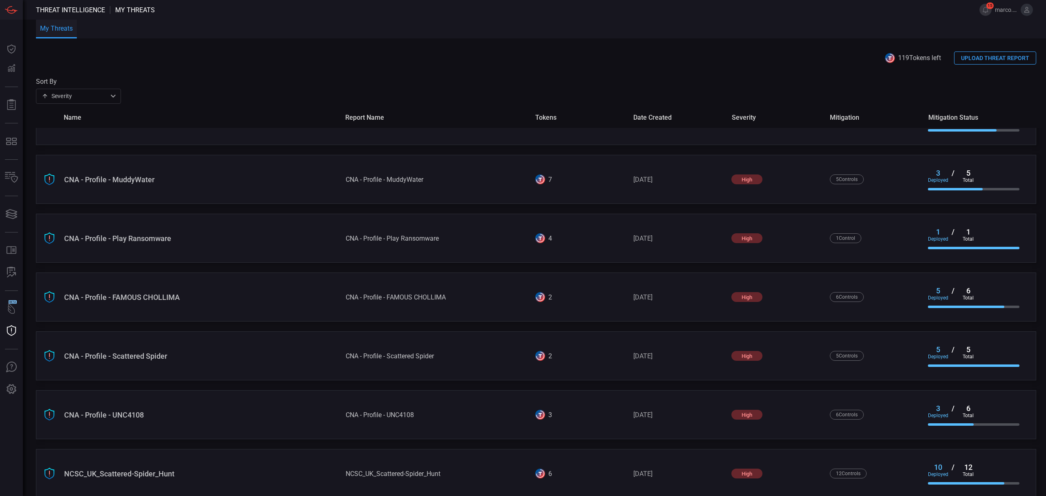
scroll to position [161, 0]
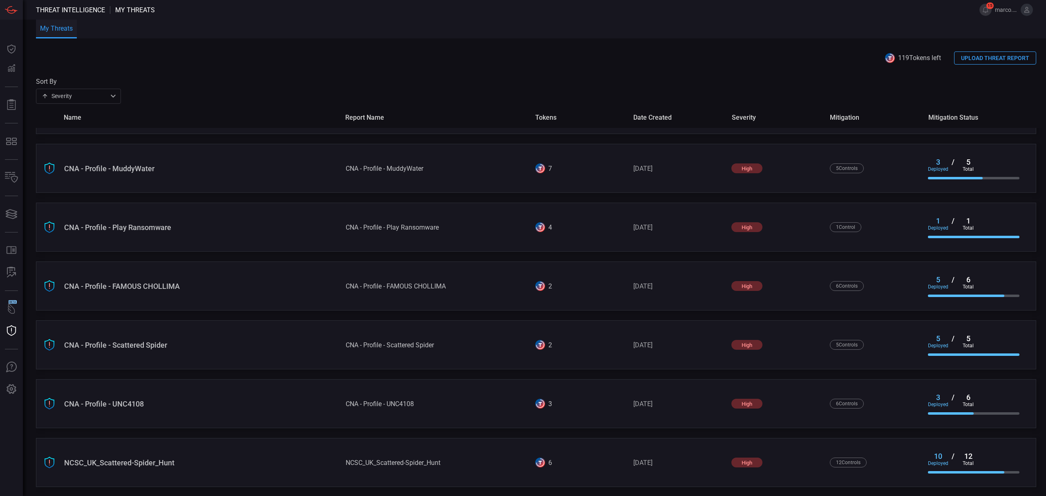
click at [767, 464] on div "NCSC_UK_Scattered-Spider_Hunt NCSC_UK_Scattered-Spider_Hunt 6 [DATE] high 12 Co…" at bounding box center [536, 462] width 1000 height 49
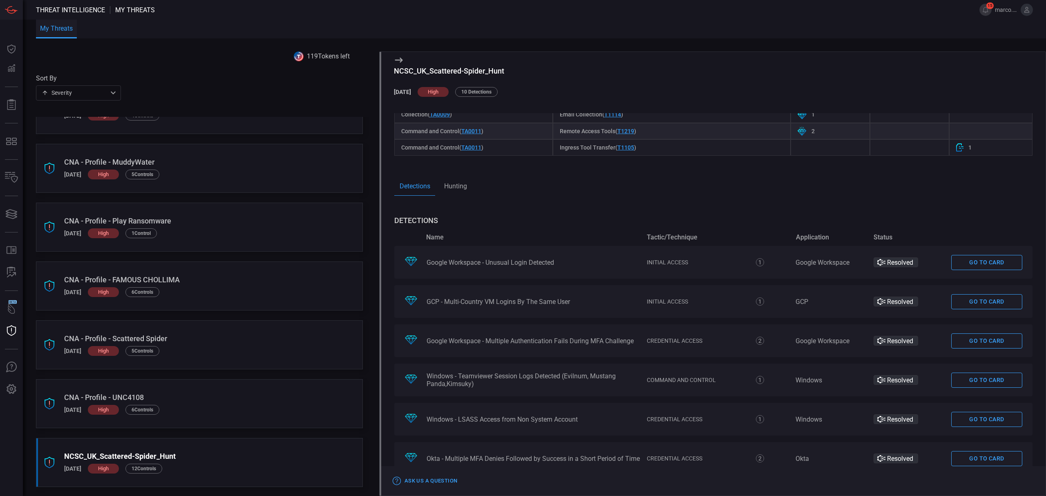
scroll to position [778, 0]
click at [447, 184] on button "Hunting" at bounding box center [455, 184] width 41 height 20
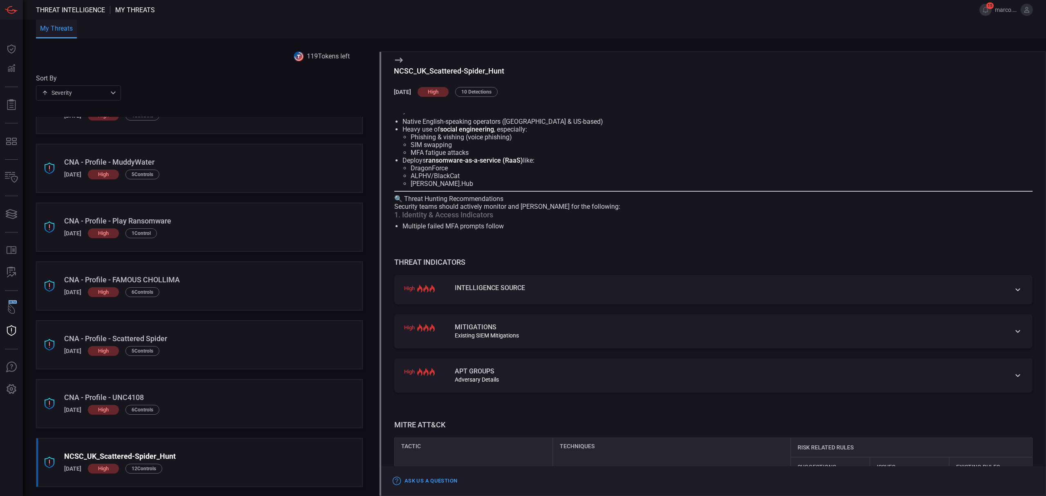
scroll to position [0, 0]
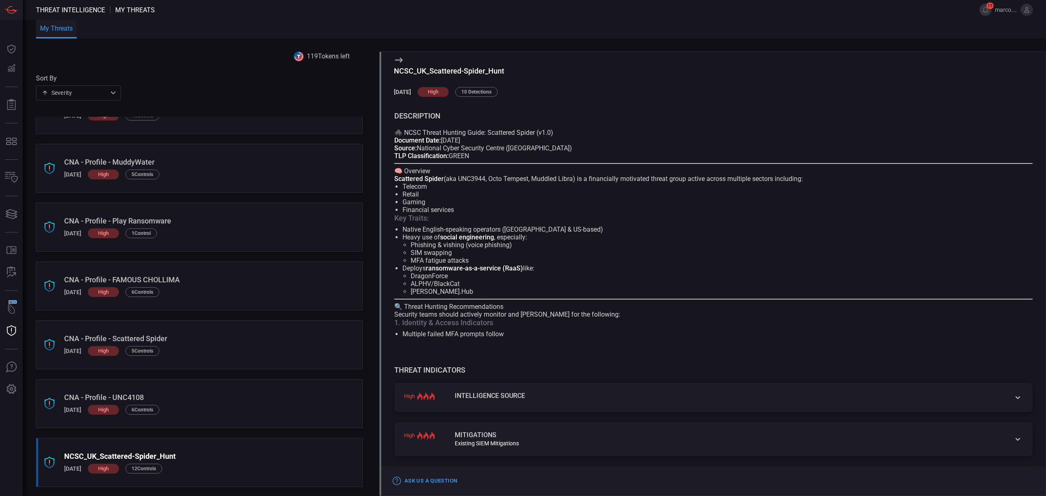
click at [401, 59] on icon at bounding box center [399, 60] width 8 height 5
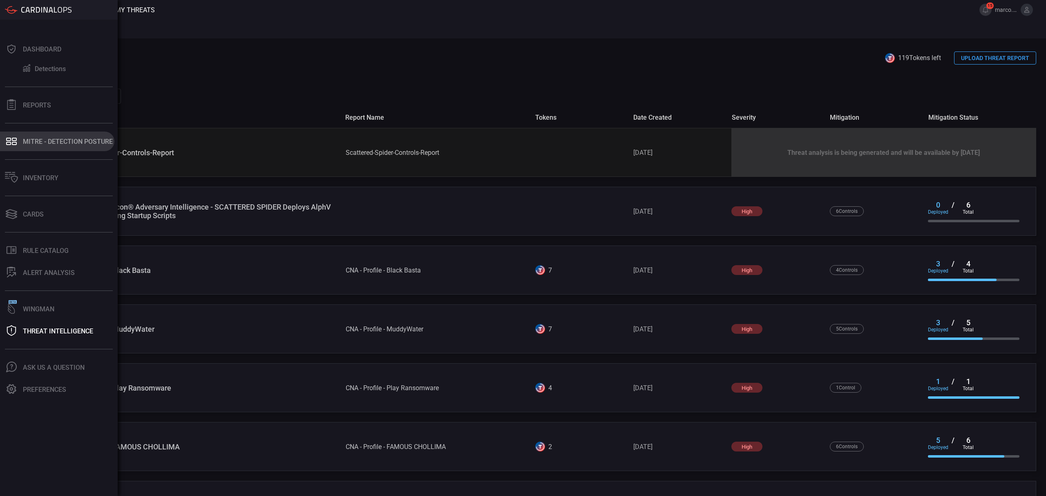
click at [56, 146] on button "MITRE - Detection Posture" at bounding box center [57, 142] width 114 height 20
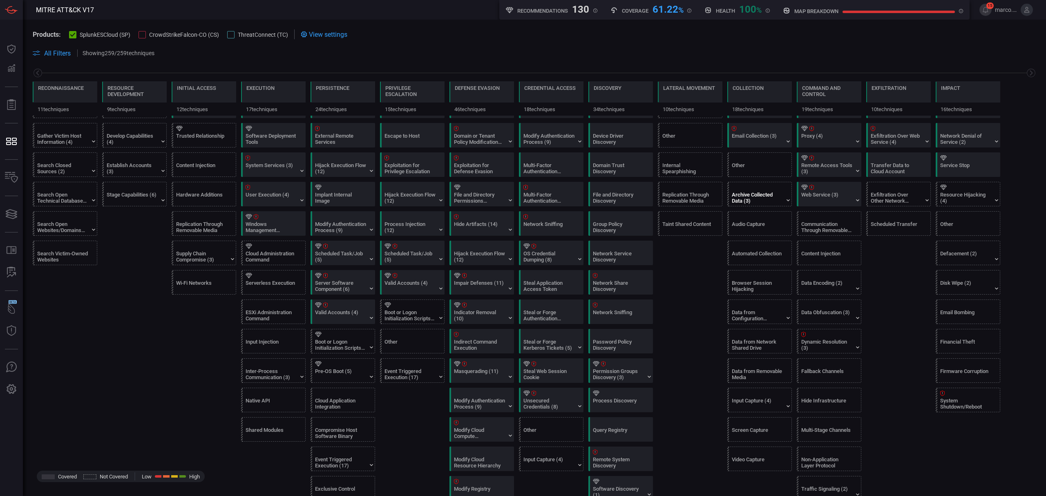
scroll to position [327, 0]
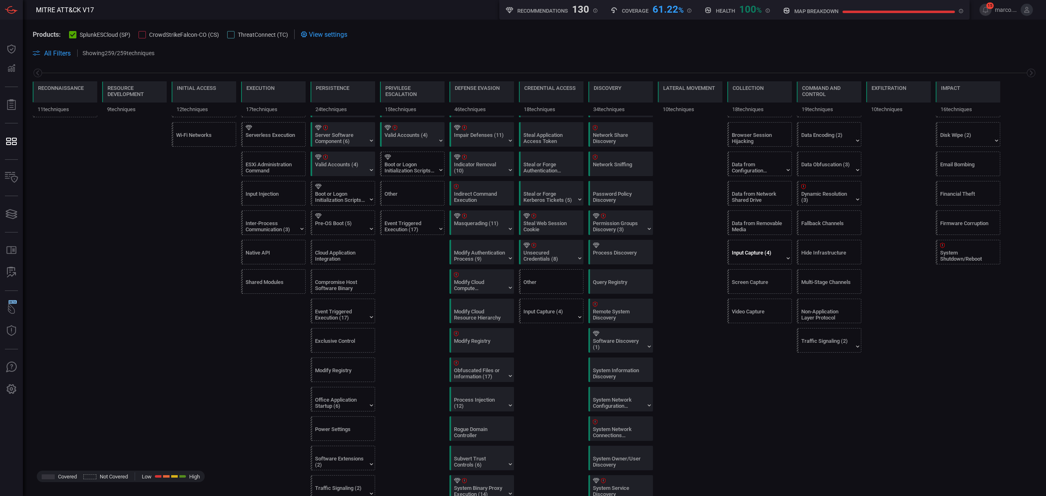
click at [743, 253] on div "Input Capture (4)" at bounding box center [761, 252] width 65 height 24
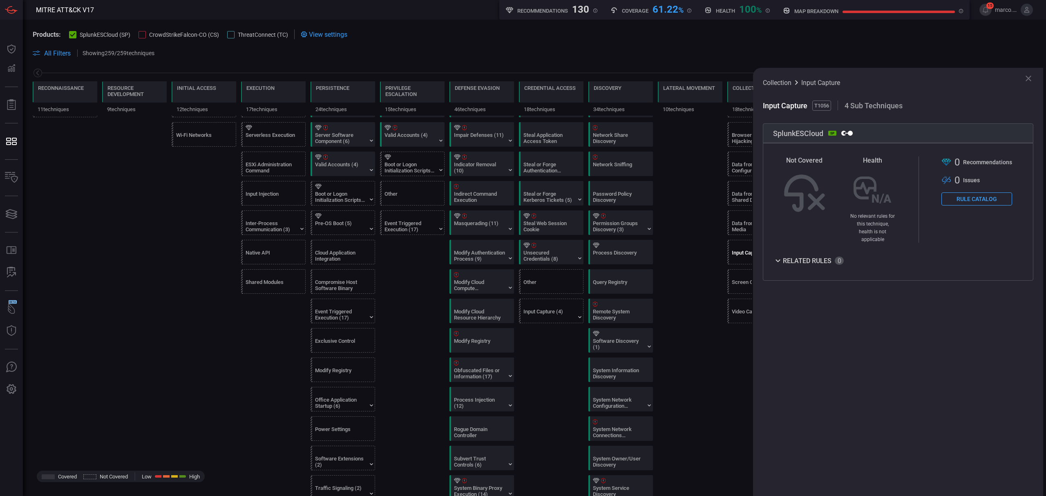
click at [992, 201] on button "Rule Catalog" at bounding box center [976, 198] width 71 height 13
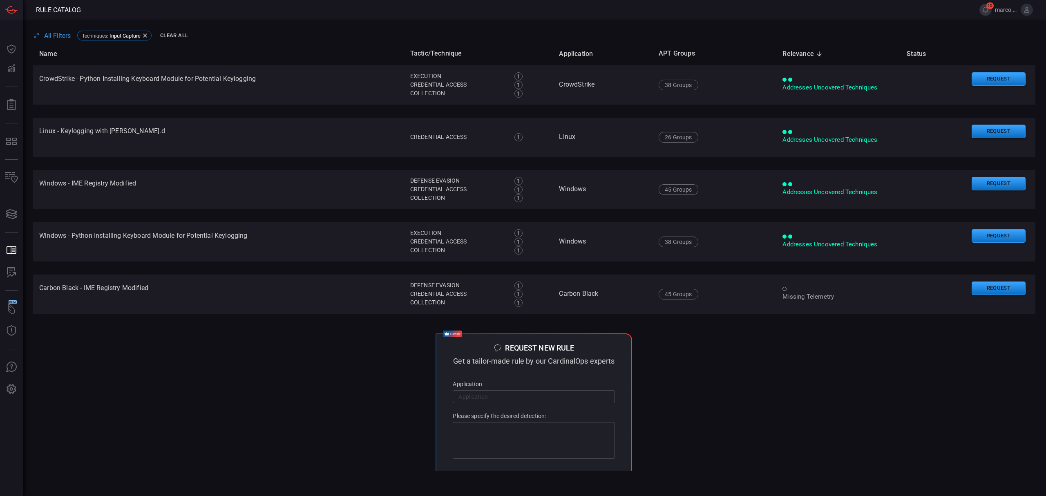
click at [816, 338] on td "expert Request new rule Get a tailor-made rule by our CardinalOps experts Appli…" at bounding box center [534, 414] width 1002 height 174
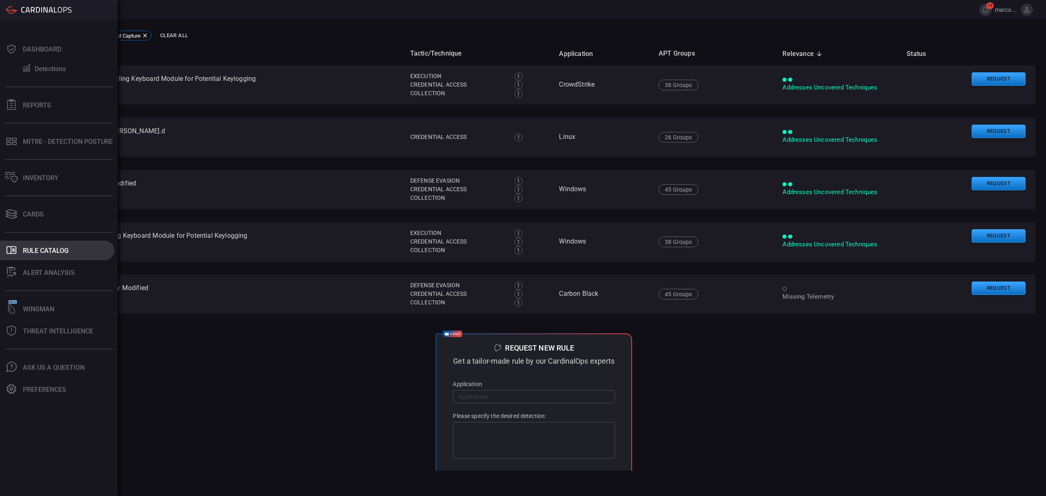
click at [33, 250] on div "Rule Catalog" at bounding box center [46, 251] width 46 height 8
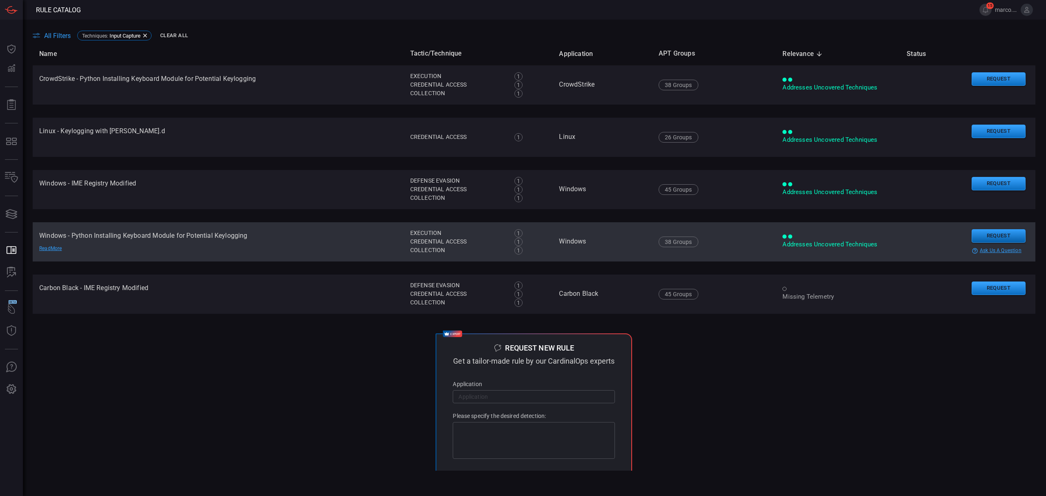
click at [999, 234] on button "Request" at bounding box center [998, 235] width 54 height 13
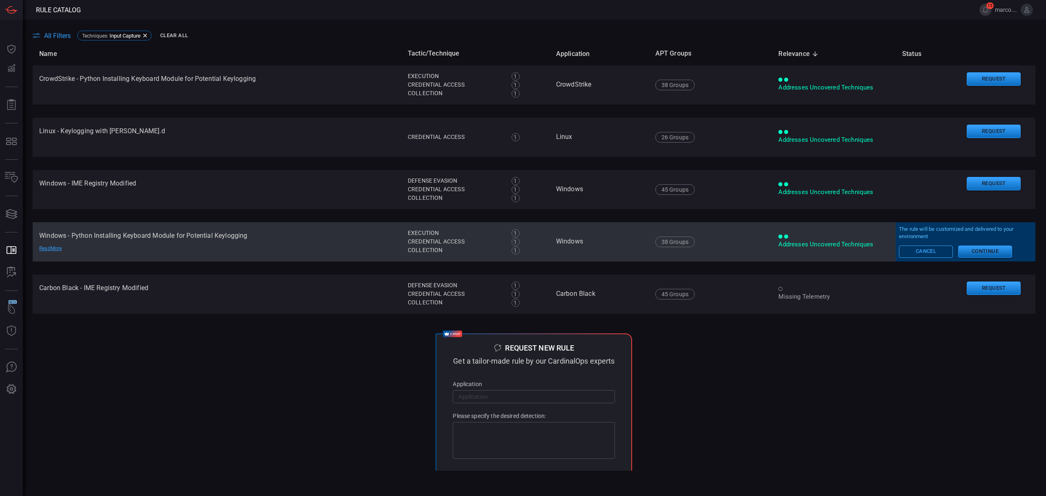
click at [981, 252] on button "Continue" at bounding box center [985, 252] width 54 height 12
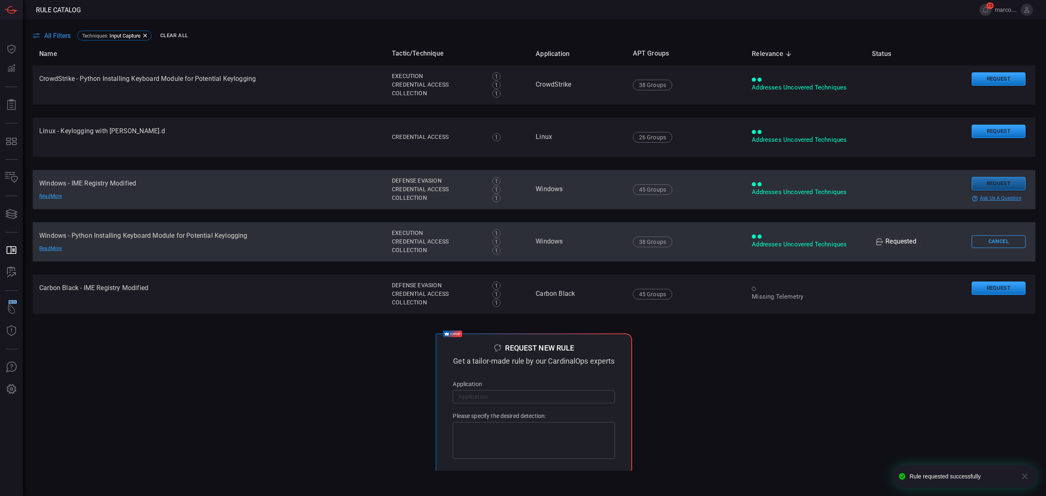
click at [984, 185] on button "Request" at bounding box center [998, 183] width 54 height 13
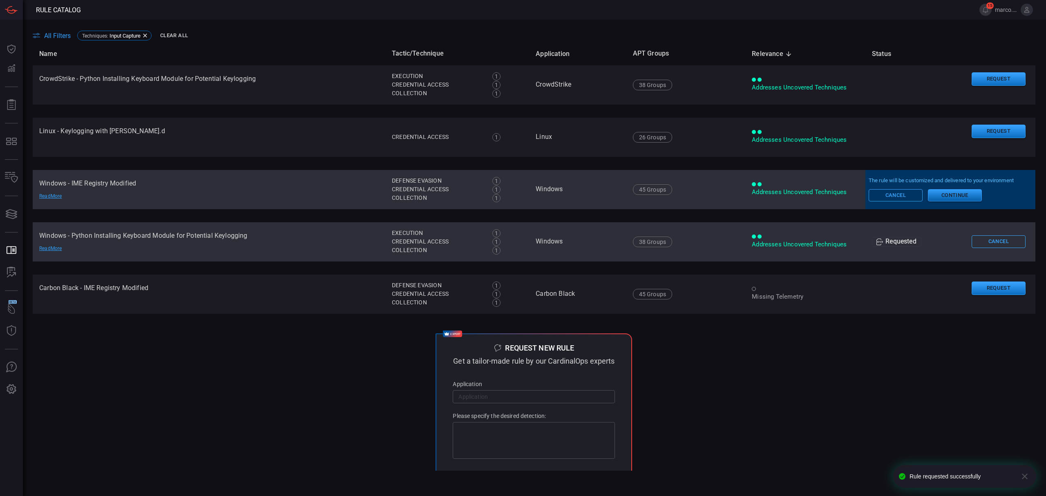
click at [967, 196] on button "Continue" at bounding box center [955, 195] width 54 height 12
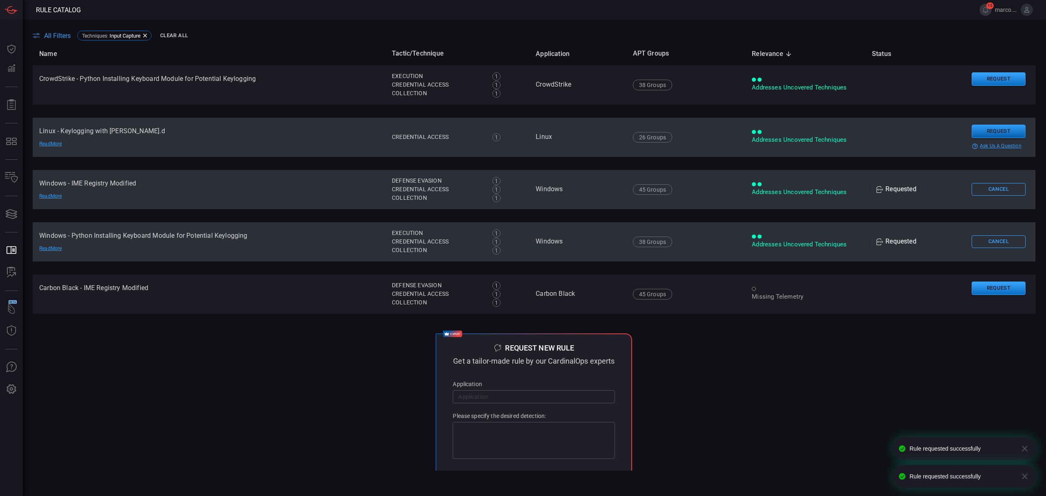
click at [977, 131] on button "Request" at bounding box center [998, 131] width 54 height 13
click at [968, 146] on button "Continue" at bounding box center [955, 143] width 54 height 12
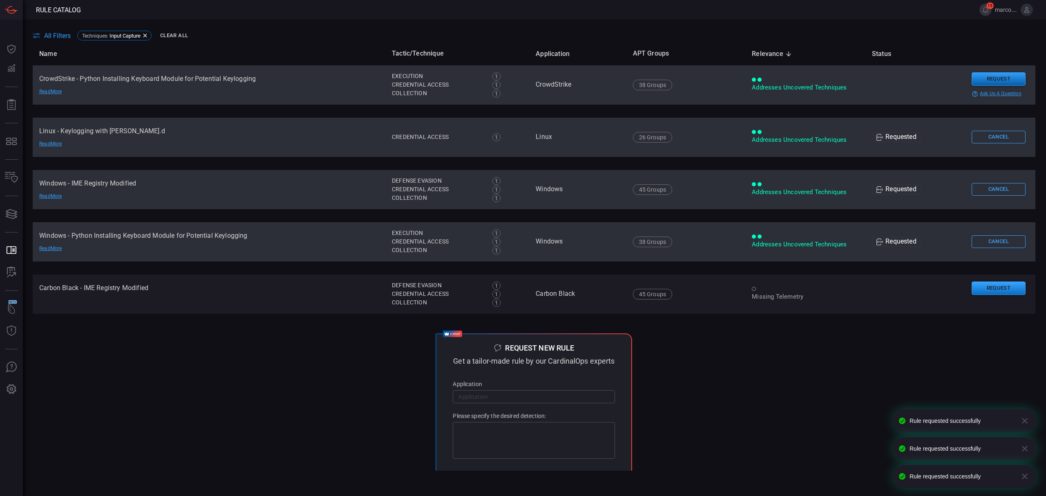
click at [978, 80] on button "Request" at bounding box center [998, 78] width 54 height 13
click at [965, 92] on button "Continue" at bounding box center [955, 91] width 54 height 12
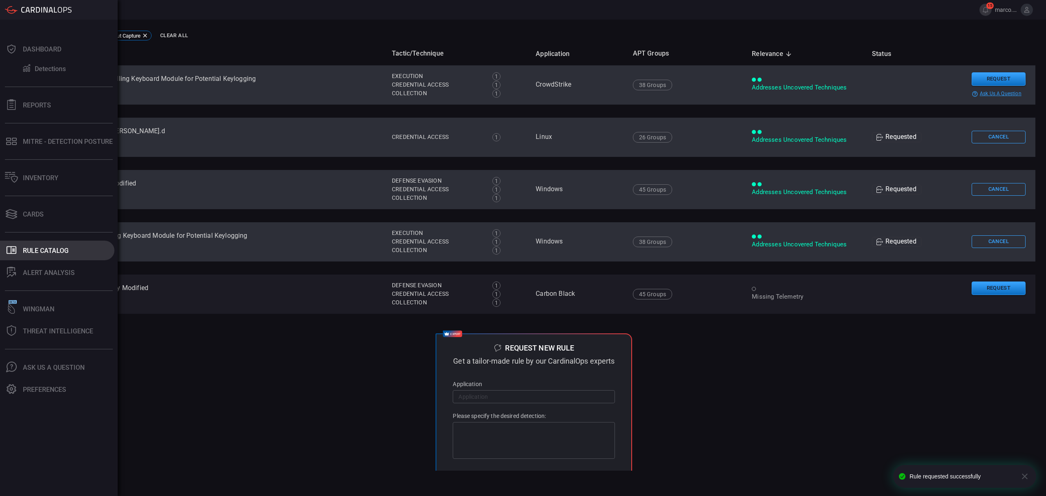
click at [45, 252] on div "Rule Catalog" at bounding box center [46, 251] width 46 height 8
click at [49, 249] on div "Rule Catalog" at bounding box center [46, 251] width 46 height 8
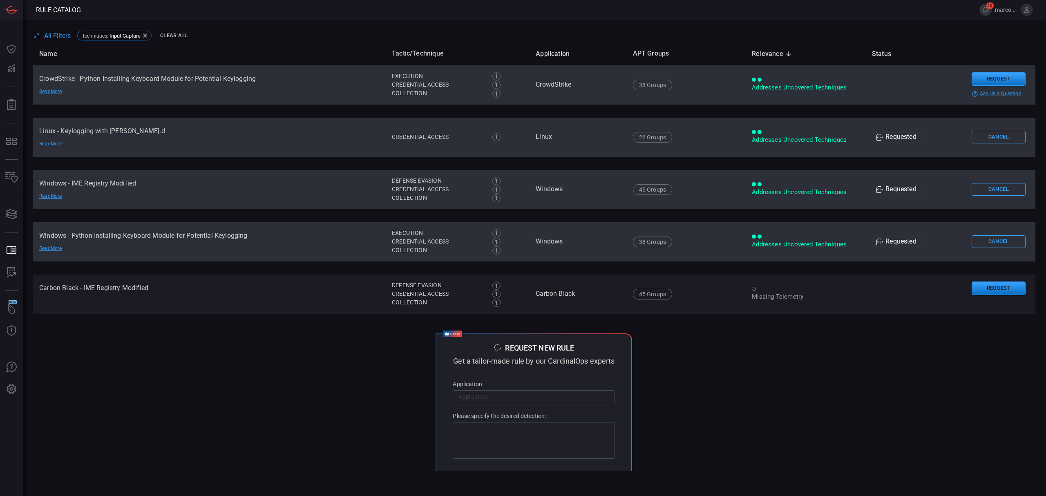
click at [49, 35] on span "All Filters" at bounding box center [57, 36] width 27 height 8
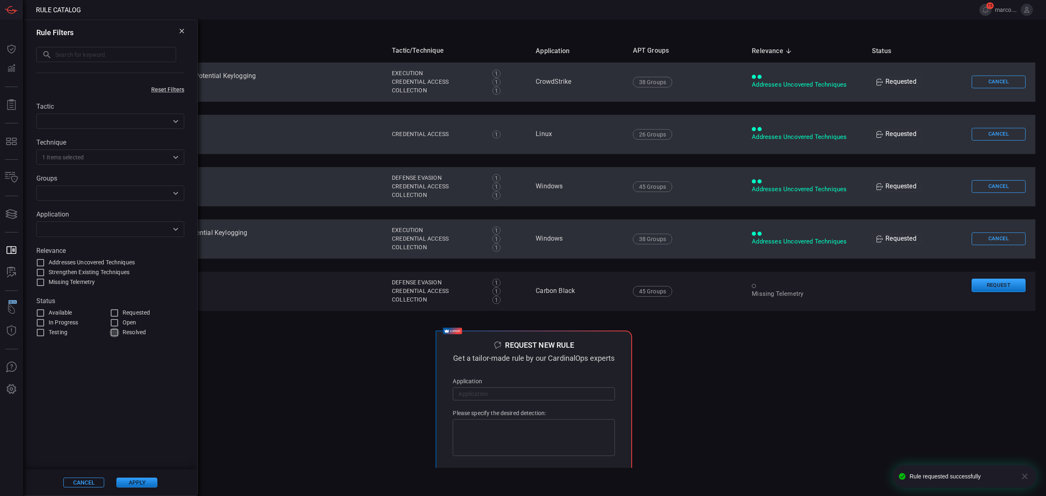
click at [116, 334] on input "Resolved" at bounding box center [114, 333] width 10 height 10
checkbox input "true"
click at [136, 481] on button "Apply" at bounding box center [136, 483] width 41 height 10
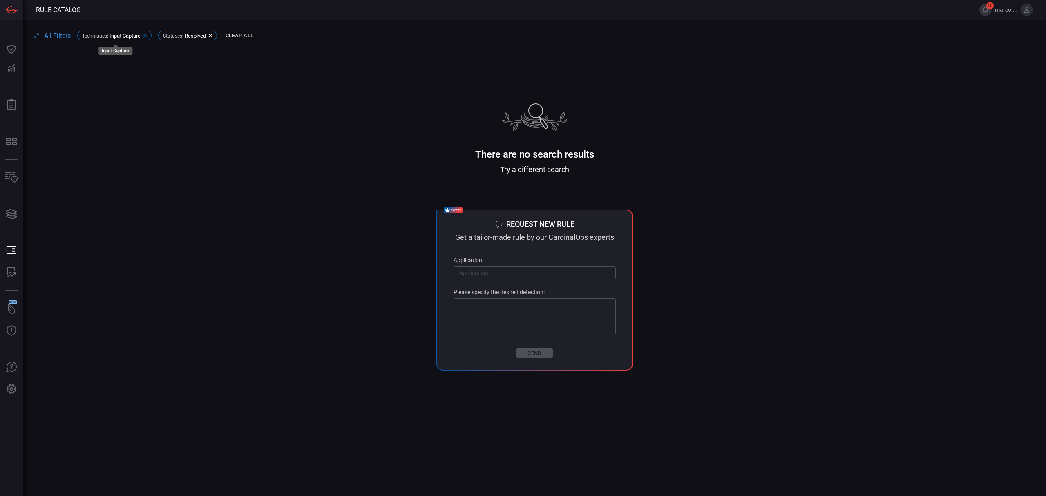
click at [148, 33] on icon at bounding box center [145, 35] width 7 height 7
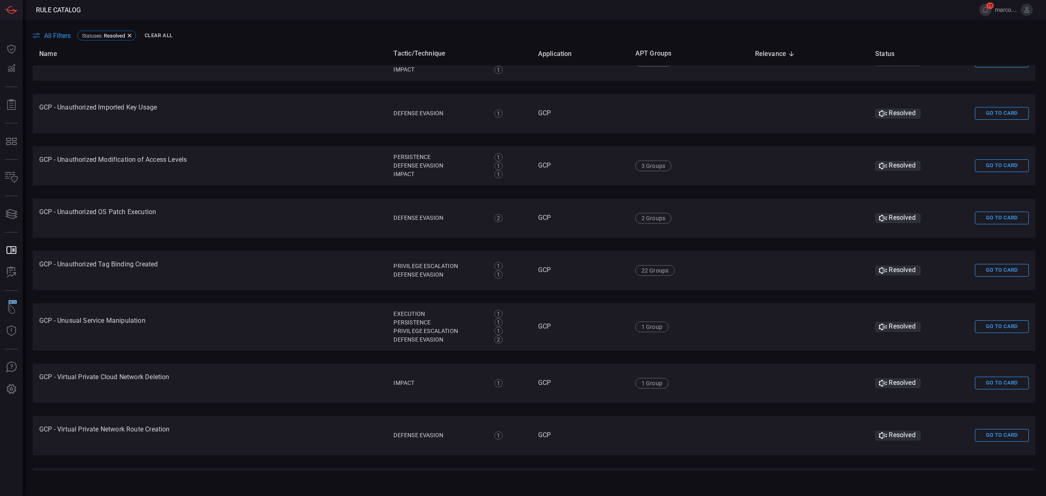
scroll to position [2238, 0]
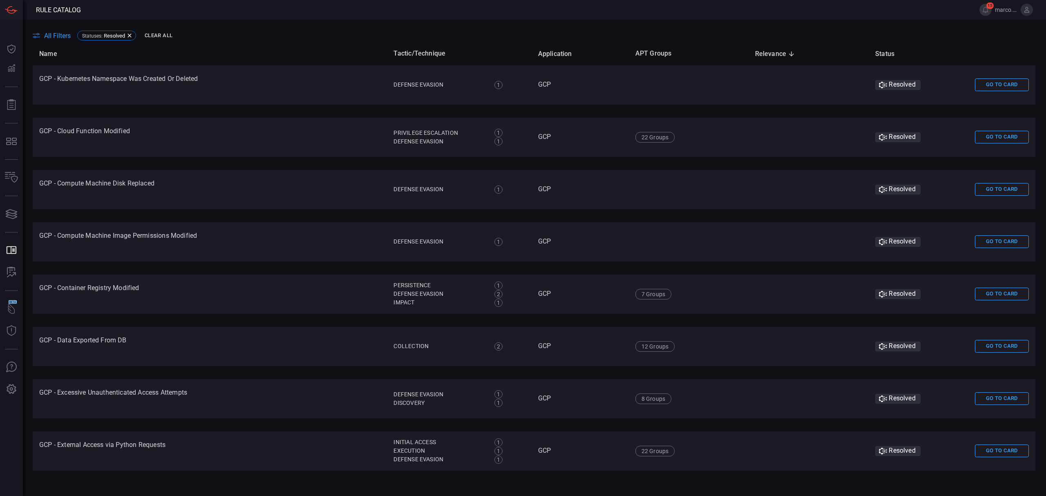
scroll to position [2238, 0]
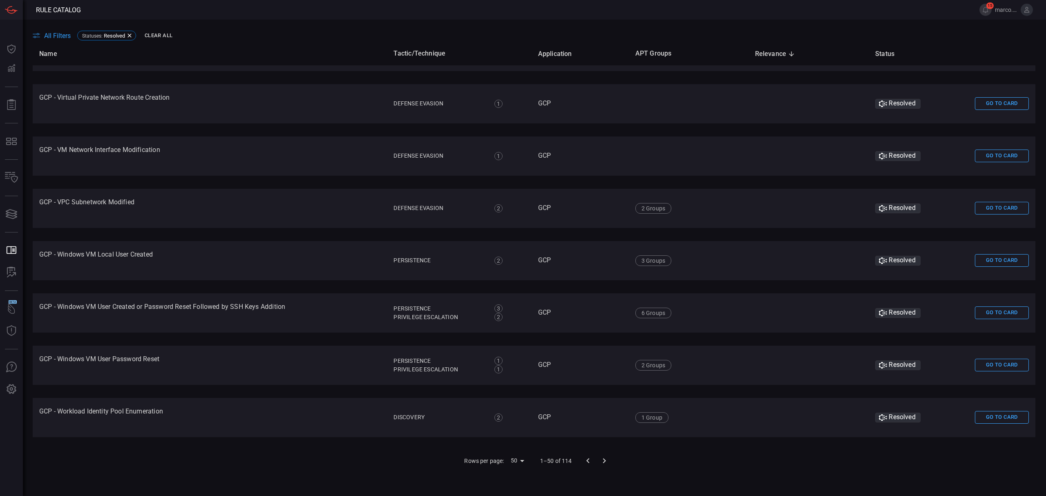
click at [602, 458] on icon "Go to next page" at bounding box center [604, 461] width 10 height 10
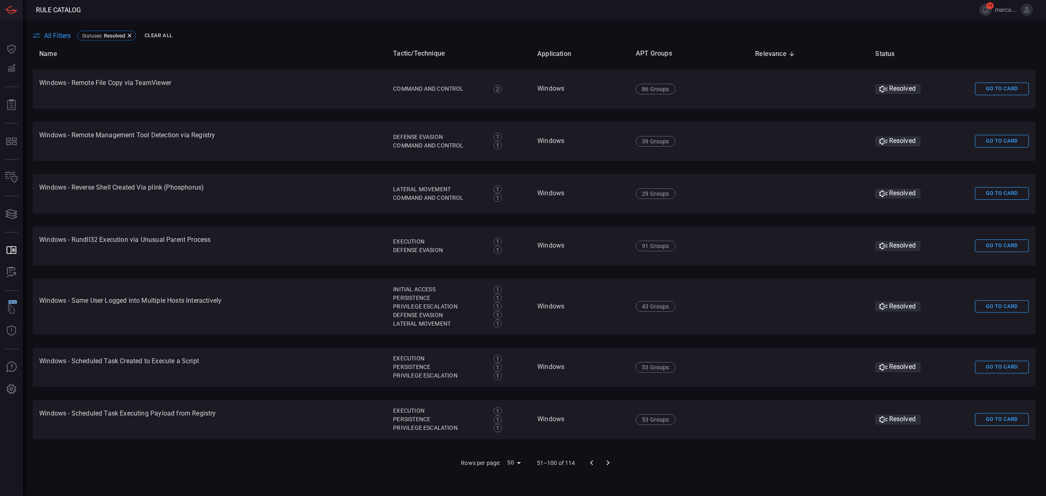
scroll to position [2263, 0]
click at [129, 33] on icon at bounding box center [129, 35] width 7 height 7
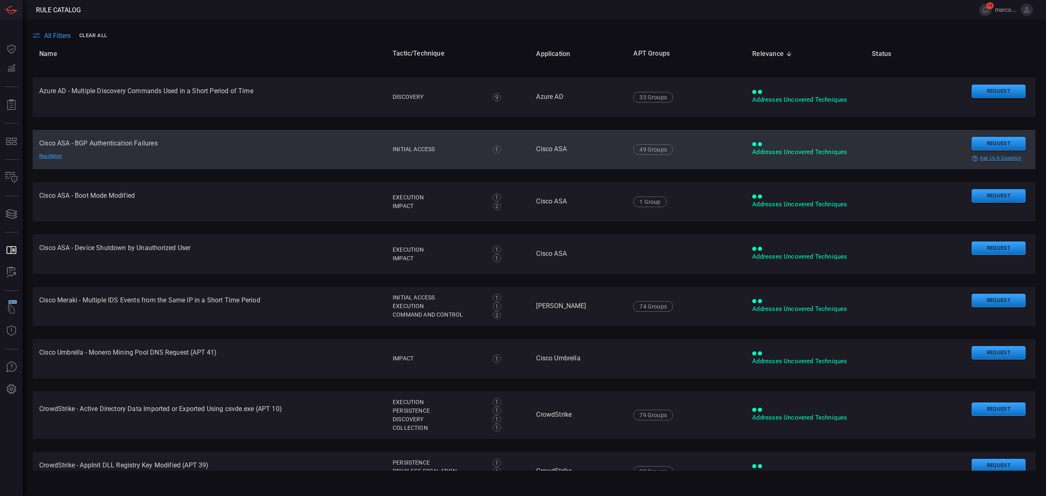
scroll to position [0, 0]
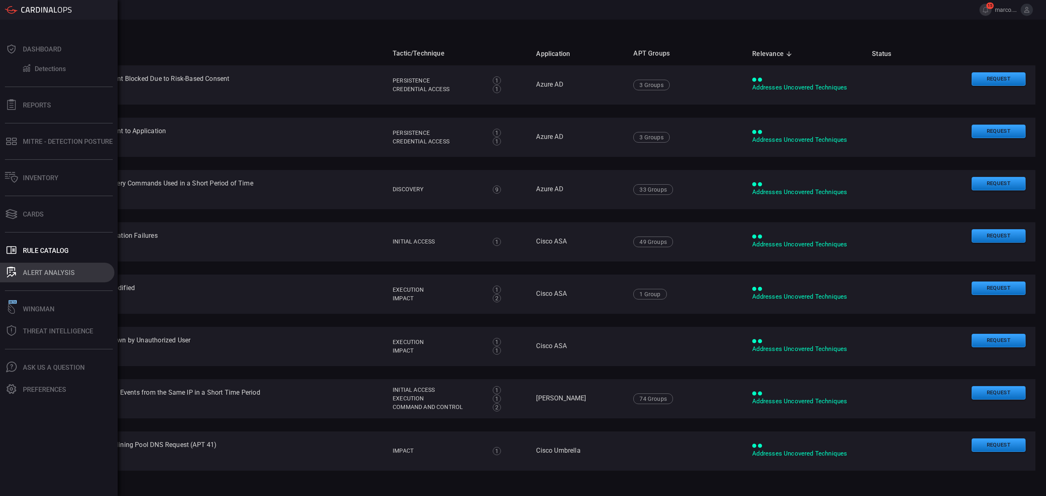
click at [45, 272] on div "ALERT ANALYSIS" at bounding box center [49, 273] width 52 height 8
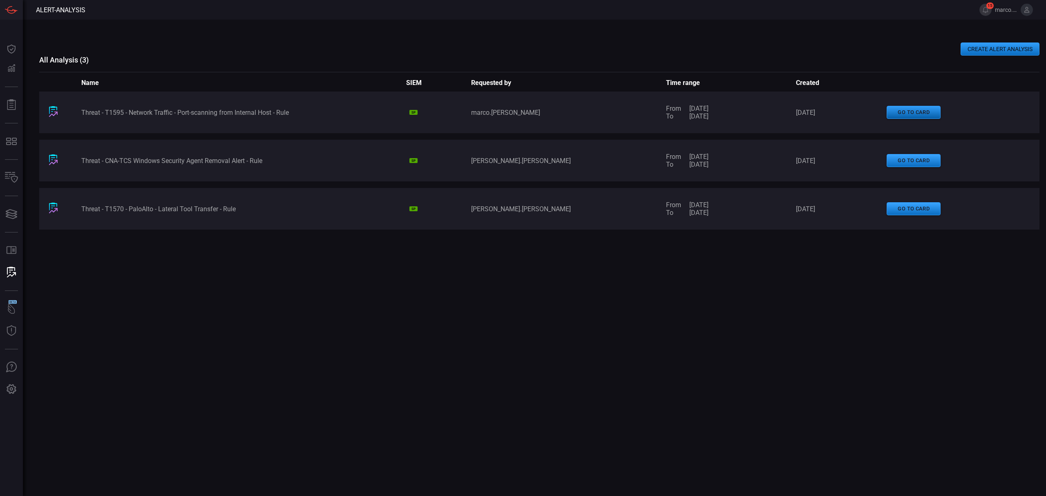
click at [913, 113] on button "go to card" at bounding box center [913, 112] width 54 height 13
